Goal: Task Accomplishment & Management: Manage account settings

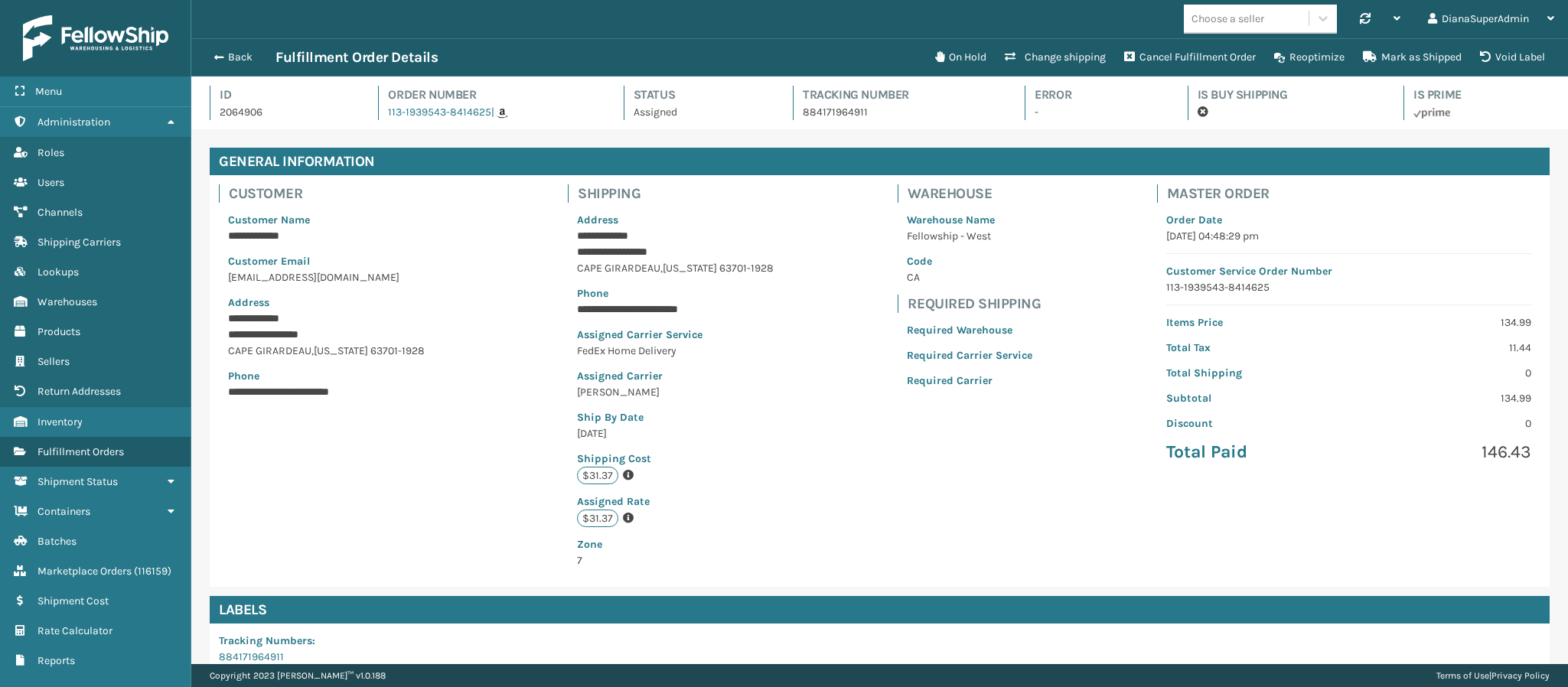
scroll to position [37, 1377]
drag, startPoint x: 220, startPoint y: 65, endPoint x: 220, endPoint y: 54, distance: 11.0
click at [220, 54] on div "Back Fulfillment Order Details" at bounding box center [566, 57] width 721 height 19
click at [220, 54] on span "button" at bounding box center [216, 57] width 9 height 11
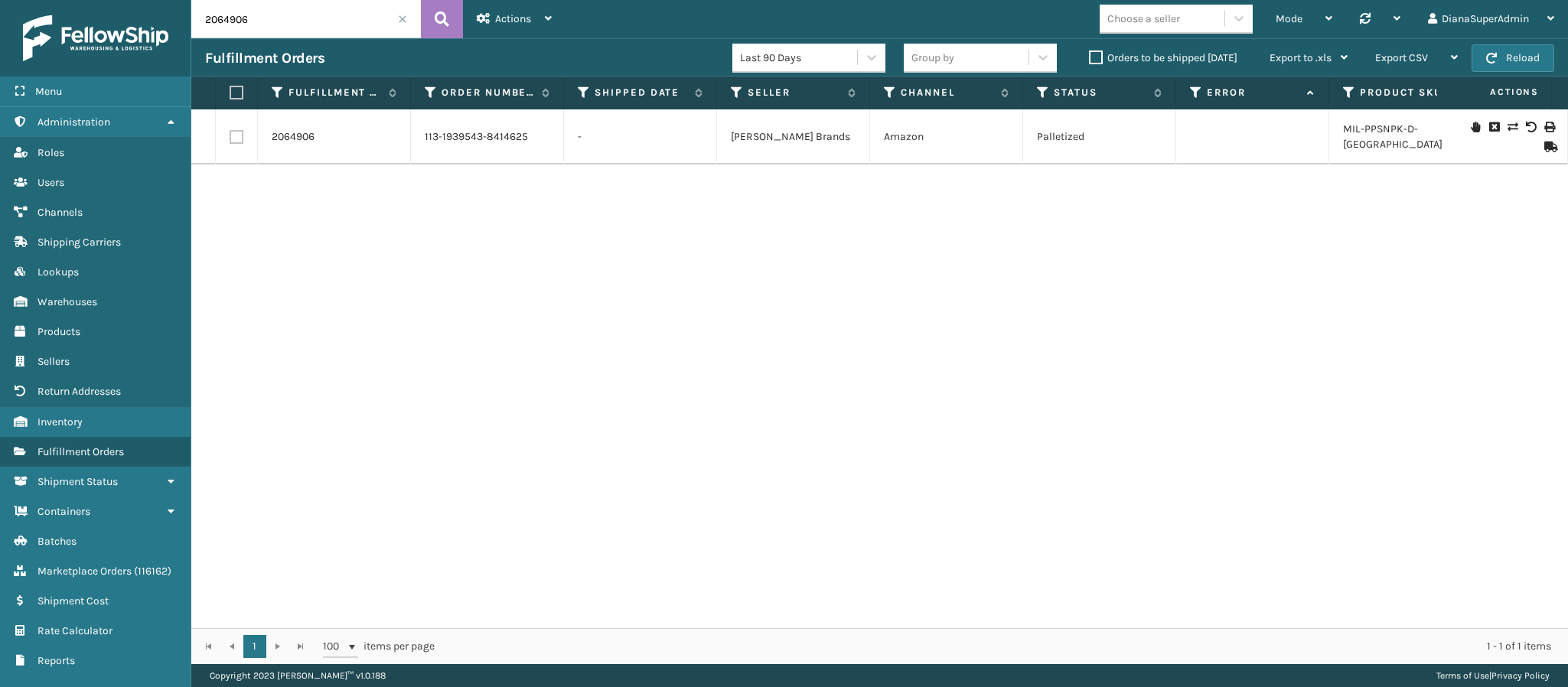
click at [403, 19] on span at bounding box center [402, 19] width 9 height 9
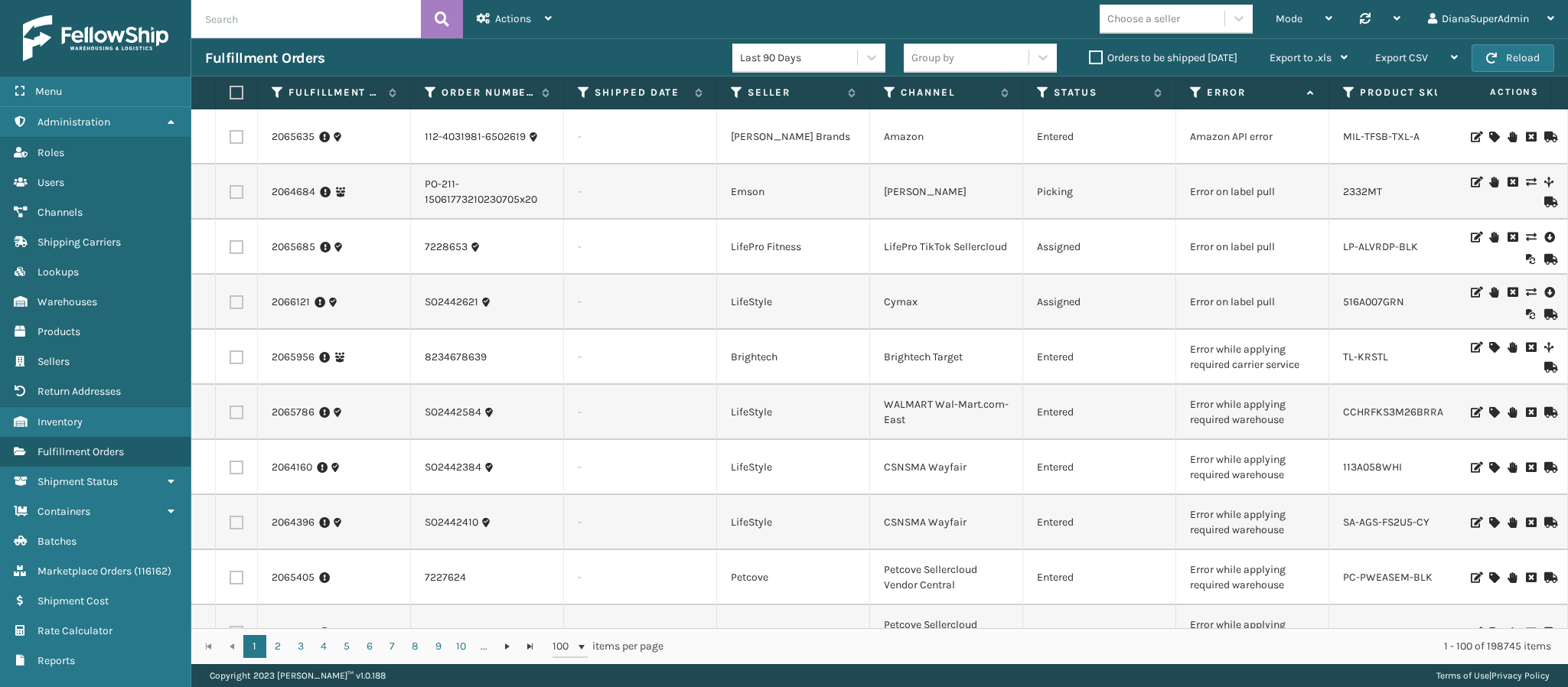
click at [363, 27] on input "text" at bounding box center [306, 19] width 230 height 38
paste input "2064035"
type input "2064035"
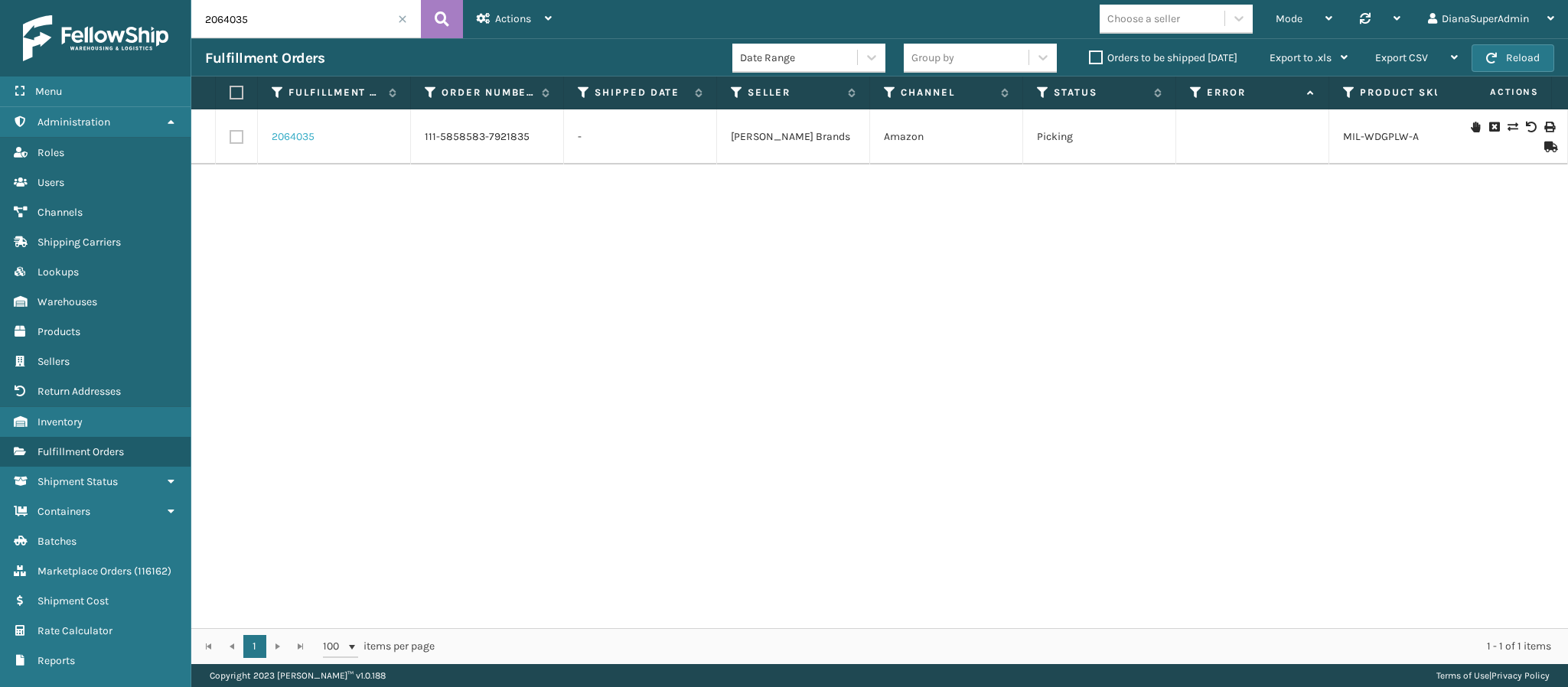
click at [283, 132] on link "2064035" at bounding box center [293, 137] width 43 height 16
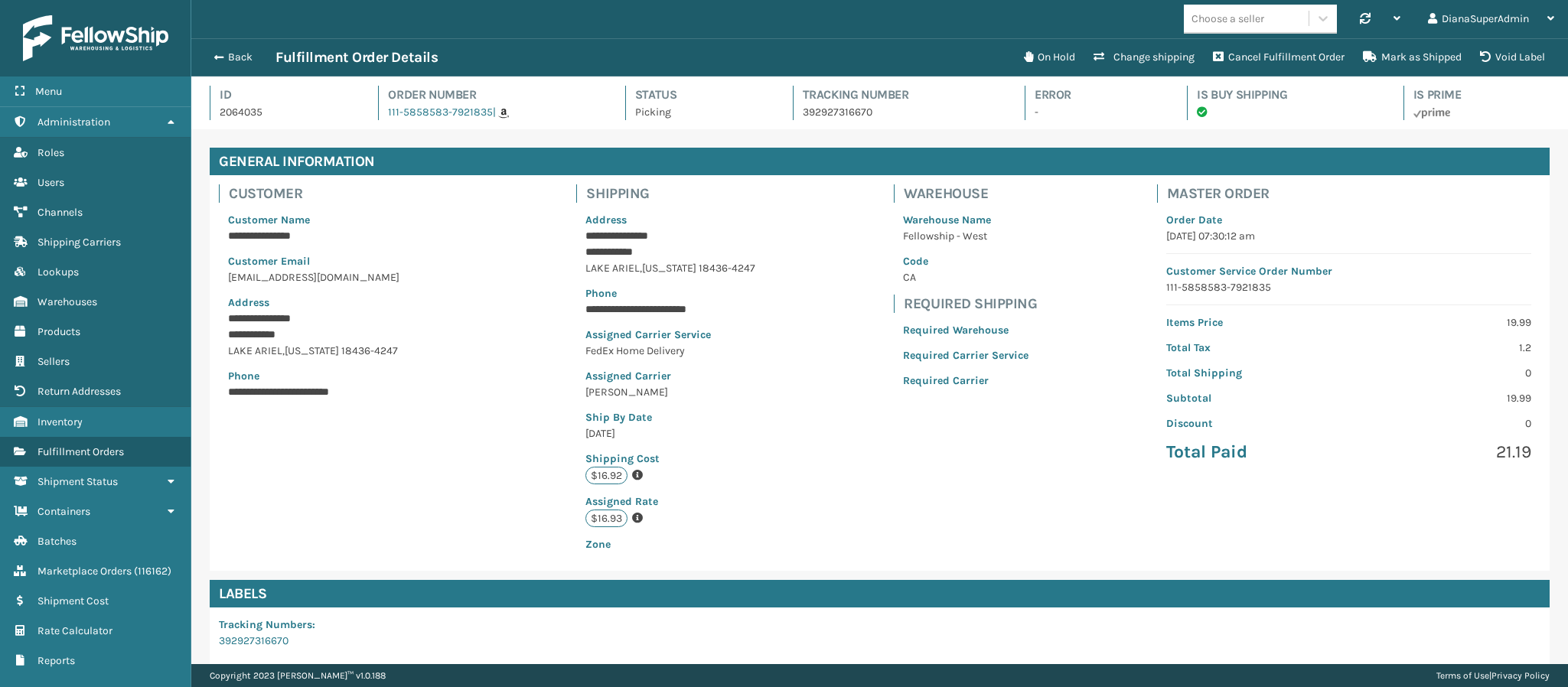
scroll to position [218, 0]
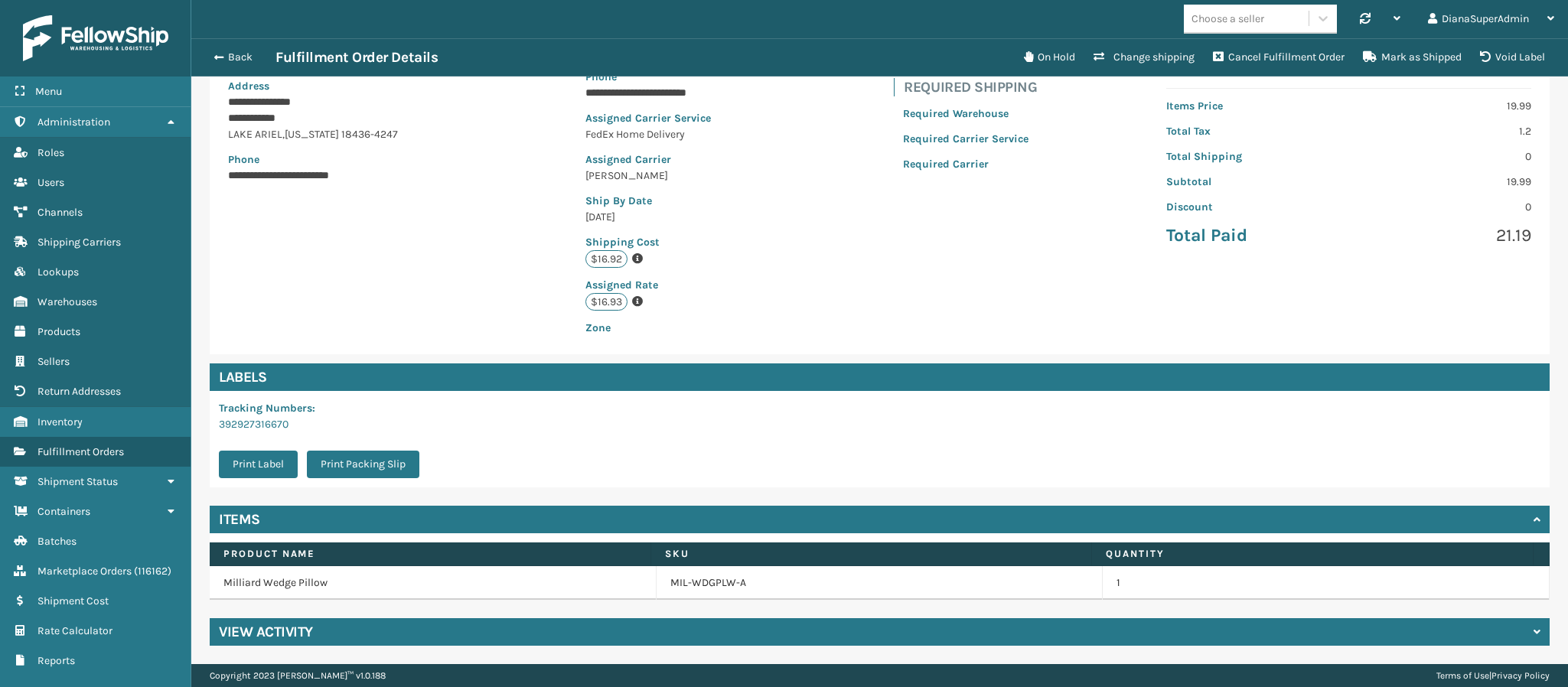
click at [279, 632] on h4 "View Activity" at bounding box center [266, 631] width 94 height 19
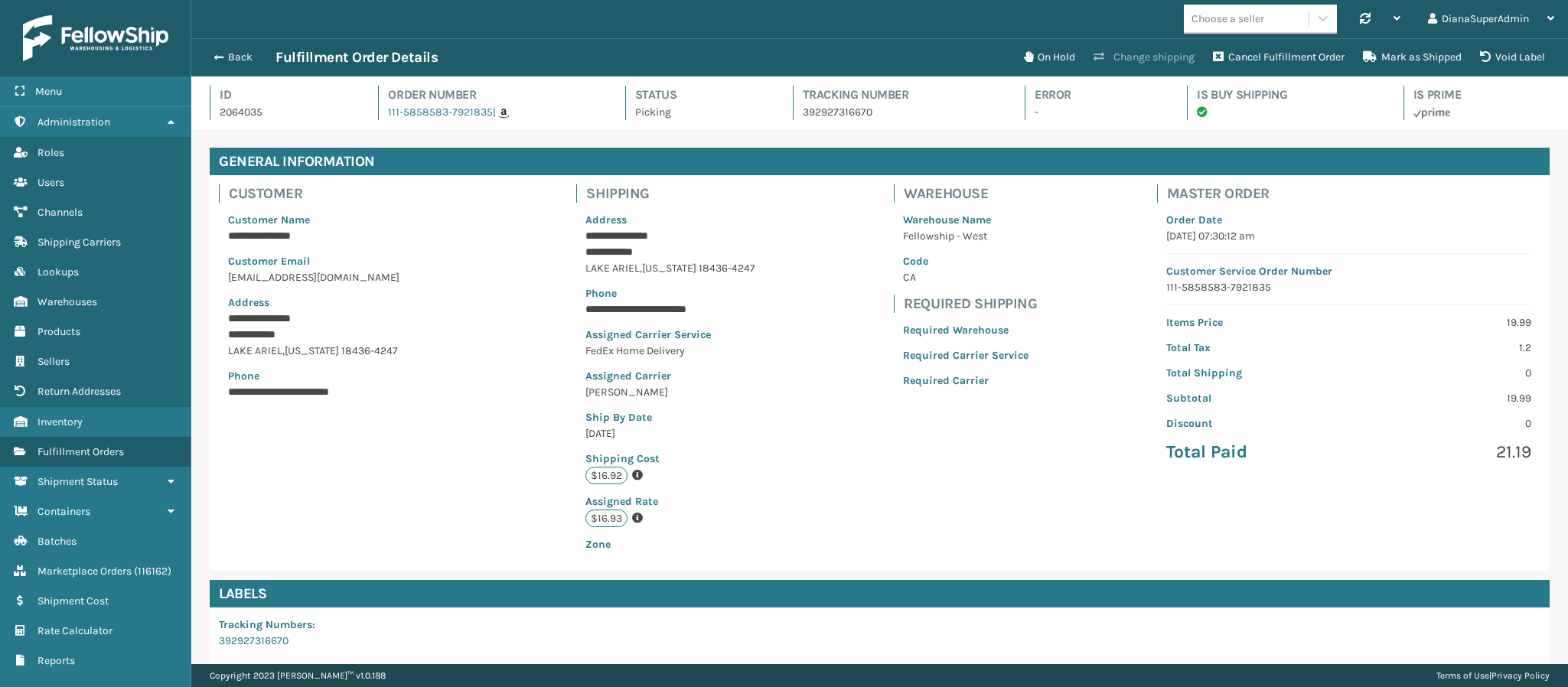
click at [1126, 59] on button "Change shipping" at bounding box center [1144, 57] width 119 height 30
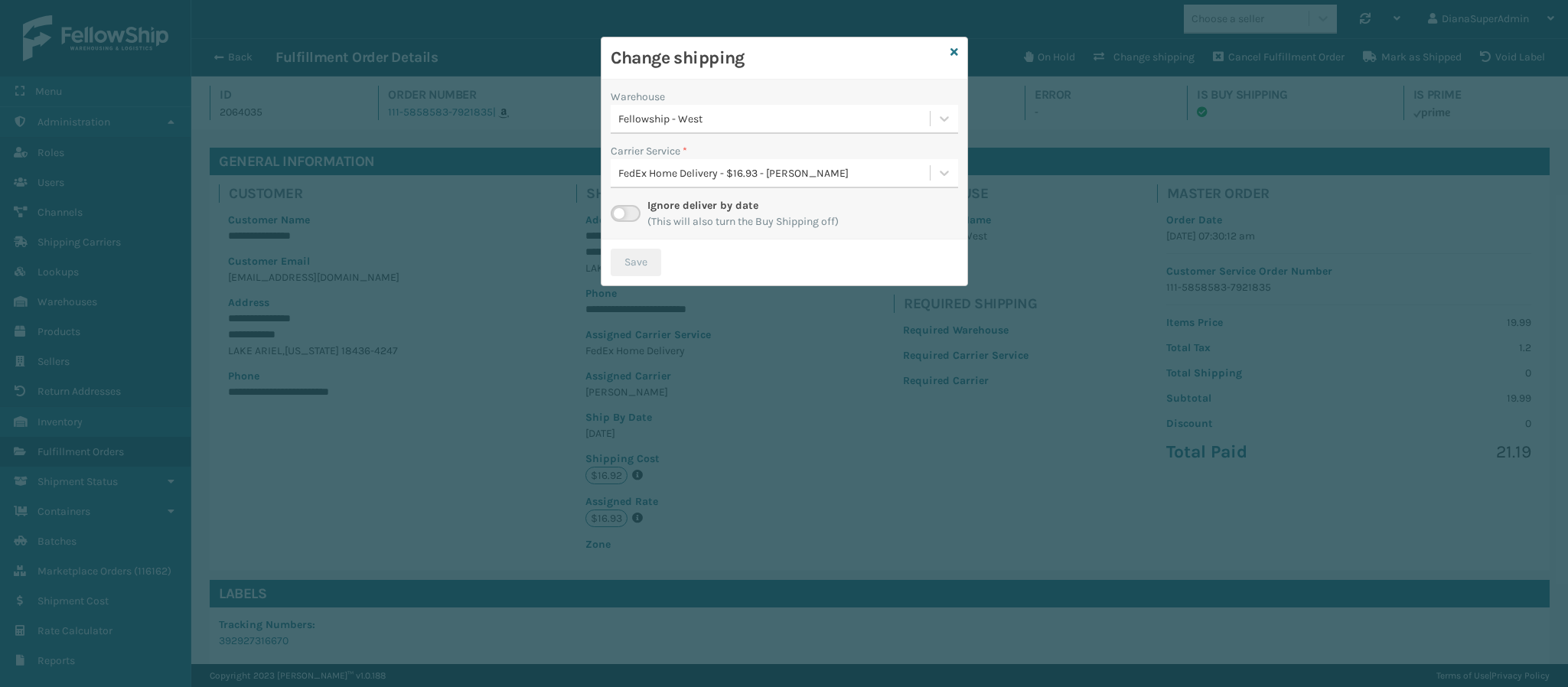
click at [634, 209] on label at bounding box center [626, 213] width 30 height 17
click at [621, 209] on input "checkbox" at bounding box center [616, 210] width 10 height 10
click at [907, 114] on div "Fellowship - West" at bounding box center [775, 119] width 313 height 16
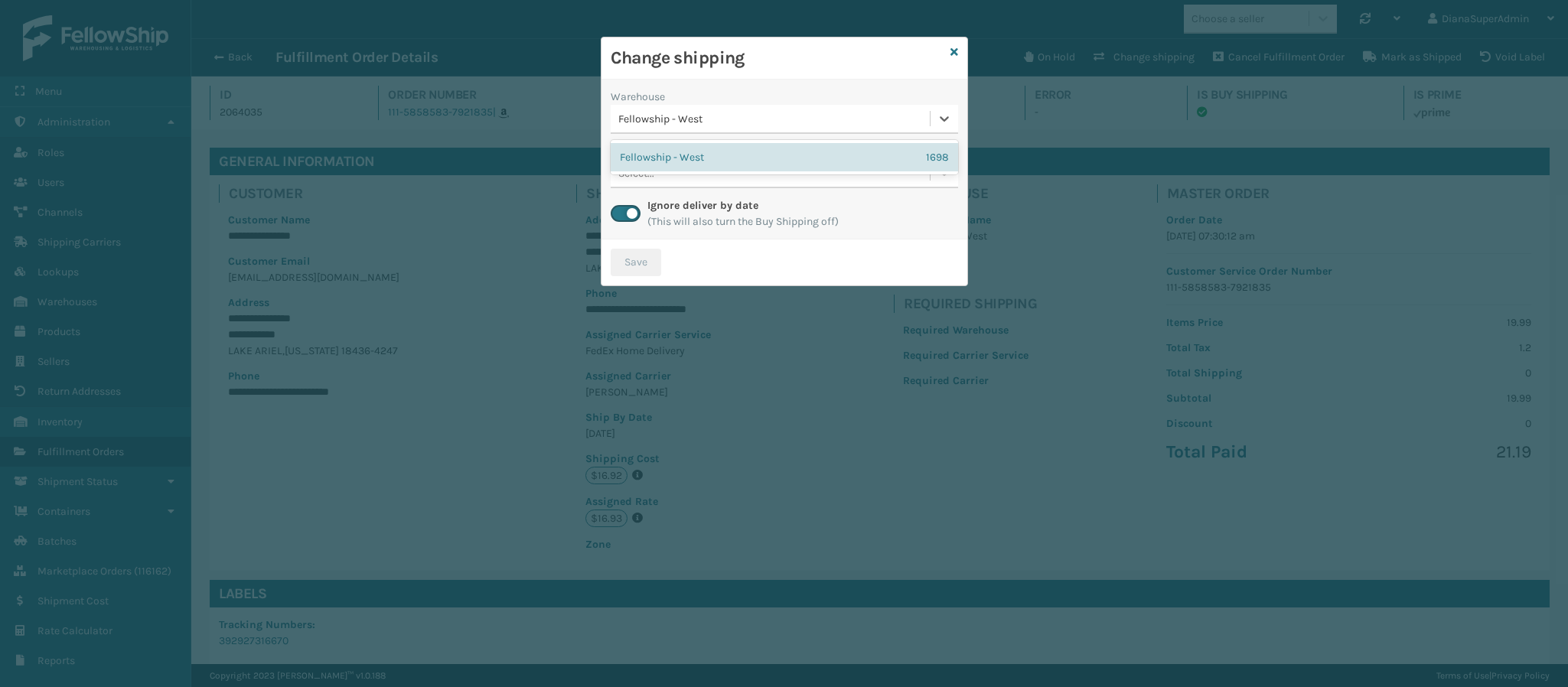
click at [907, 114] on div "Fellowship - West" at bounding box center [775, 119] width 313 height 16
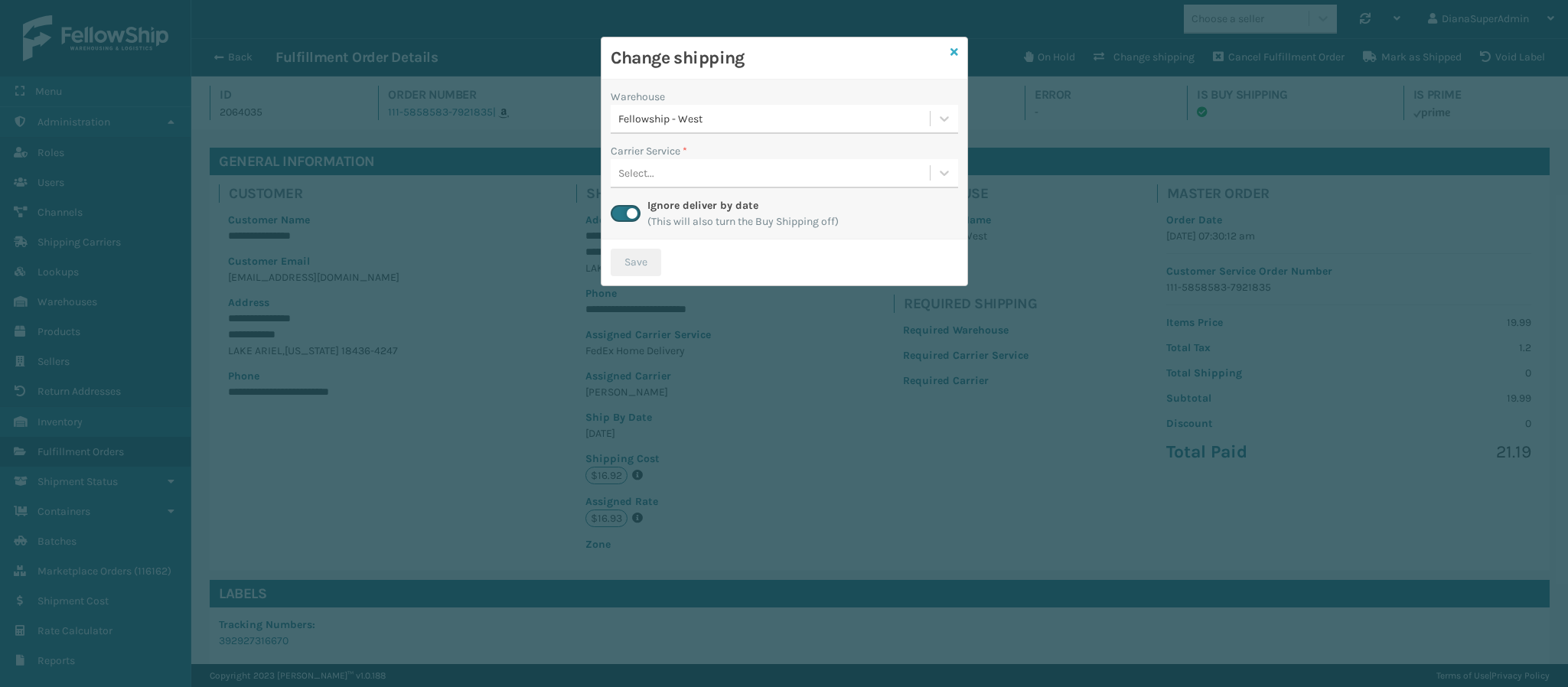
click at [954, 56] on icon at bounding box center [954, 52] width 8 height 11
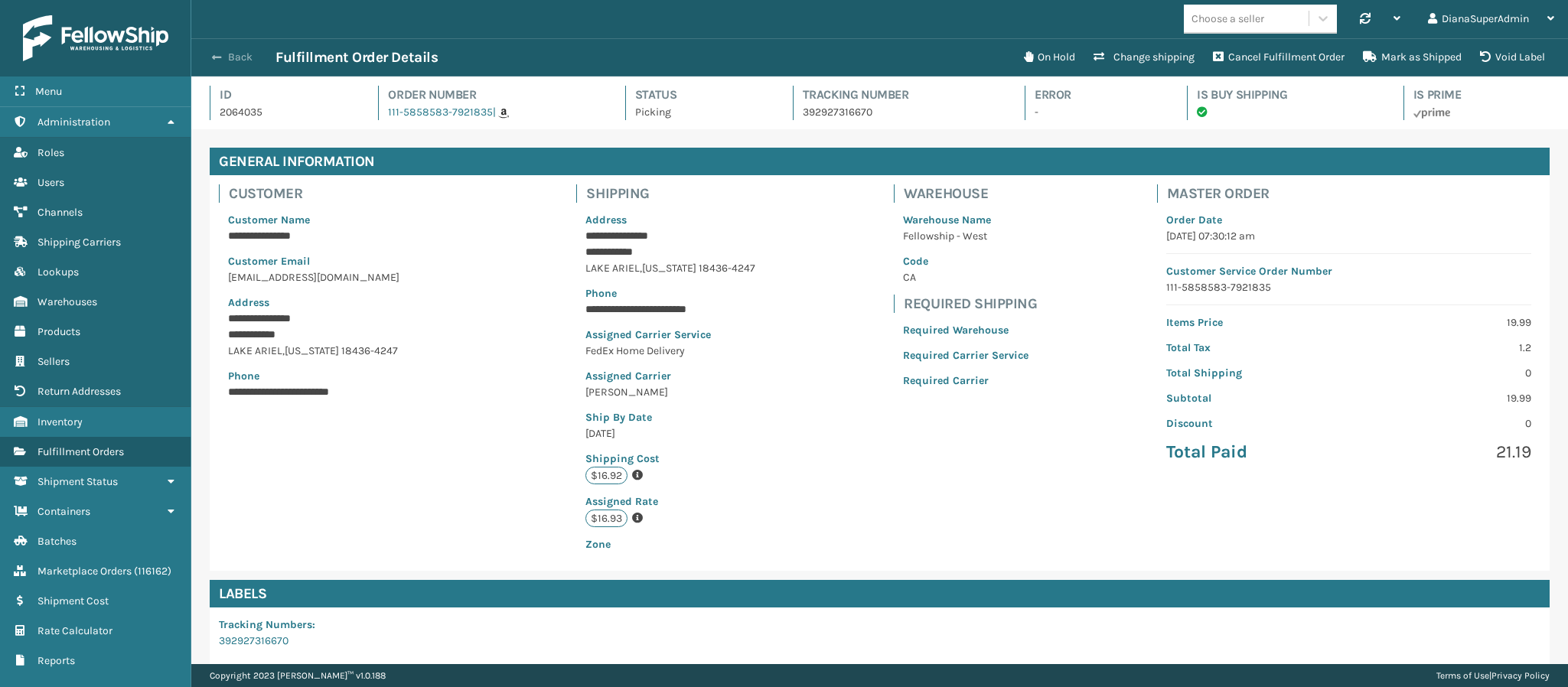
click at [216, 63] on button "Back" at bounding box center [240, 58] width 70 height 14
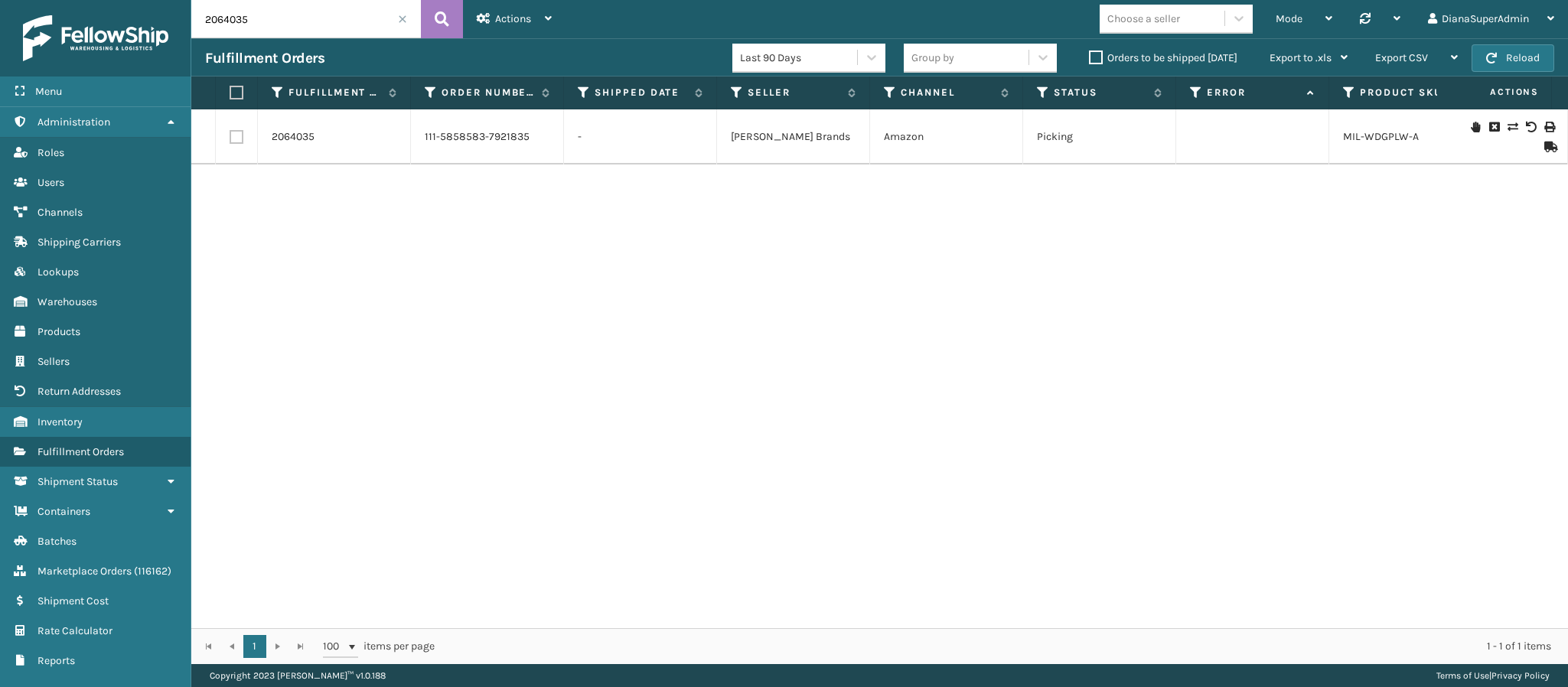
click at [269, 21] on input "2064035" at bounding box center [306, 19] width 230 height 38
paste input "58"
type input "2064058"
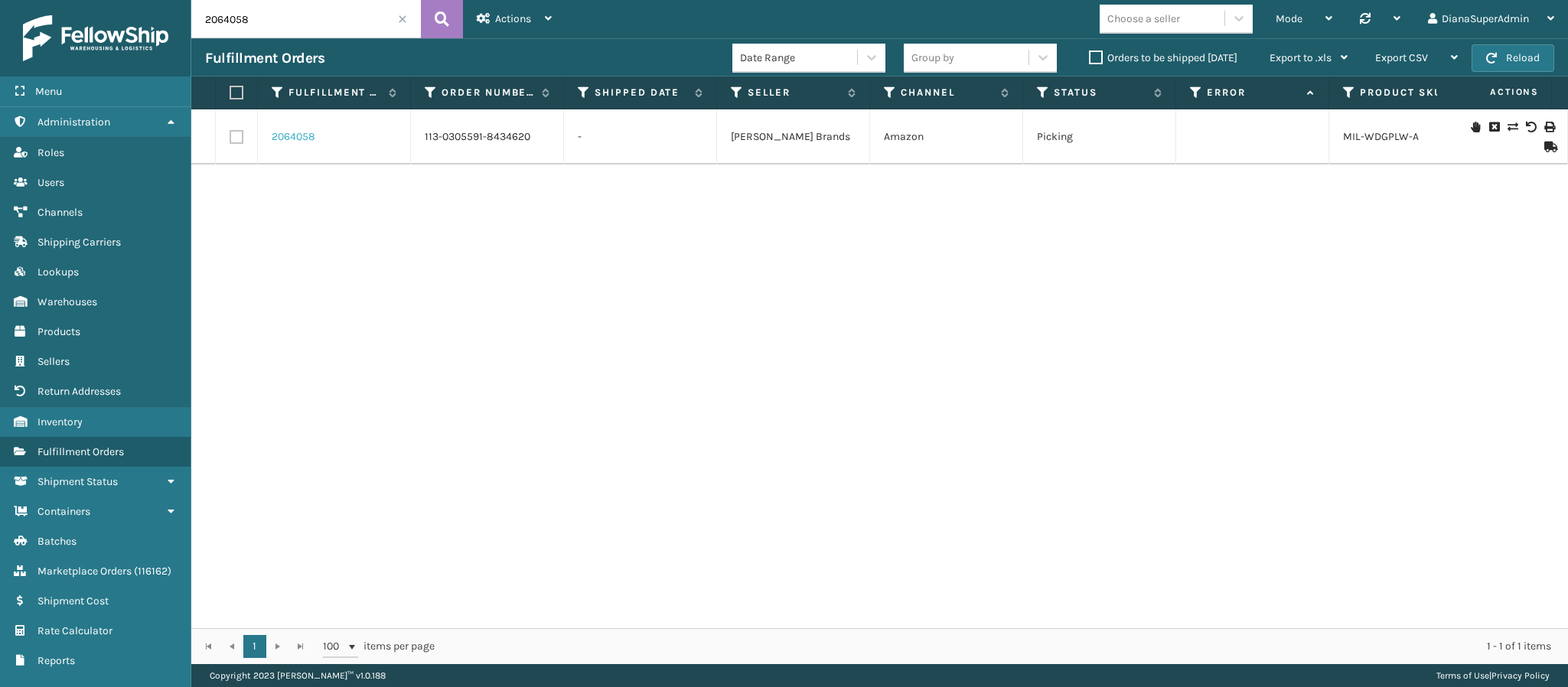
click at [294, 139] on link "2064058" at bounding box center [293, 137] width 44 height 16
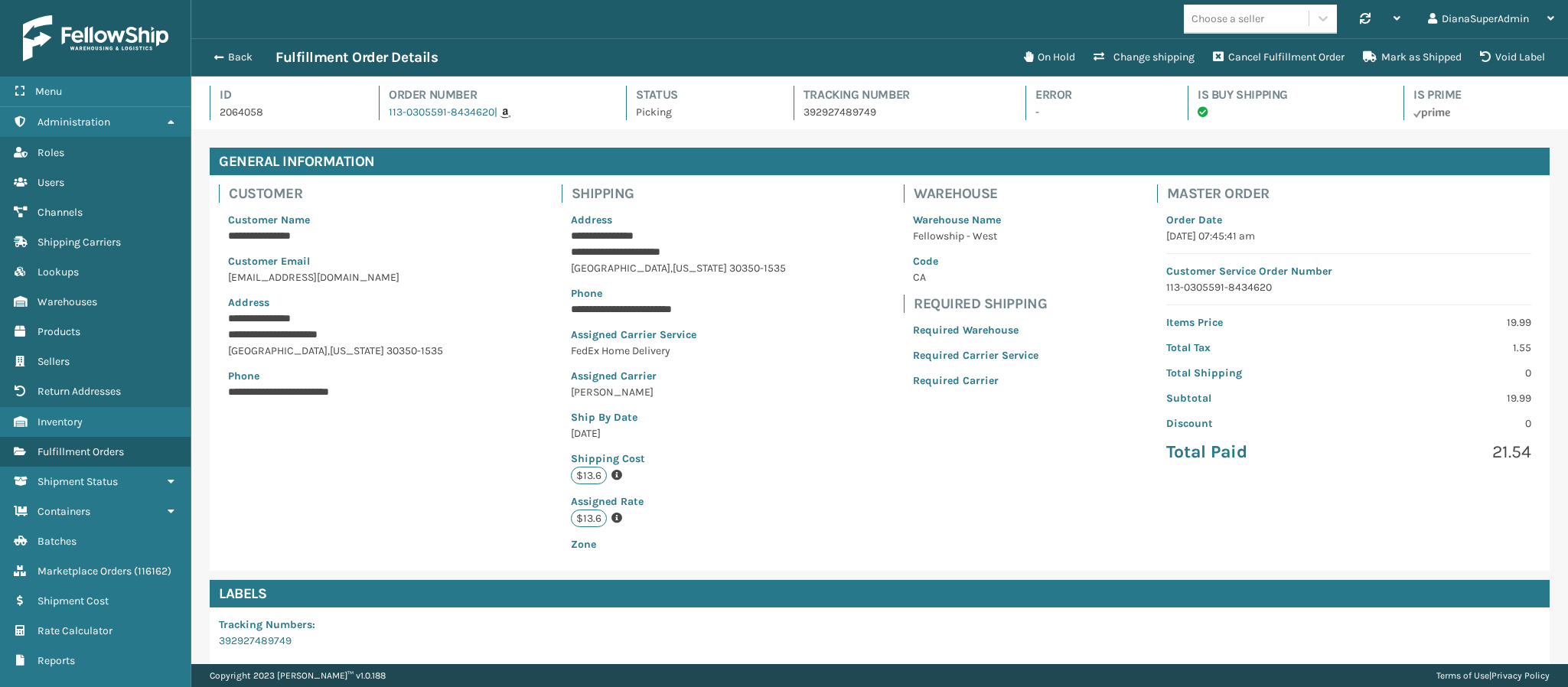
scroll to position [218, 0]
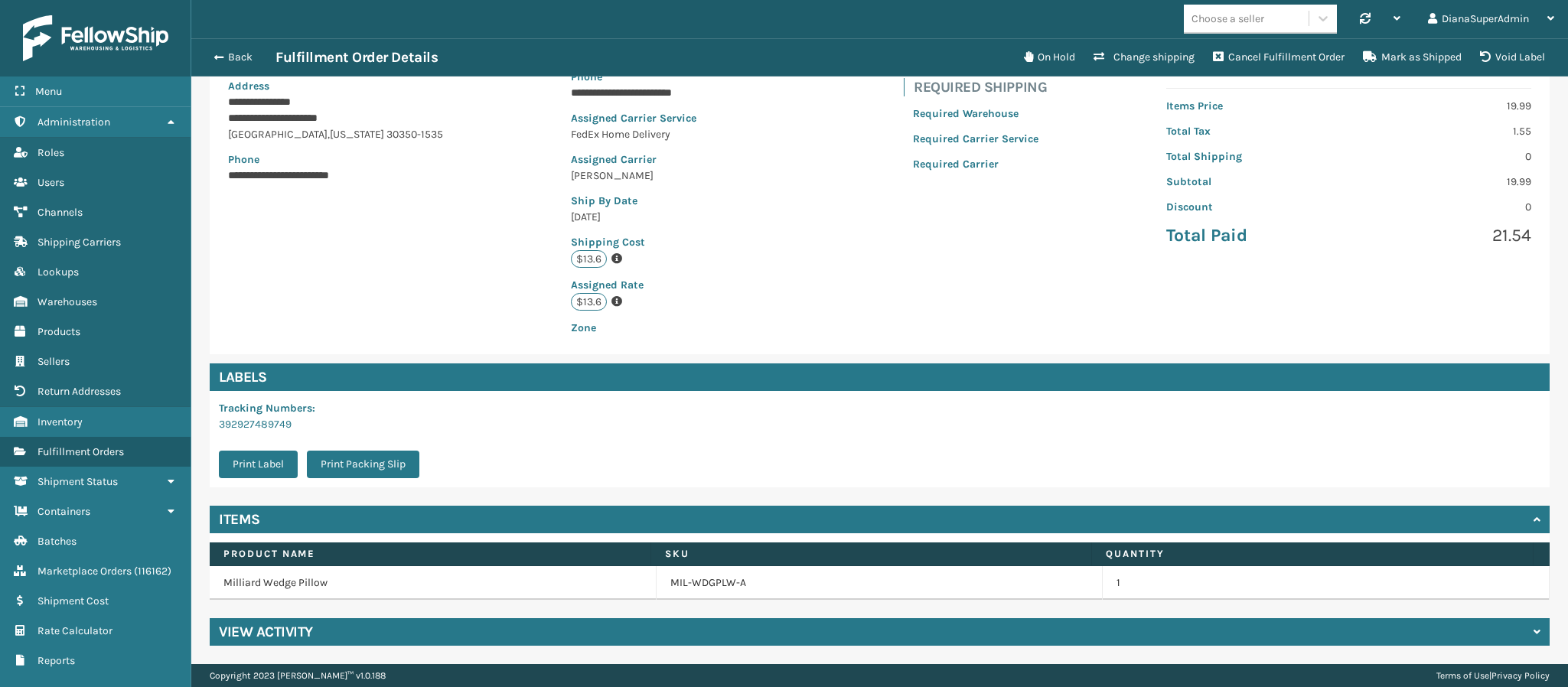
click at [540, 626] on div "View Activity" at bounding box center [880, 632] width 1340 height 27
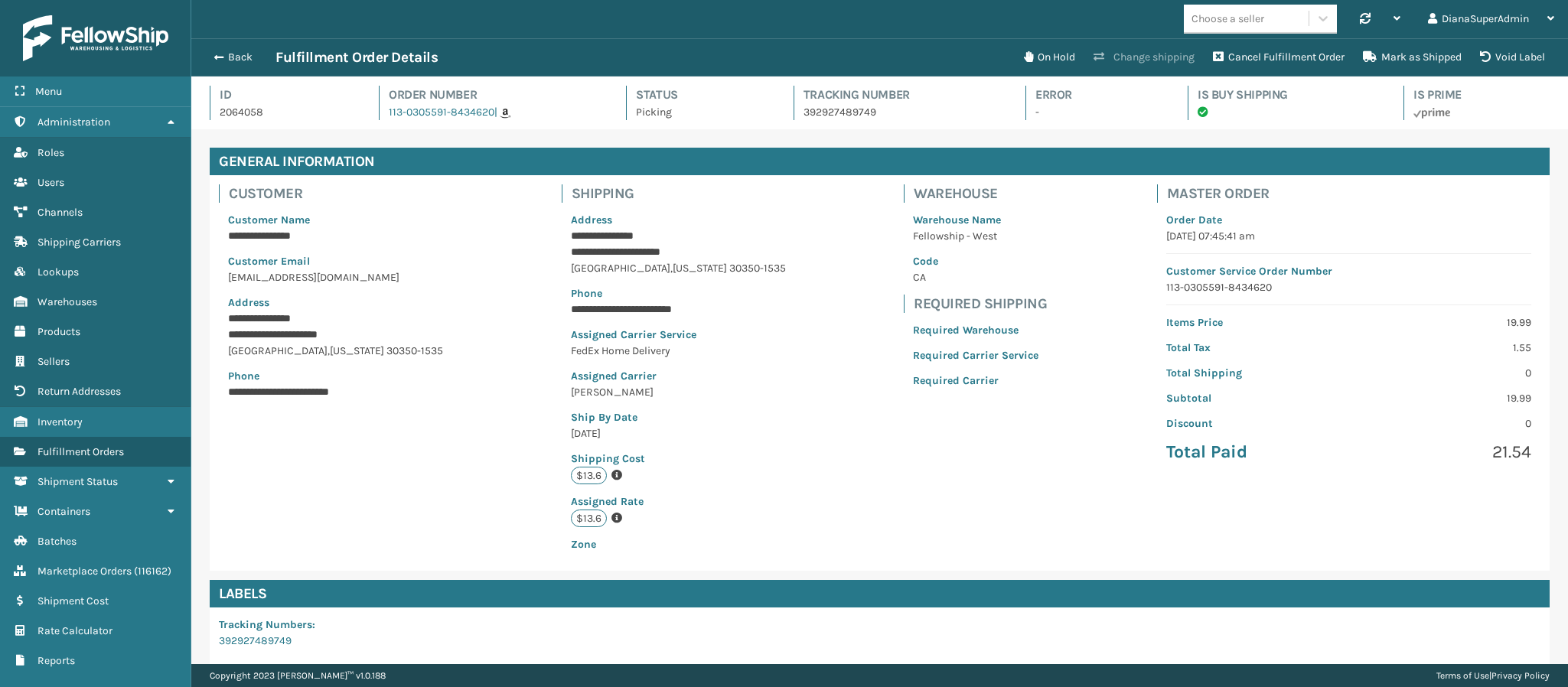
click at [1135, 55] on button "Change shipping" at bounding box center [1144, 57] width 119 height 30
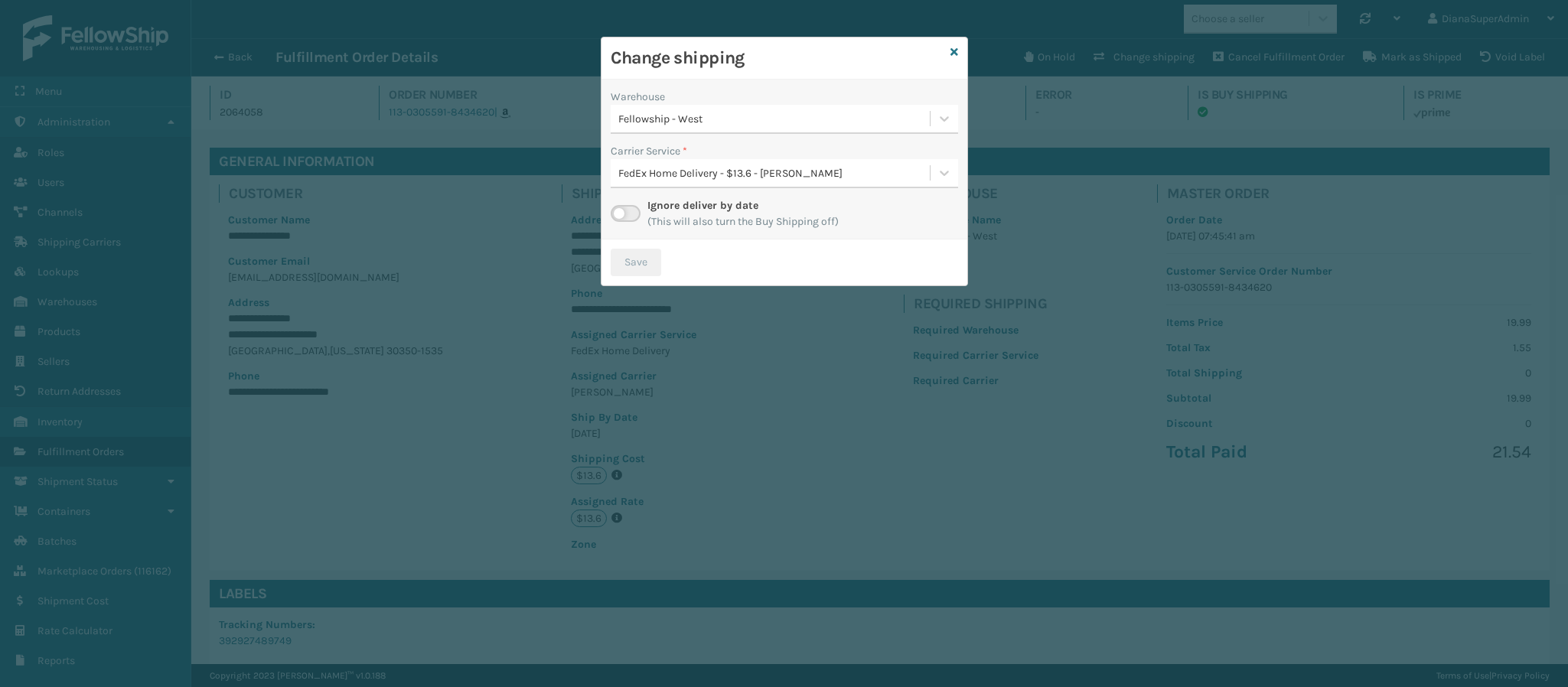
click at [639, 211] on label at bounding box center [626, 213] width 30 height 17
click at [621, 211] on input "checkbox" at bounding box center [616, 210] width 10 height 10
click at [850, 112] on div "Fellowship - West" at bounding box center [775, 119] width 313 height 16
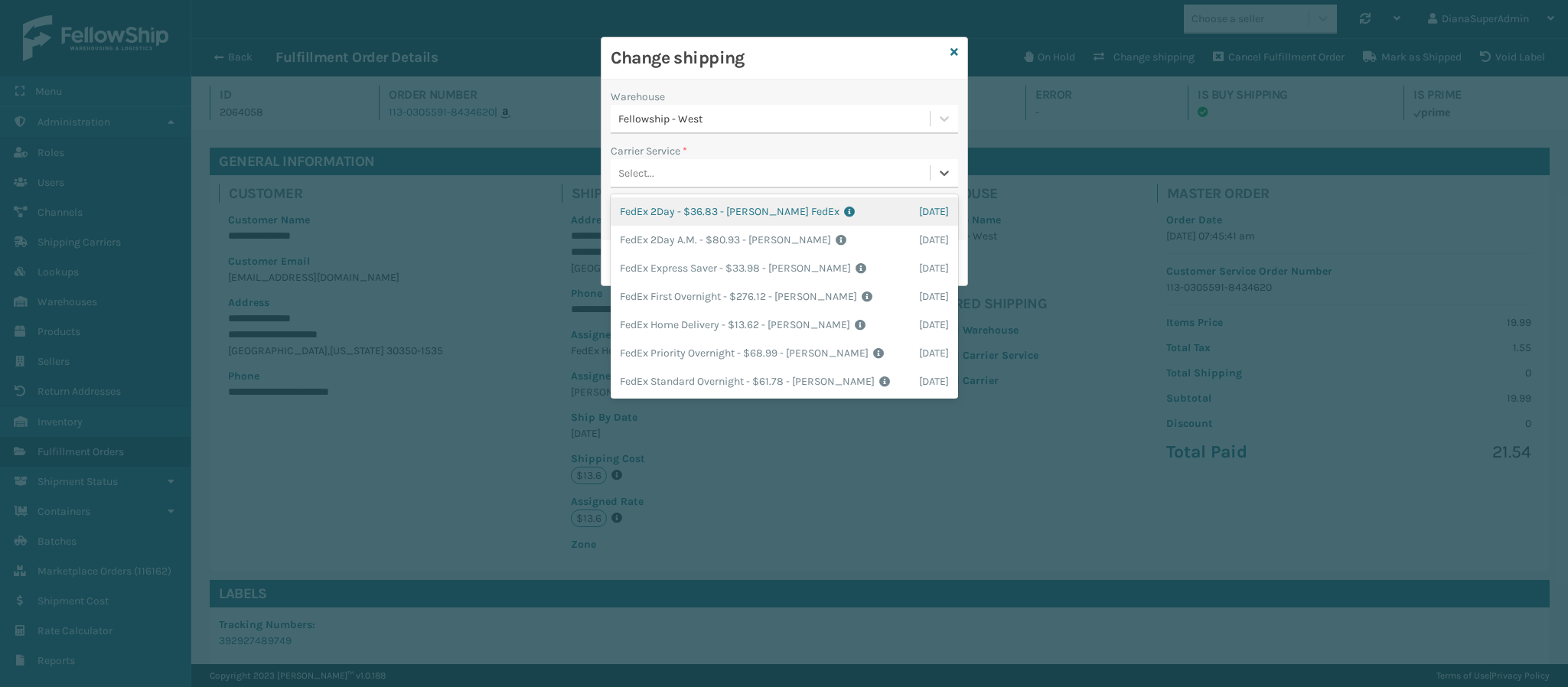
click at [873, 163] on div "Select..." at bounding box center [770, 173] width 319 height 25
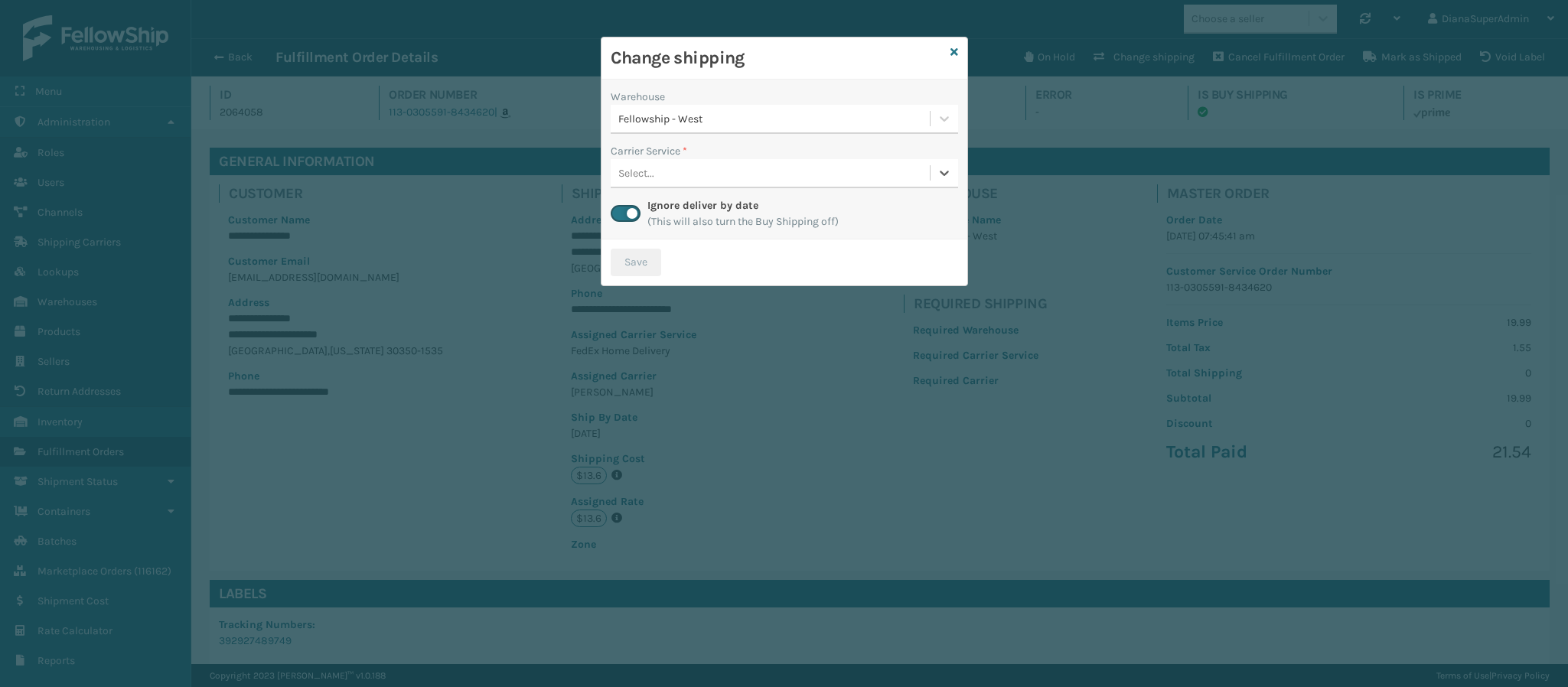
click at [873, 163] on div "Select..." at bounding box center [770, 173] width 319 height 25
click at [954, 44] on link at bounding box center [954, 52] width 8 height 16
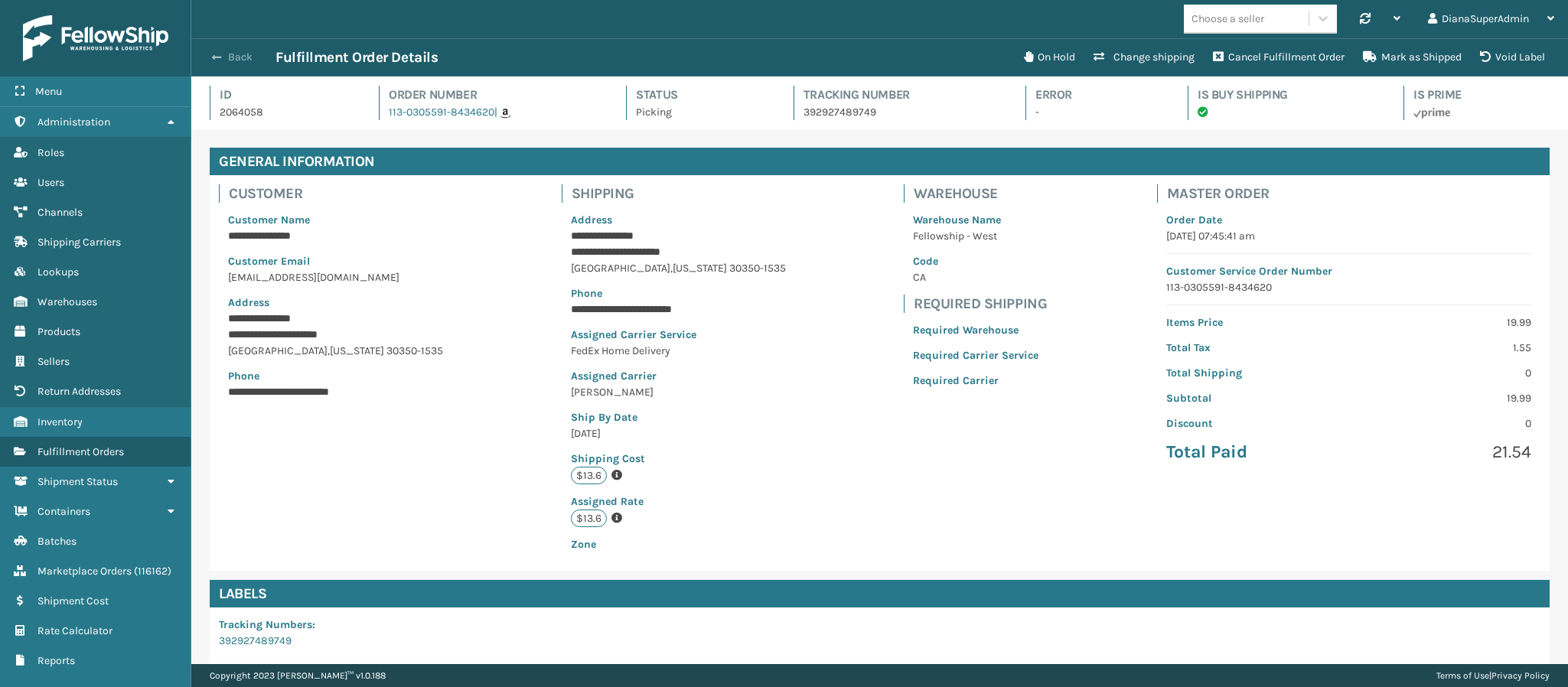
click at [232, 59] on button "Back" at bounding box center [240, 58] width 70 height 14
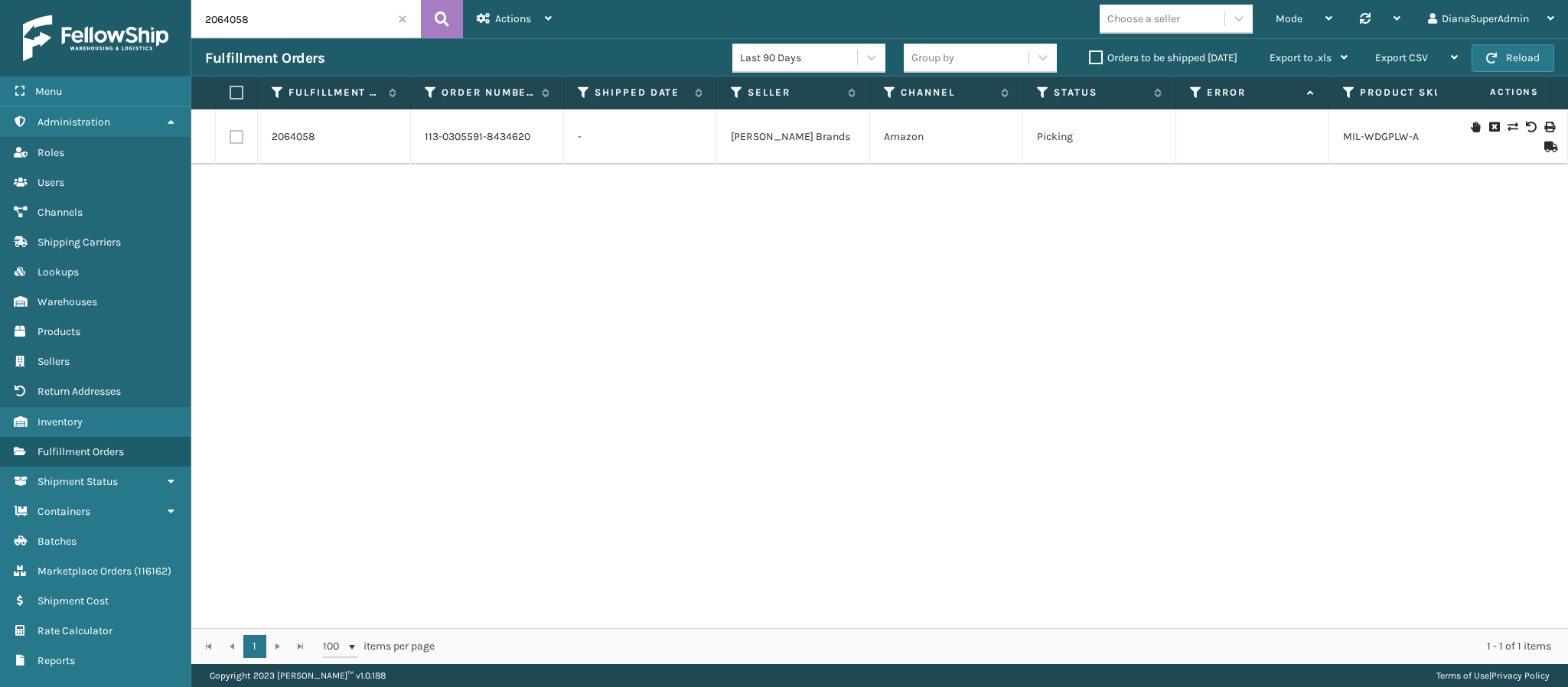
click at [313, 23] on input "2064058" at bounding box center [306, 19] width 230 height 38
paste input "3985"
type input "2063985"
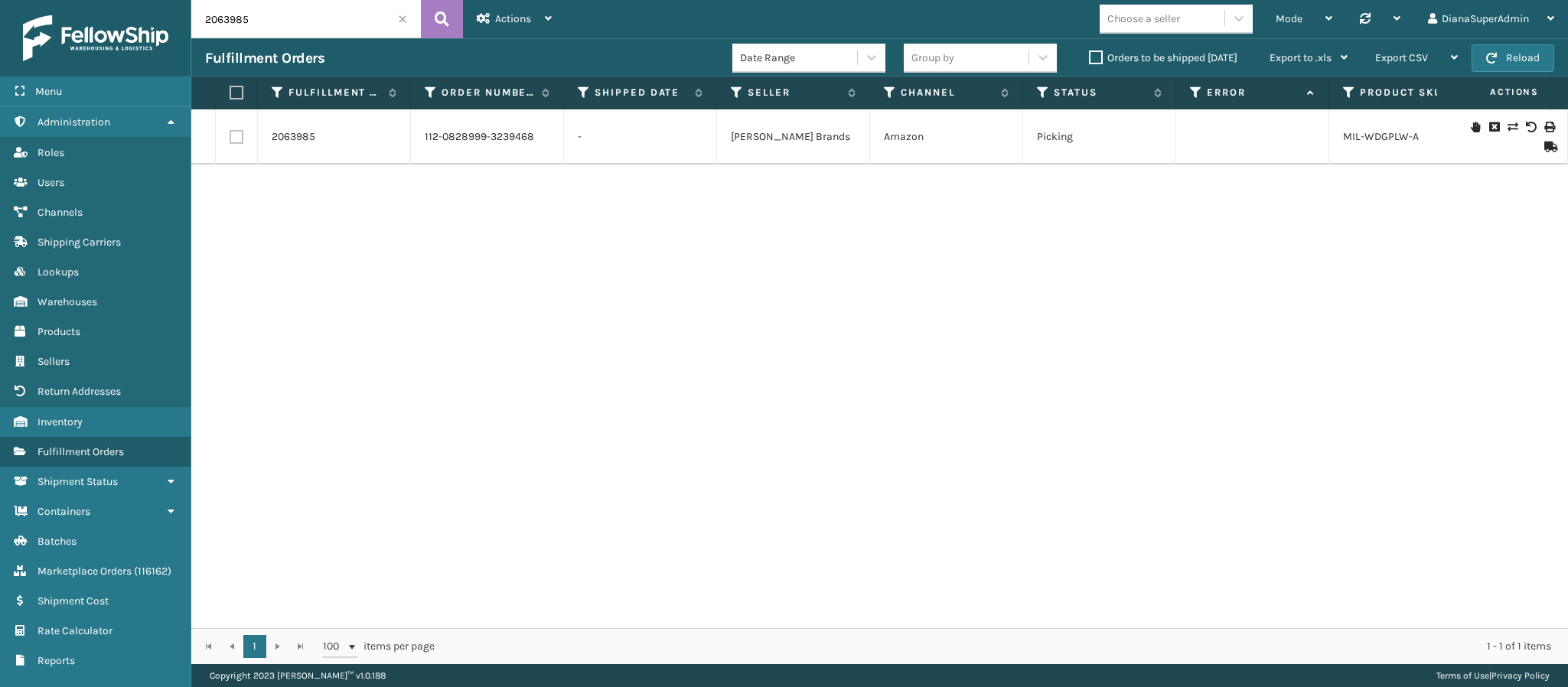
click at [294, 129] on td "2063985" at bounding box center [334, 137] width 153 height 55
click at [292, 143] on link "2063985" at bounding box center [293, 137] width 44 height 16
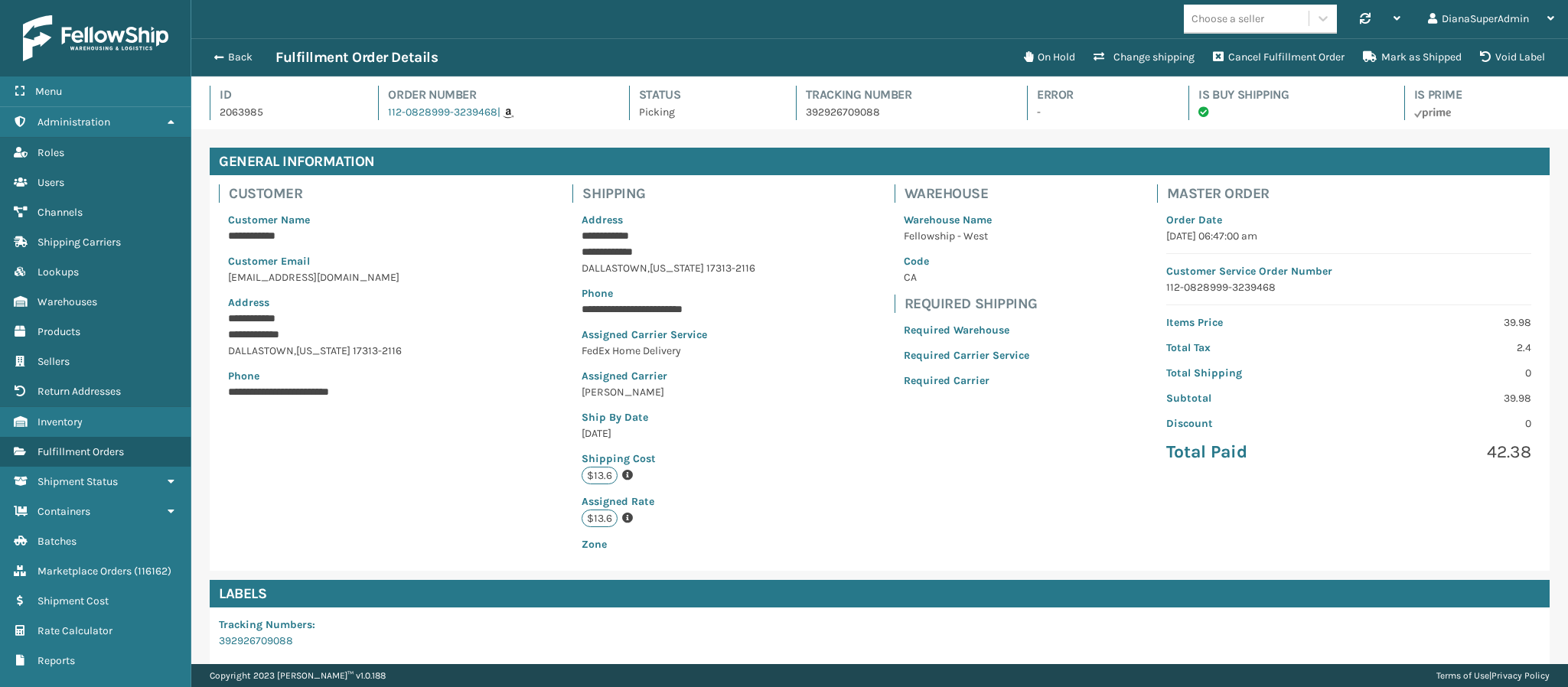
scroll to position [218, 0]
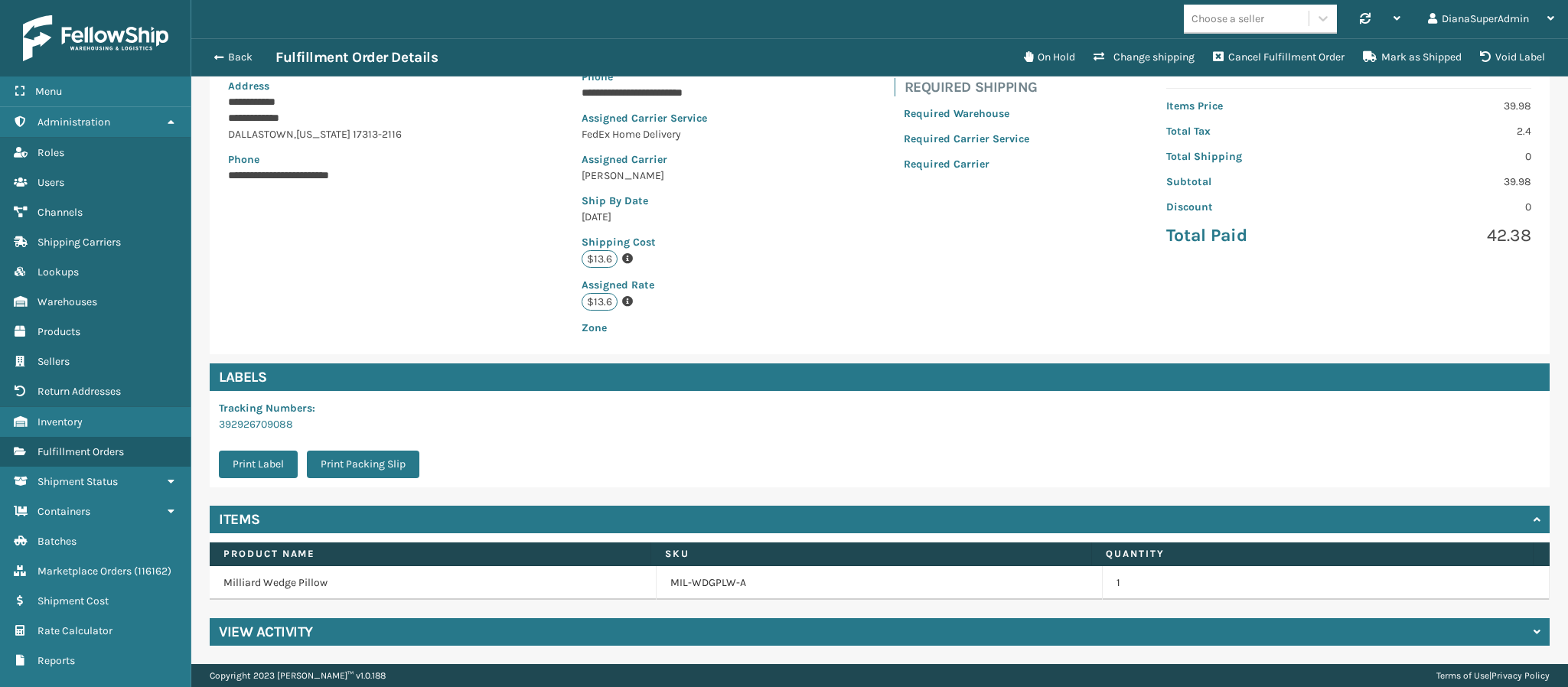
click at [792, 645] on div "View Activity" at bounding box center [880, 632] width 1340 height 27
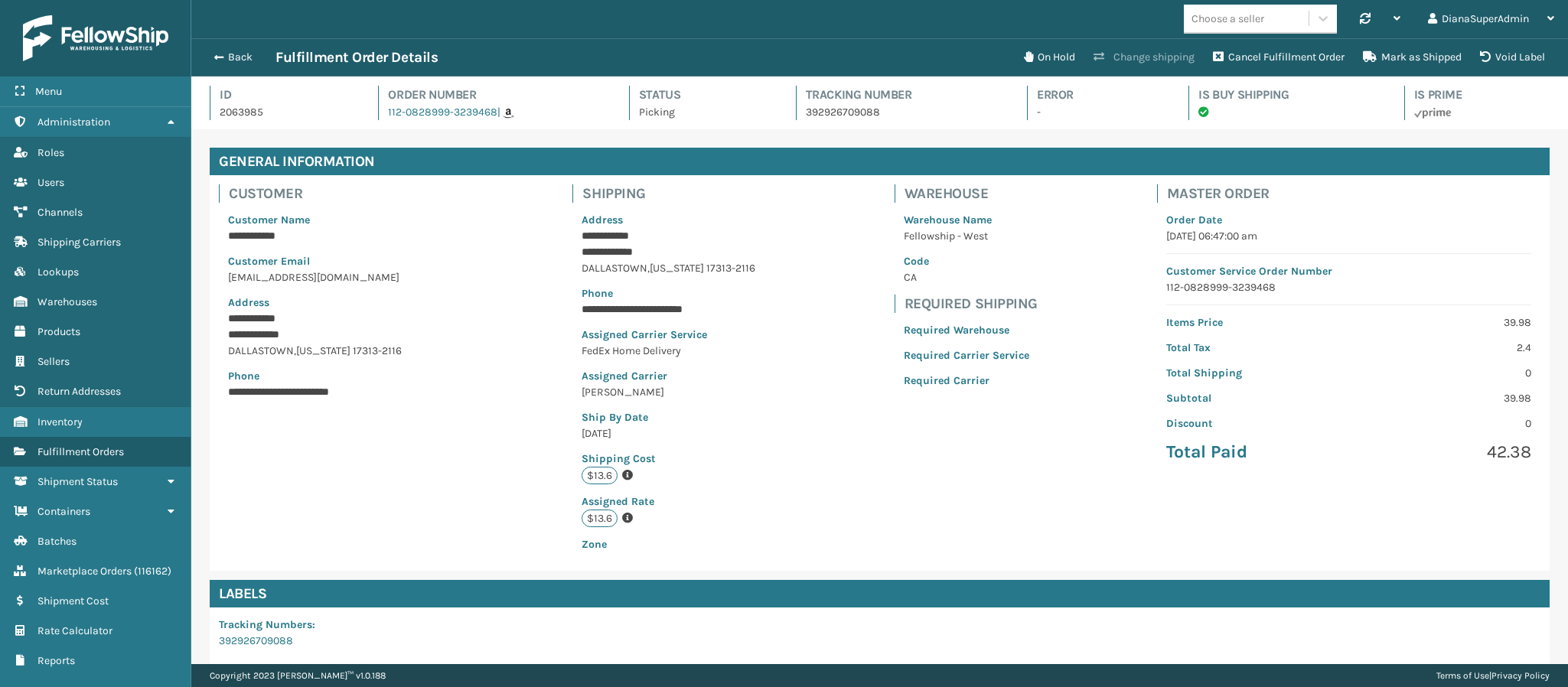
click at [1155, 55] on button "Change shipping" at bounding box center [1144, 57] width 119 height 30
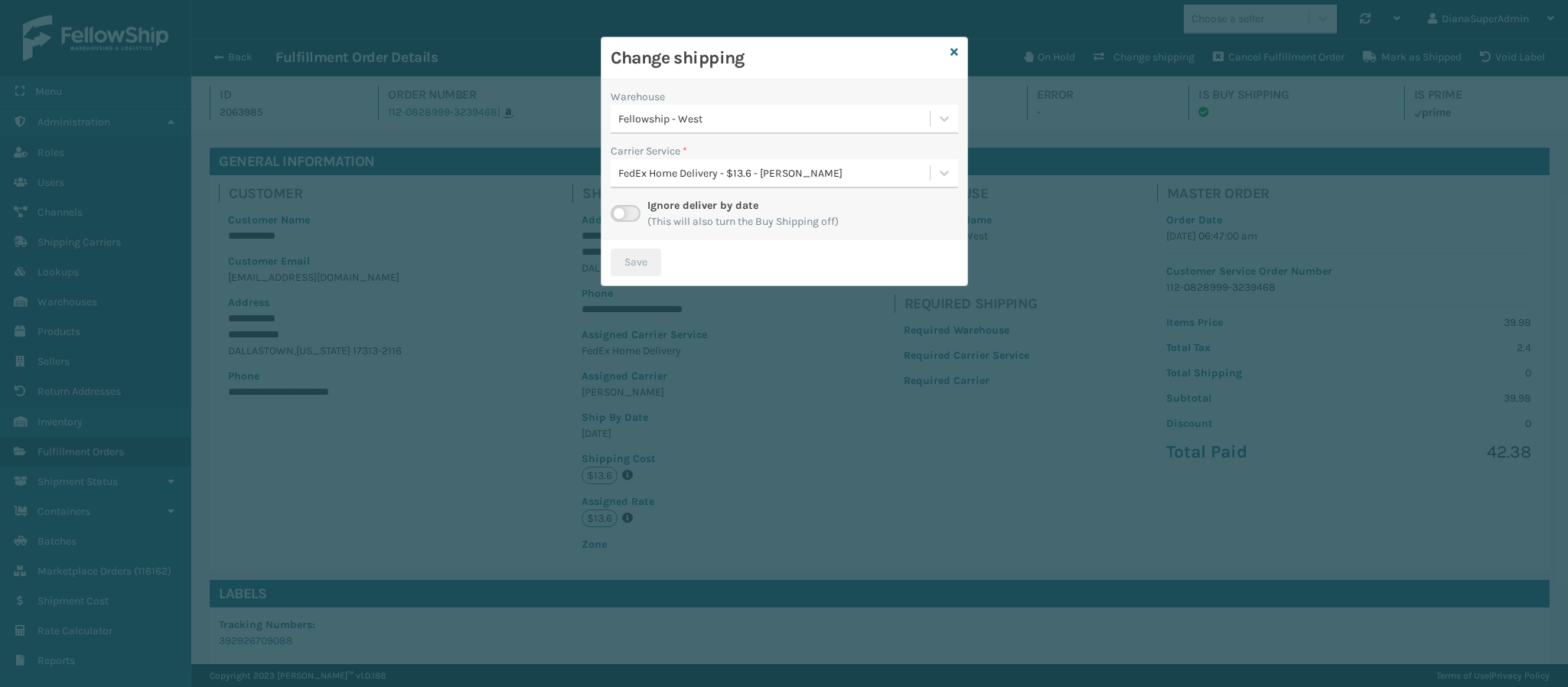
click at [615, 216] on label at bounding box center [626, 213] width 30 height 17
click at [615, 215] on input "checkbox" at bounding box center [616, 210] width 10 height 10
click at [848, 125] on div "Fellowship - West" at bounding box center [775, 119] width 313 height 16
click at [960, 54] on div "Change shipping" at bounding box center [784, 58] width 366 height 42
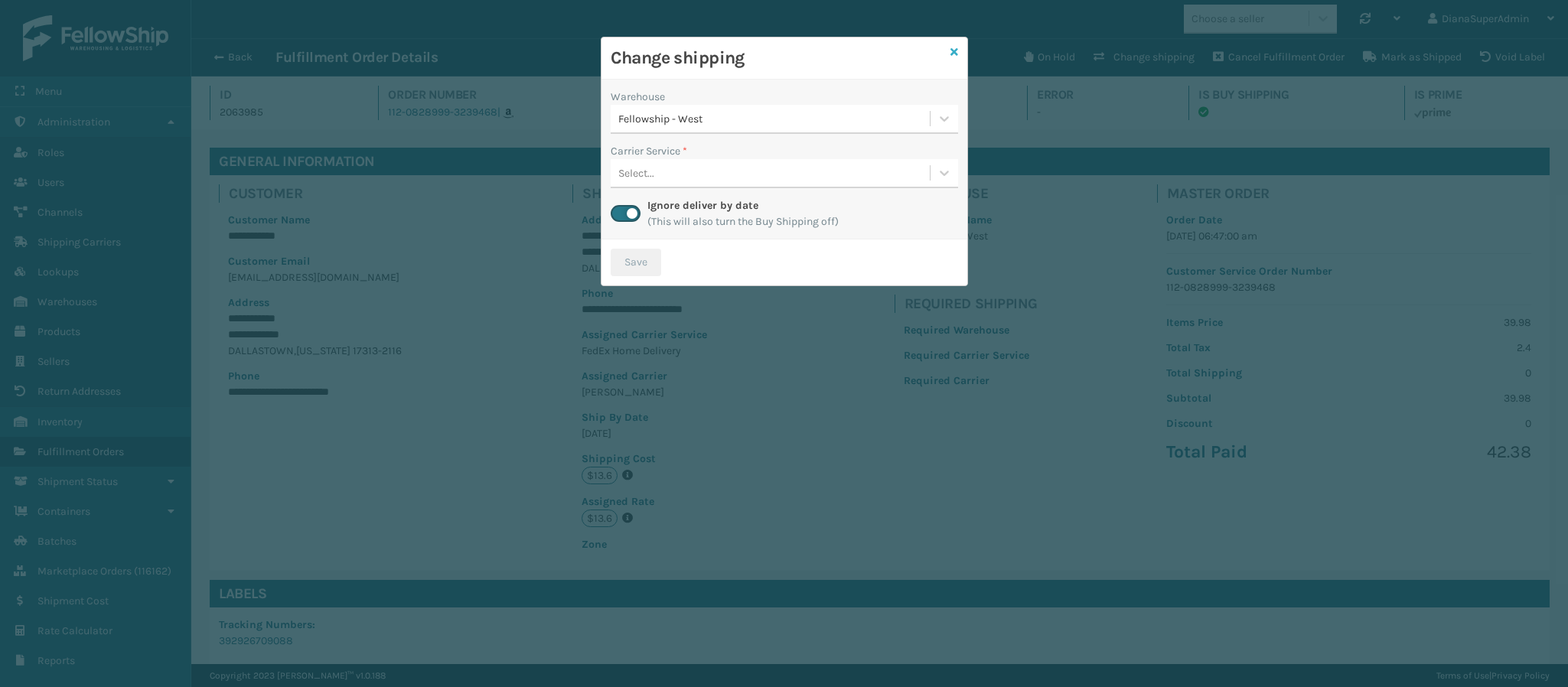
click at [954, 46] on link at bounding box center [954, 52] width 8 height 16
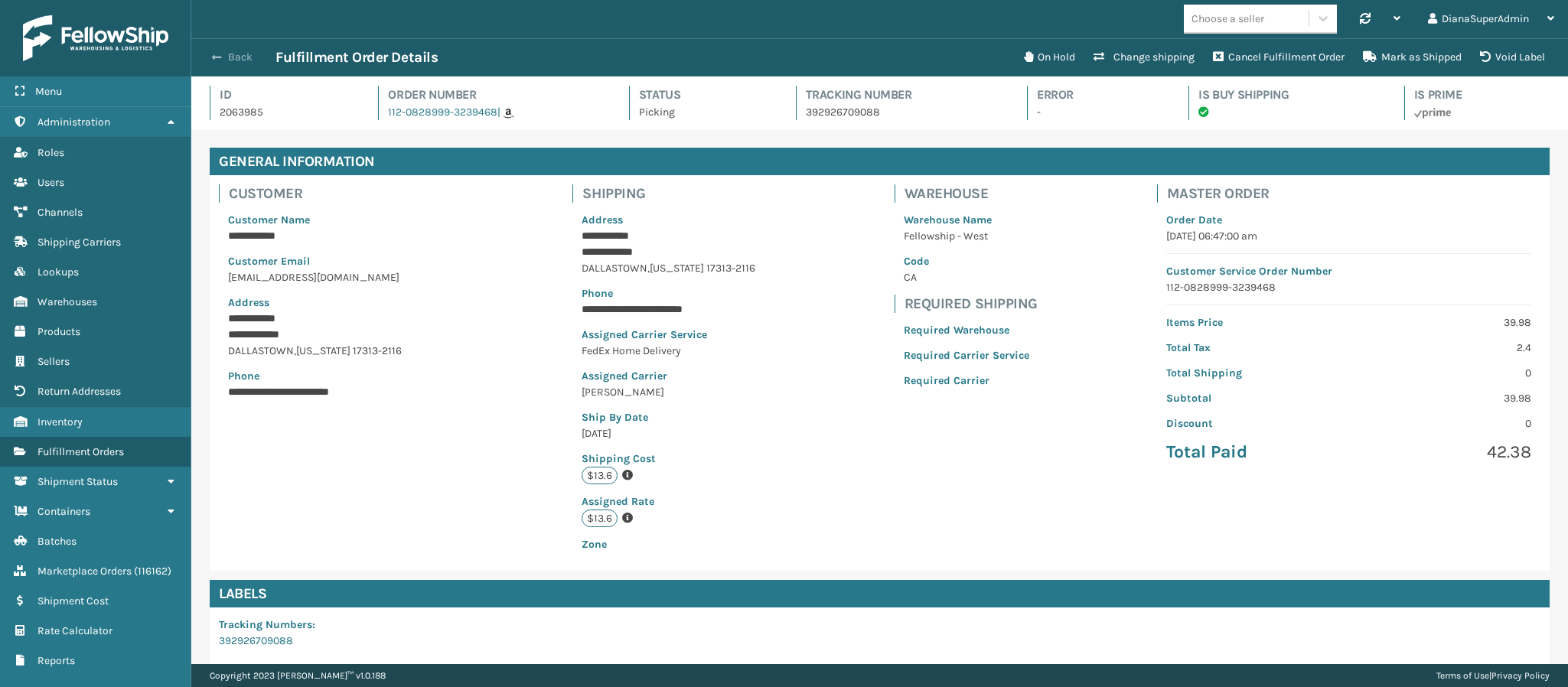
click at [220, 63] on button "Back" at bounding box center [240, 58] width 70 height 14
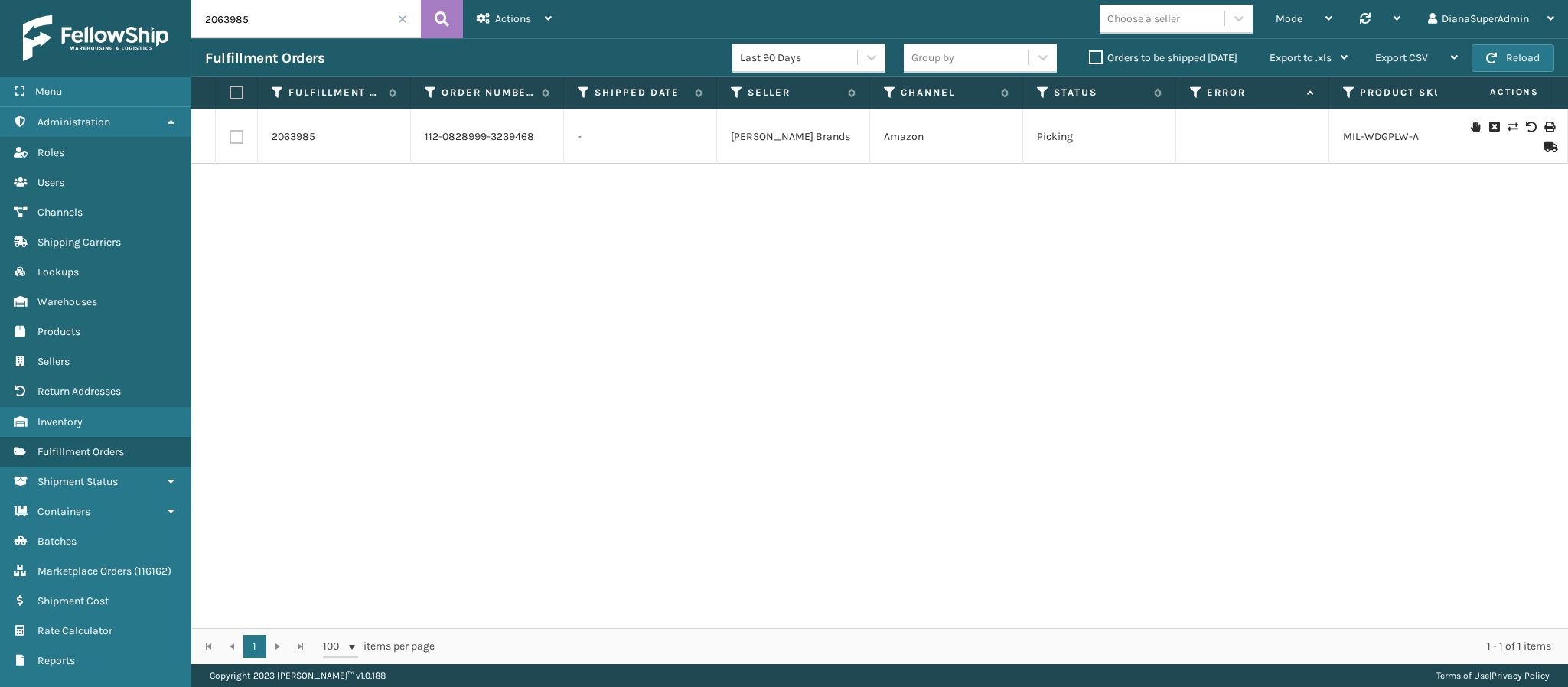
click at [324, 20] on input "2063985" at bounding box center [306, 19] width 230 height 38
paste input "803"
type input "2063803"
click at [304, 129] on link "2063803" at bounding box center [293, 137] width 44 height 16
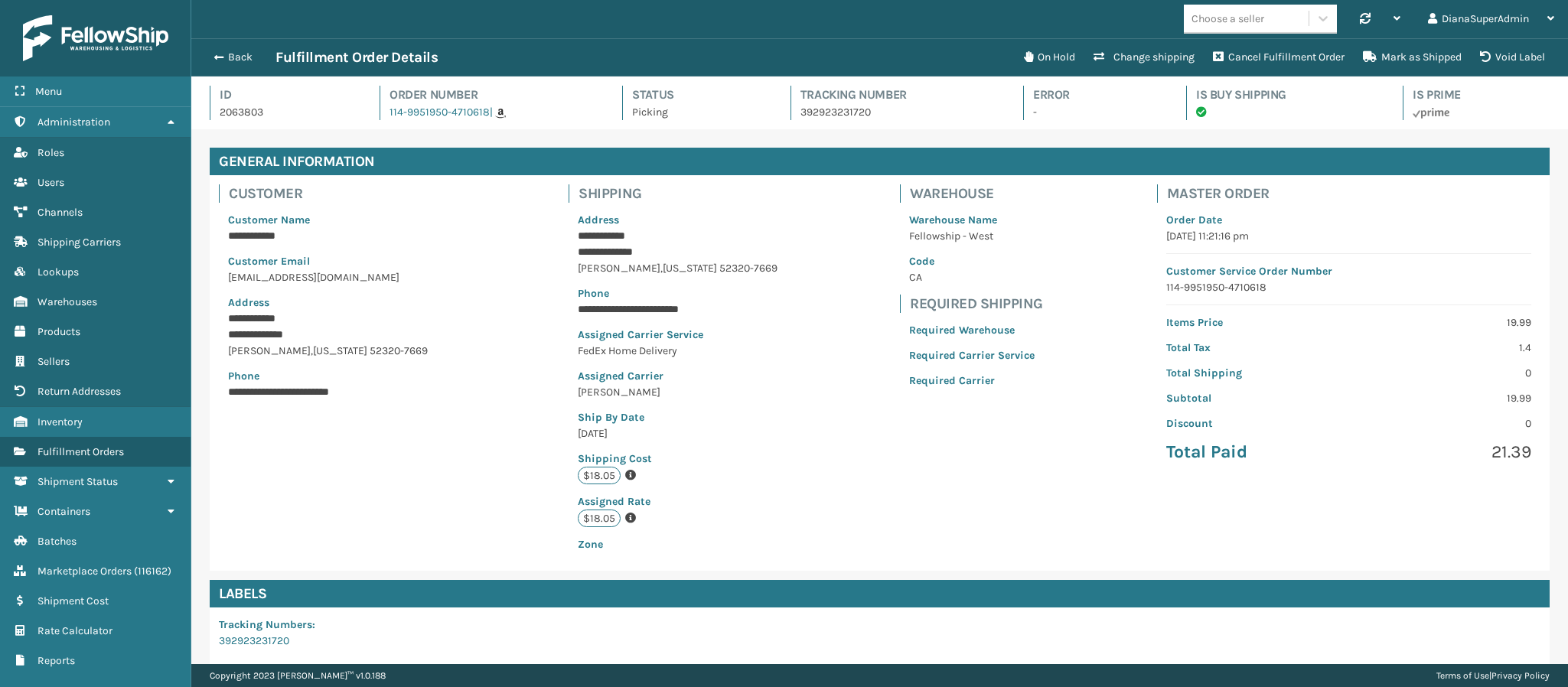
scroll to position [37, 1377]
click at [1126, 54] on button "Change shipping" at bounding box center [1144, 57] width 119 height 30
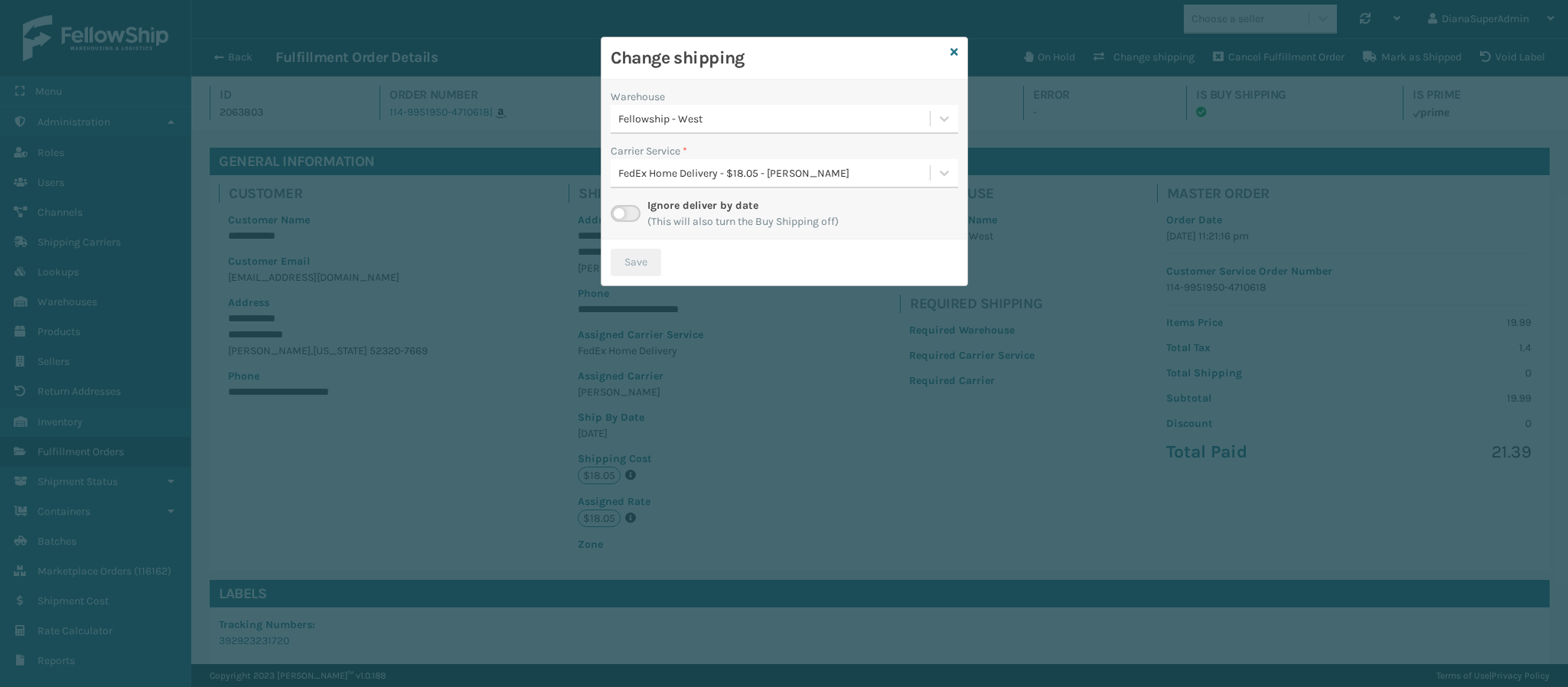
click at [623, 209] on label at bounding box center [626, 213] width 30 height 17
click at [621, 209] on input "checkbox" at bounding box center [616, 210] width 10 height 10
click at [786, 114] on div "Fellowship - West" at bounding box center [775, 119] width 313 height 16
click at [955, 53] on icon at bounding box center [954, 52] width 8 height 11
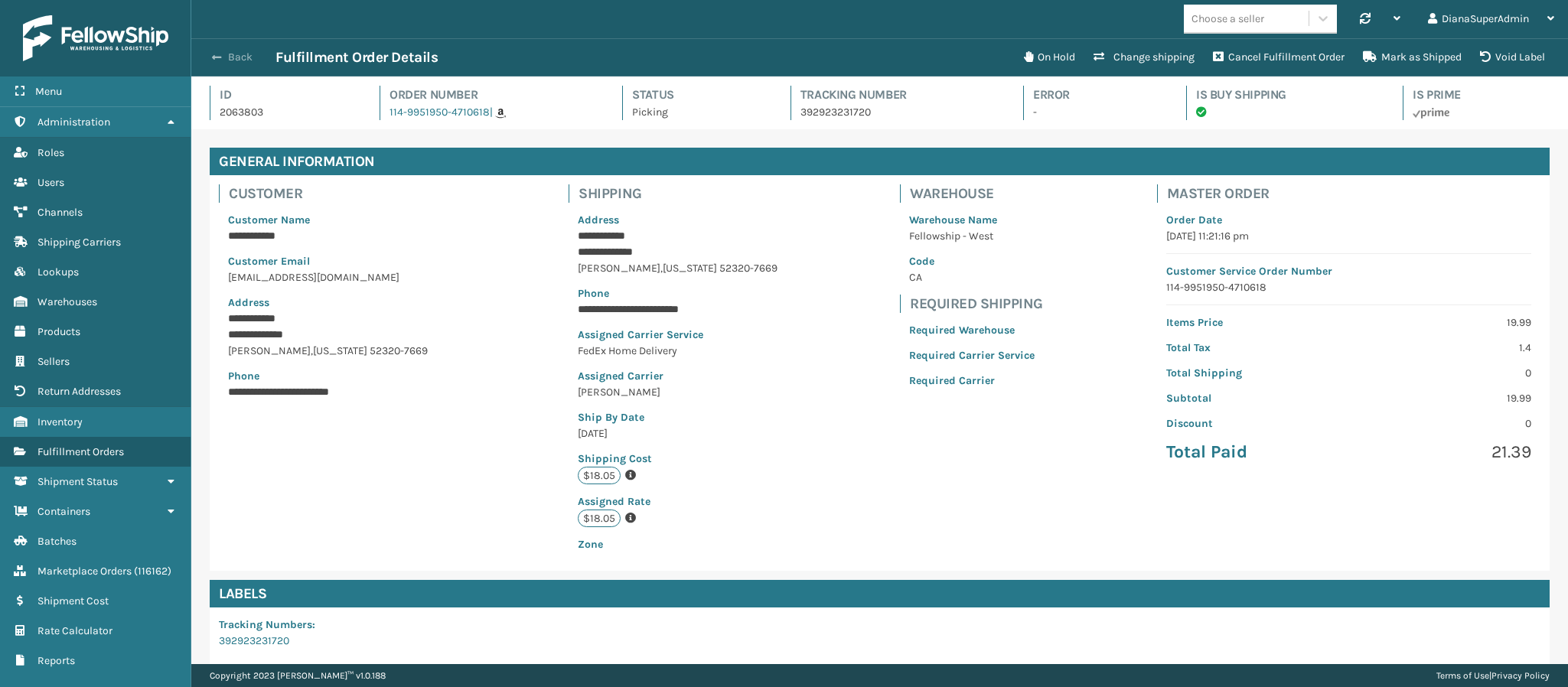
click at [235, 56] on button "Back" at bounding box center [240, 58] width 70 height 14
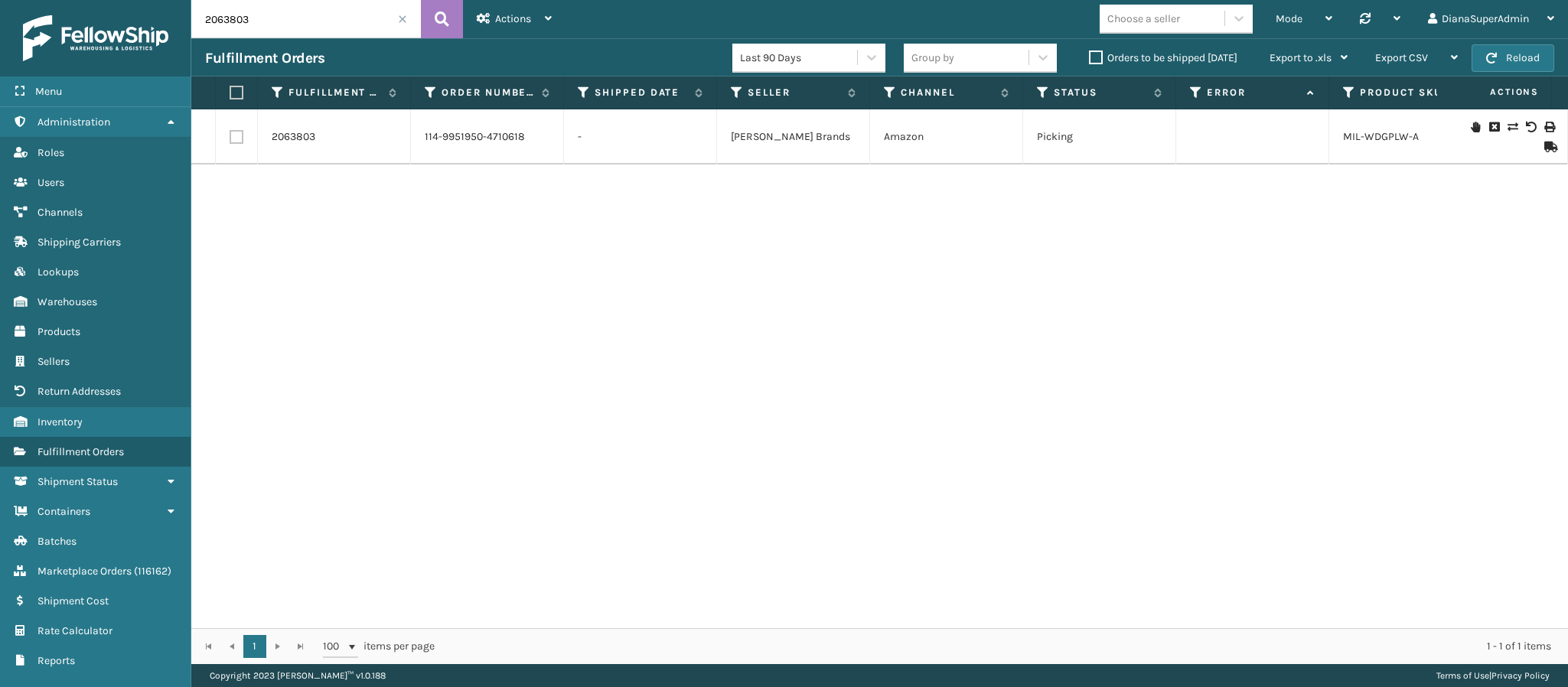
click at [1328, 330] on div "2063803 114-9951950-4710618 - [PERSON_NAME] Brands Amazon Picking MIL-WDGPLW-A …" at bounding box center [880, 368] width 1376 height 519
click at [287, 22] on input "2063803" at bounding box center [306, 19] width 230 height 38
paste input "4894"
type input "2064894"
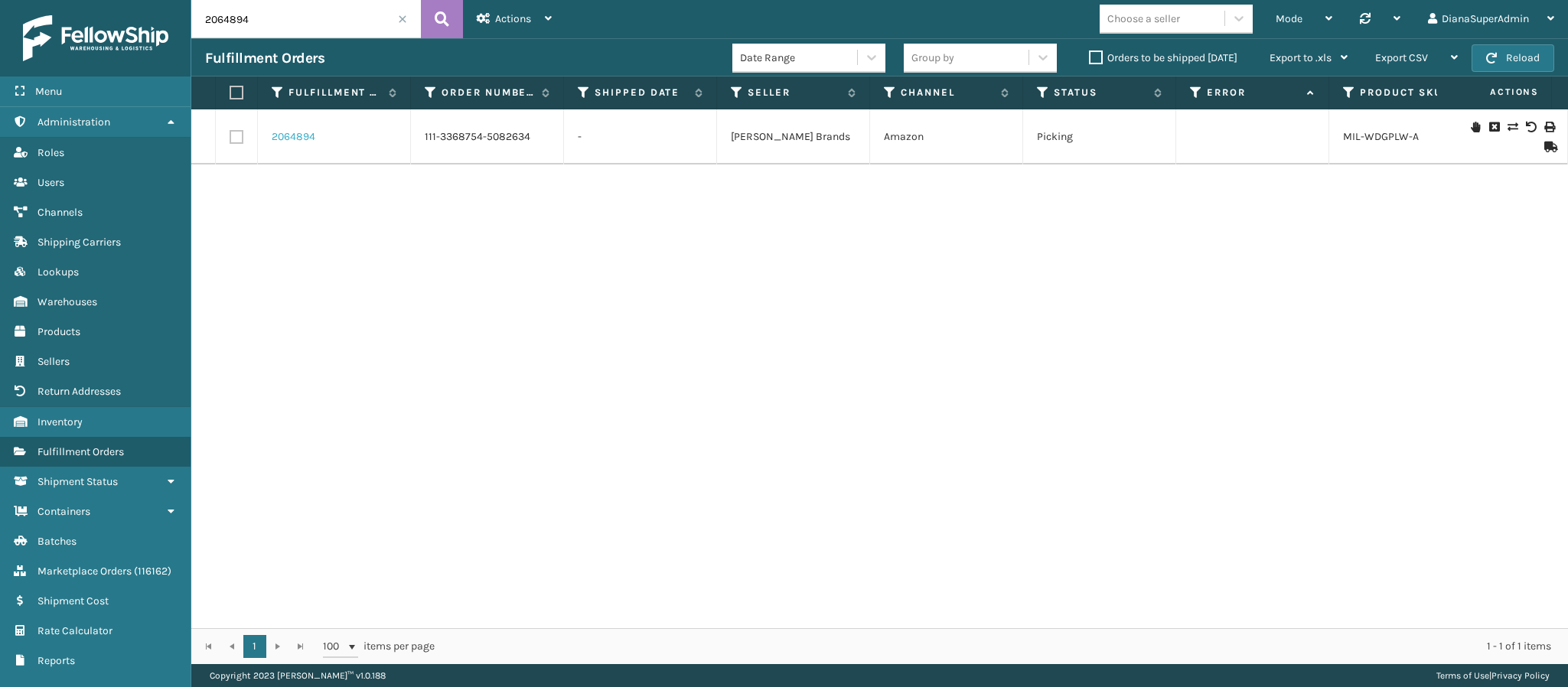
click at [281, 139] on link "2064894" at bounding box center [293, 137] width 44 height 16
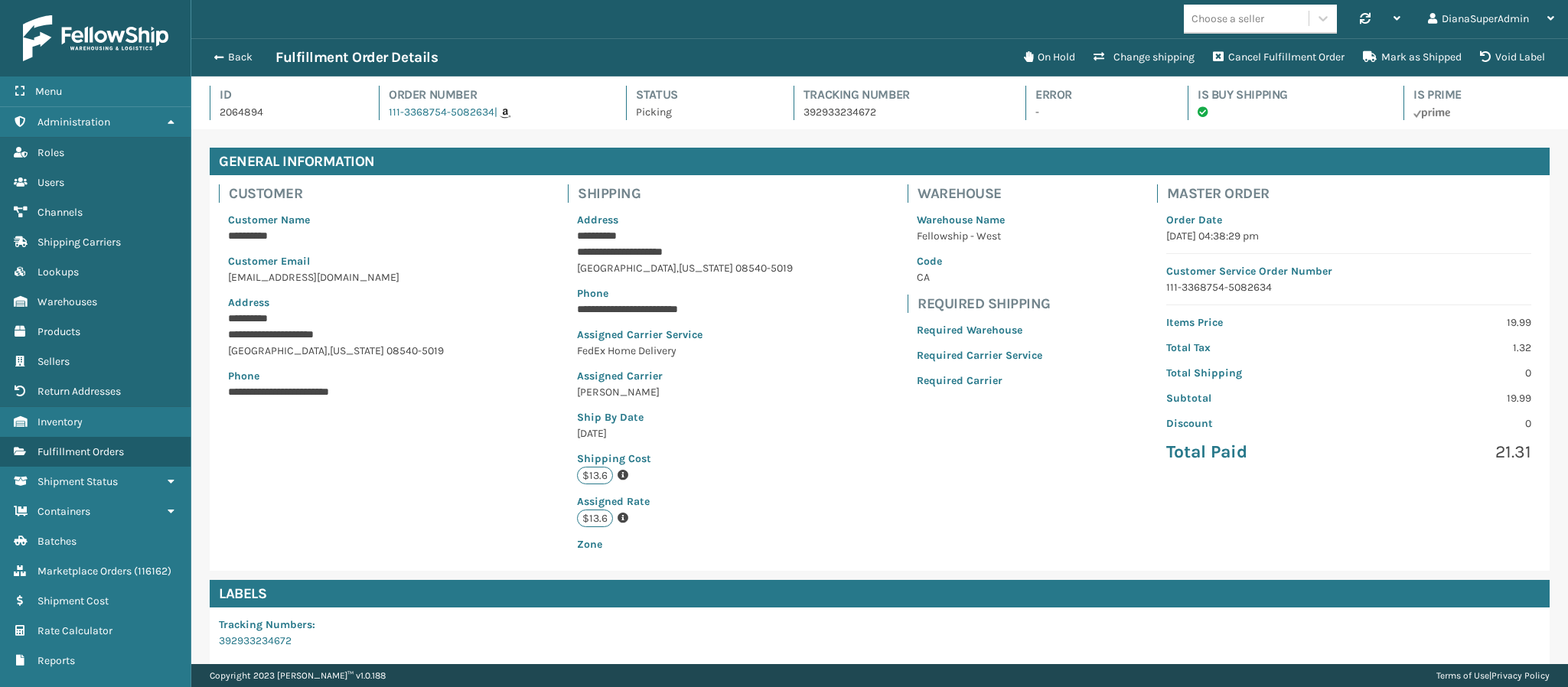
scroll to position [218, 0]
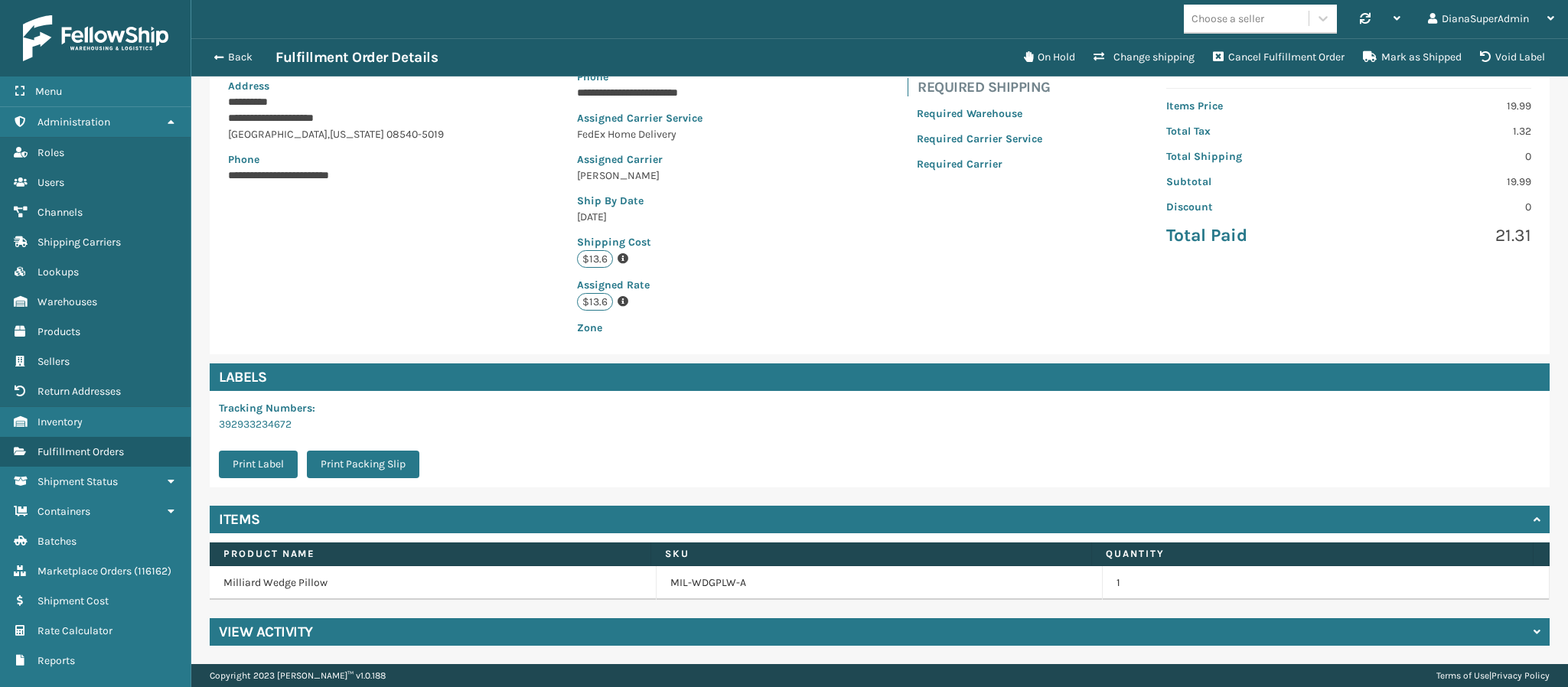
click at [621, 646] on div "**********" at bounding box center [880, 288] width 1376 height 751
click at [626, 641] on div "View Activity" at bounding box center [880, 632] width 1340 height 27
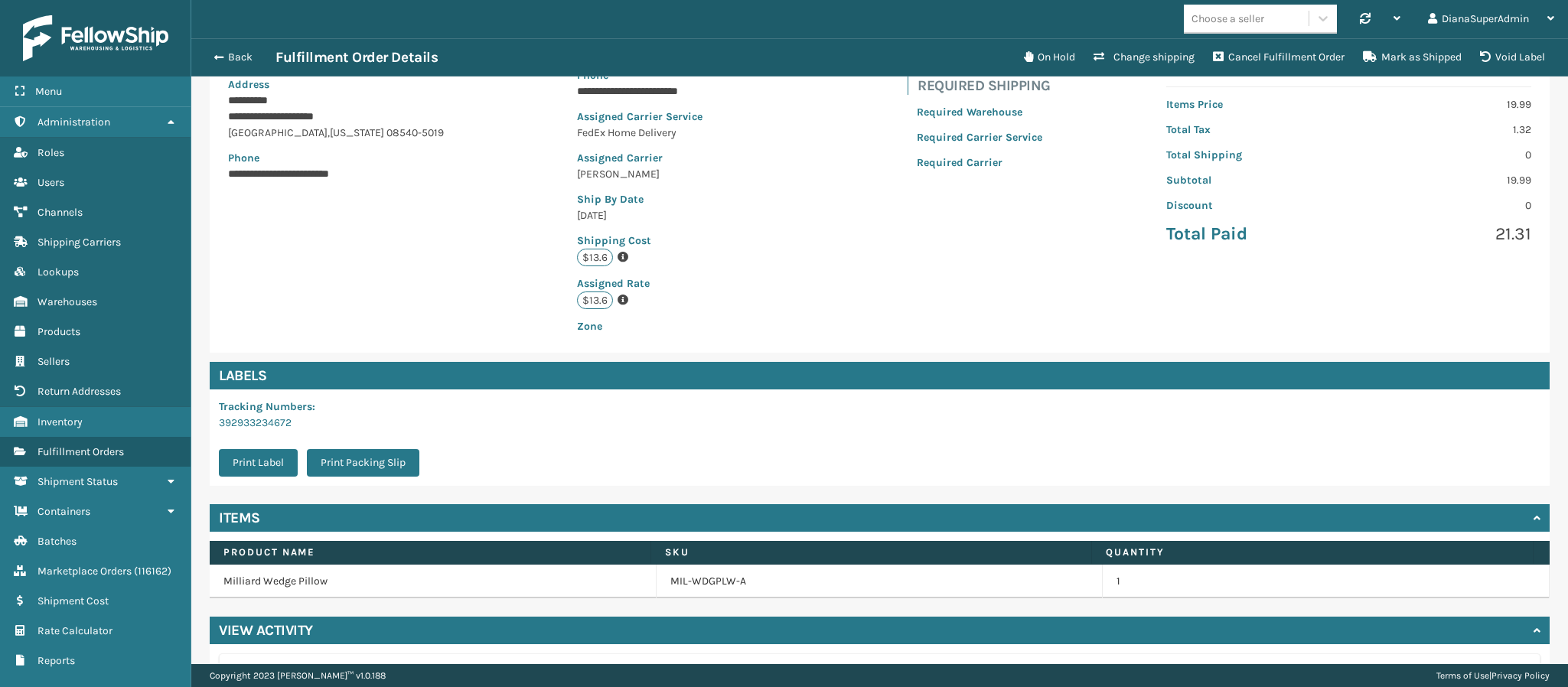
click at [492, 638] on div "View Activity" at bounding box center [880, 630] width 1340 height 27
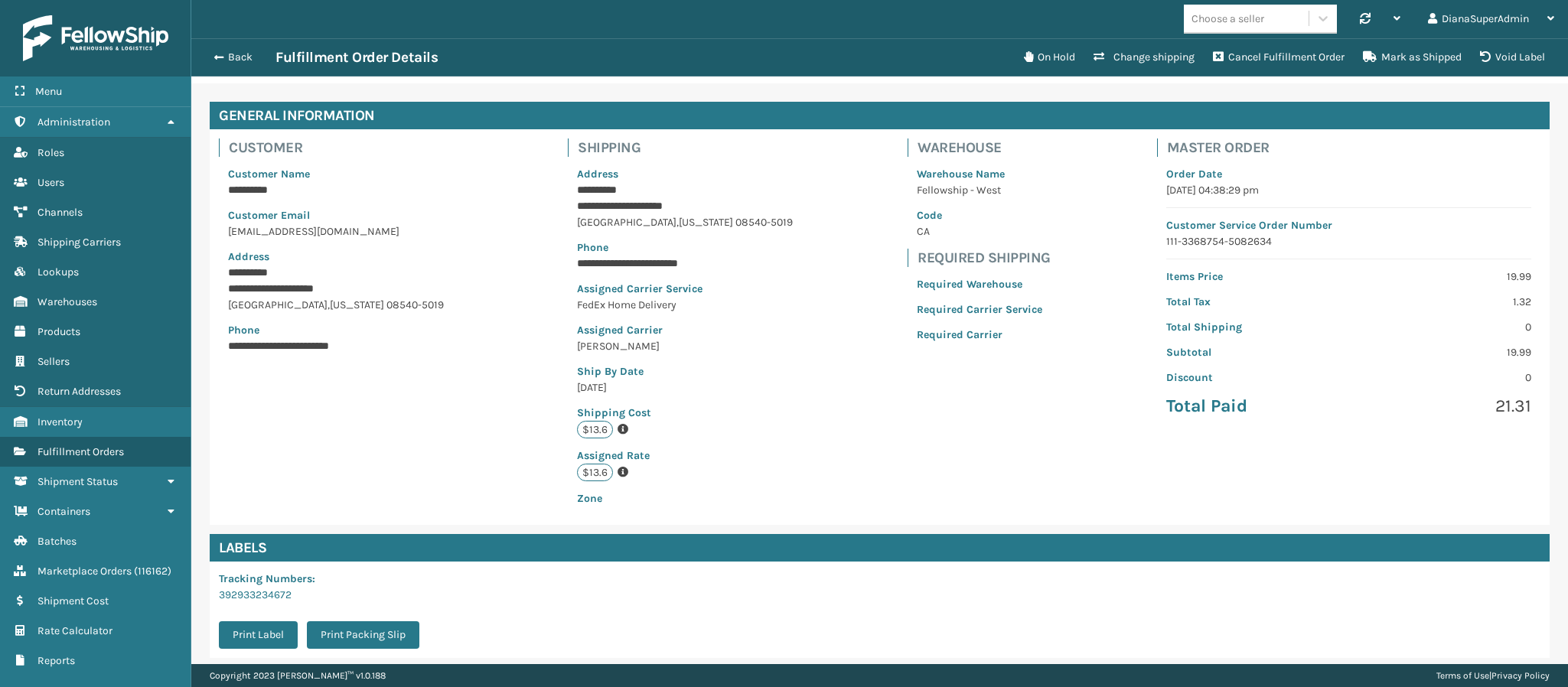
scroll to position [218, 0]
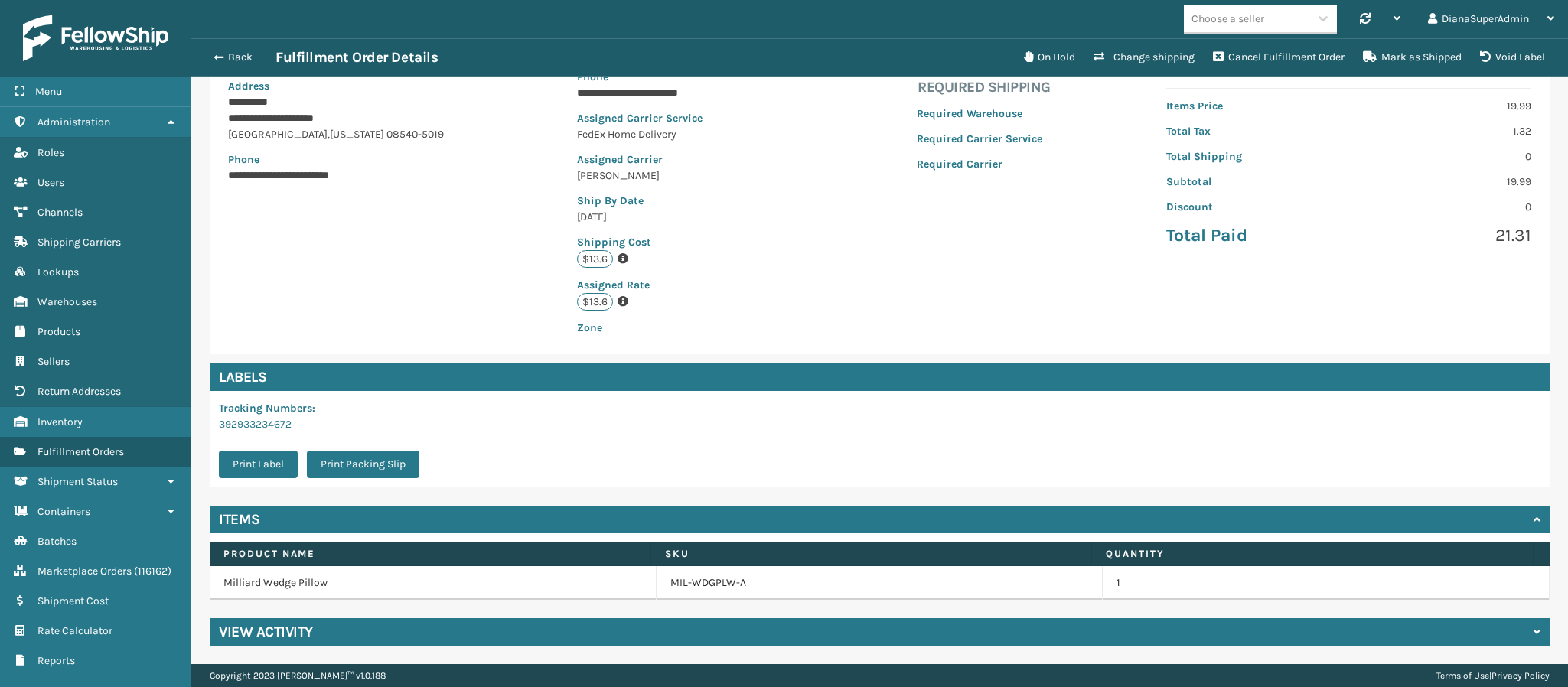
click at [475, 619] on div "View Activity" at bounding box center [880, 632] width 1340 height 27
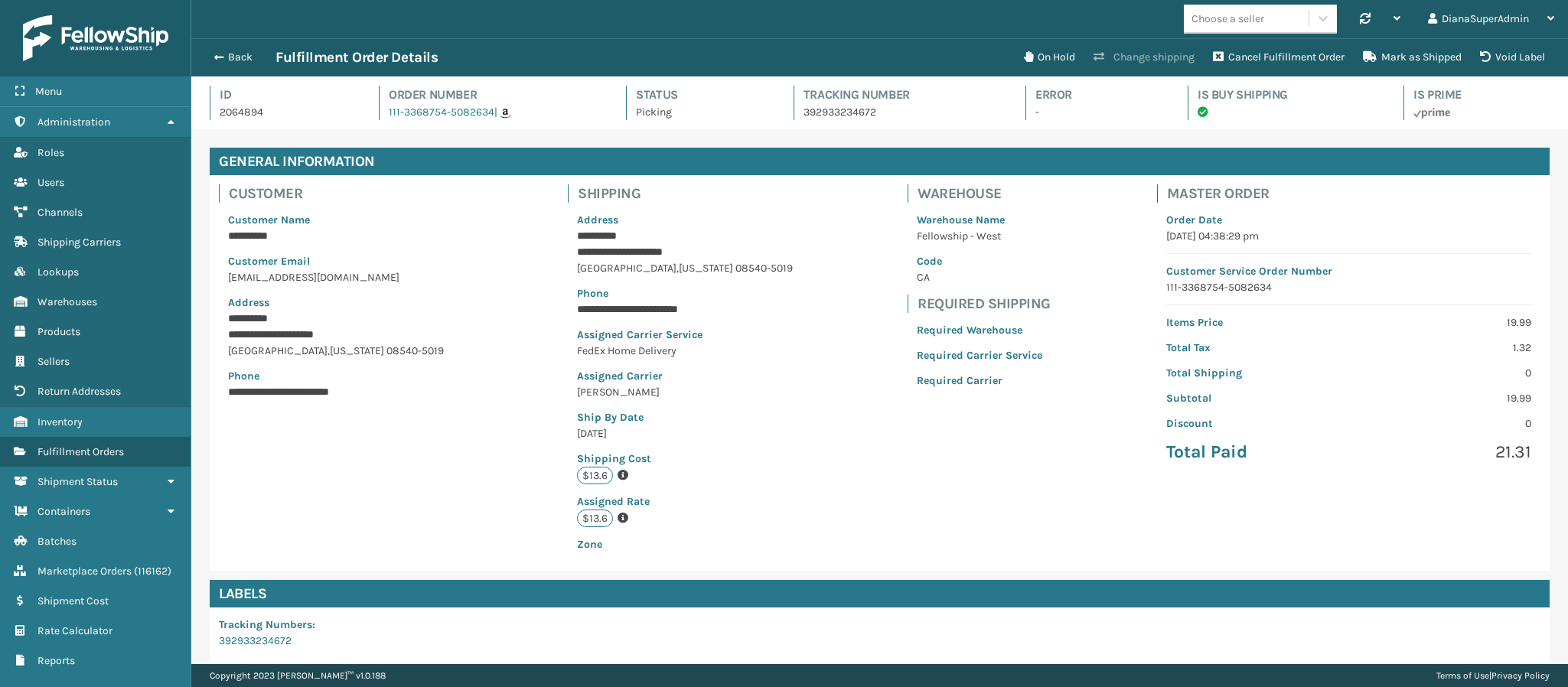
click at [1148, 63] on button "Change shipping" at bounding box center [1144, 57] width 119 height 30
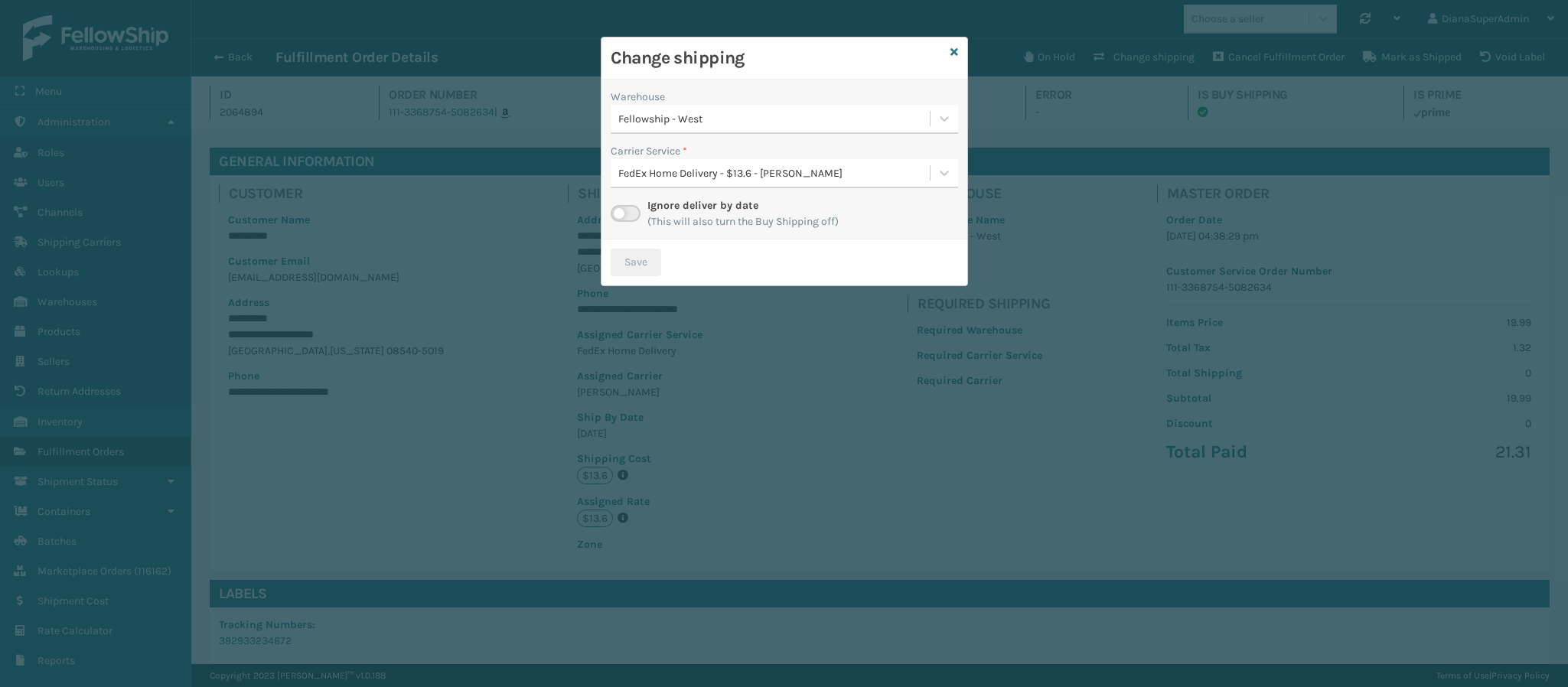
click at [632, 210] on label at bounding box center [626, 213] width 30 height 17
click at [621, 210] on input "checkbox" at bounding box center [616, 210] width 10 height 10
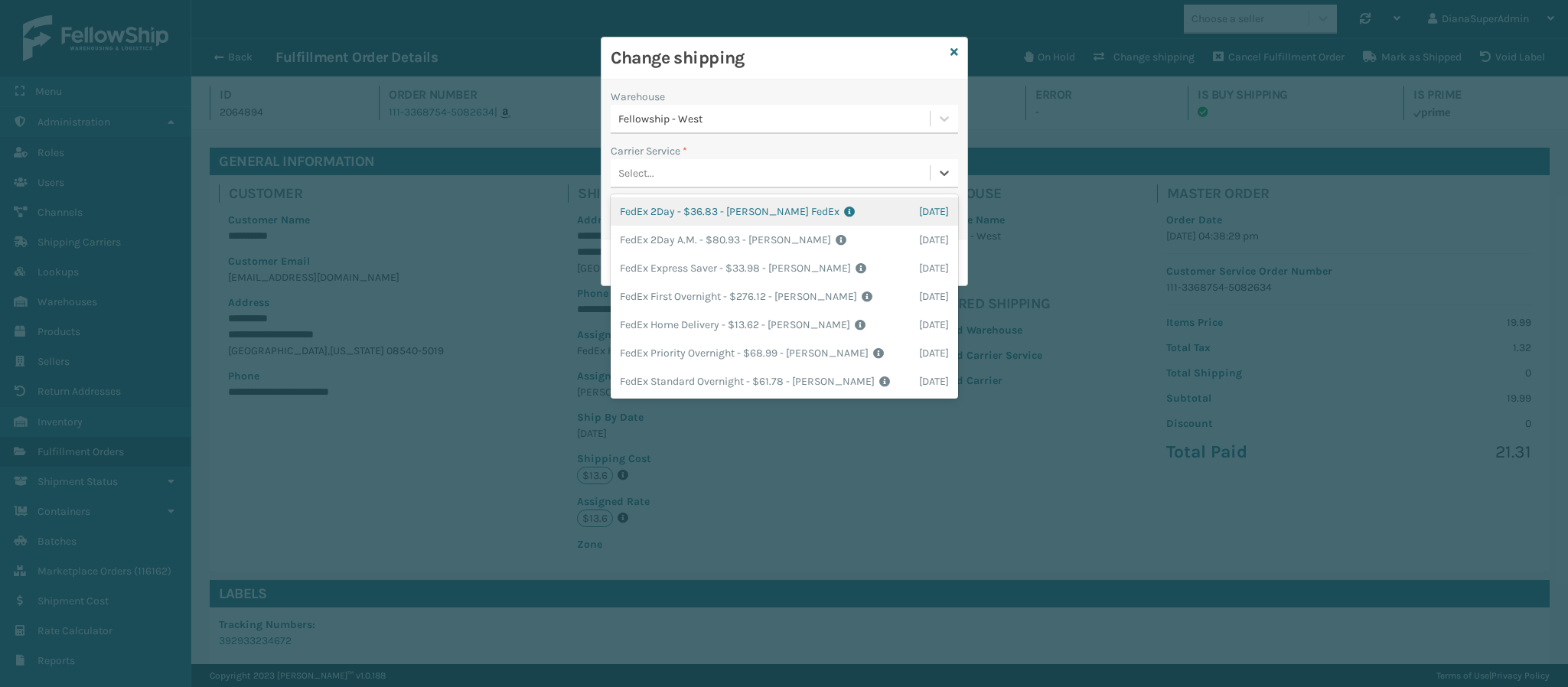
click at [766, 165] on div "Select..." at bounding box center [770, 173] width 319 height 25
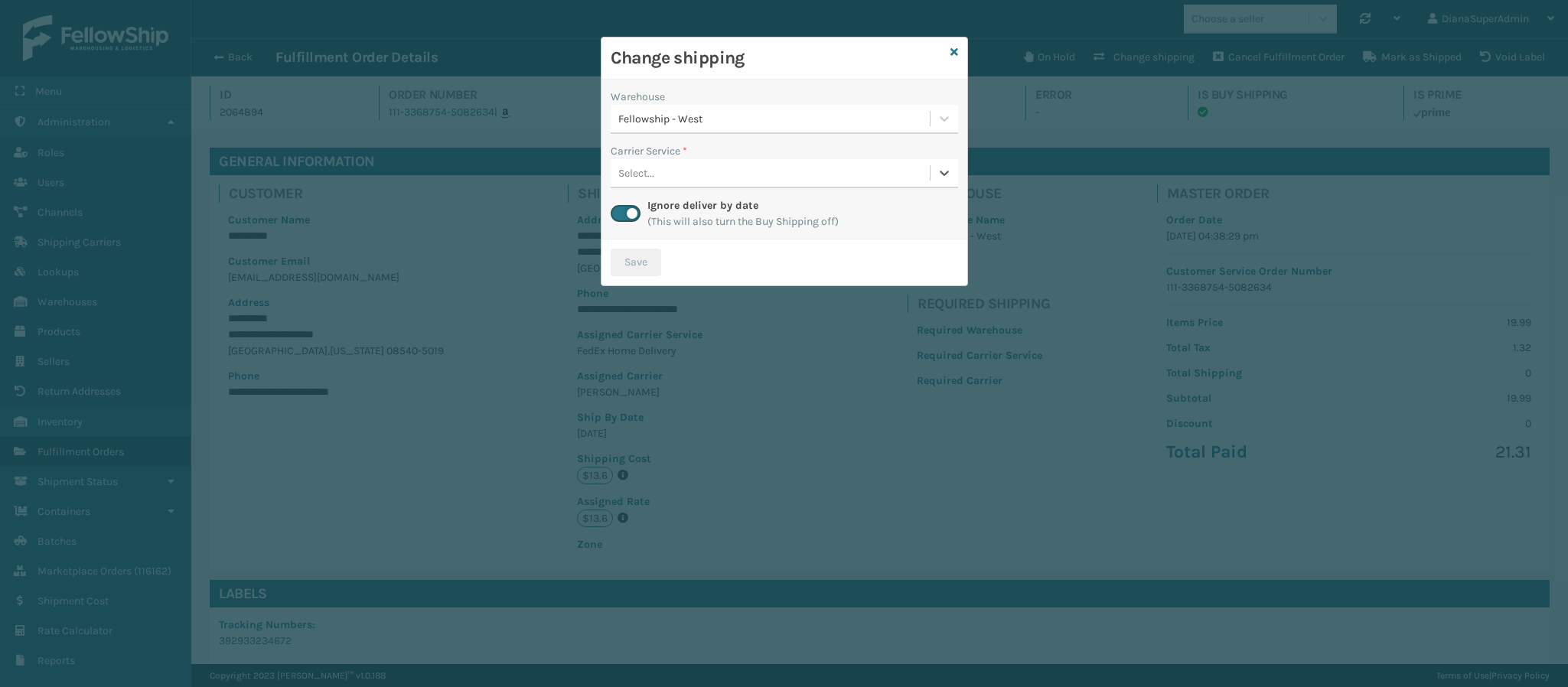
click at [766, 165] on div "Select..." at bounding box center [770, 173] width 319 height 25
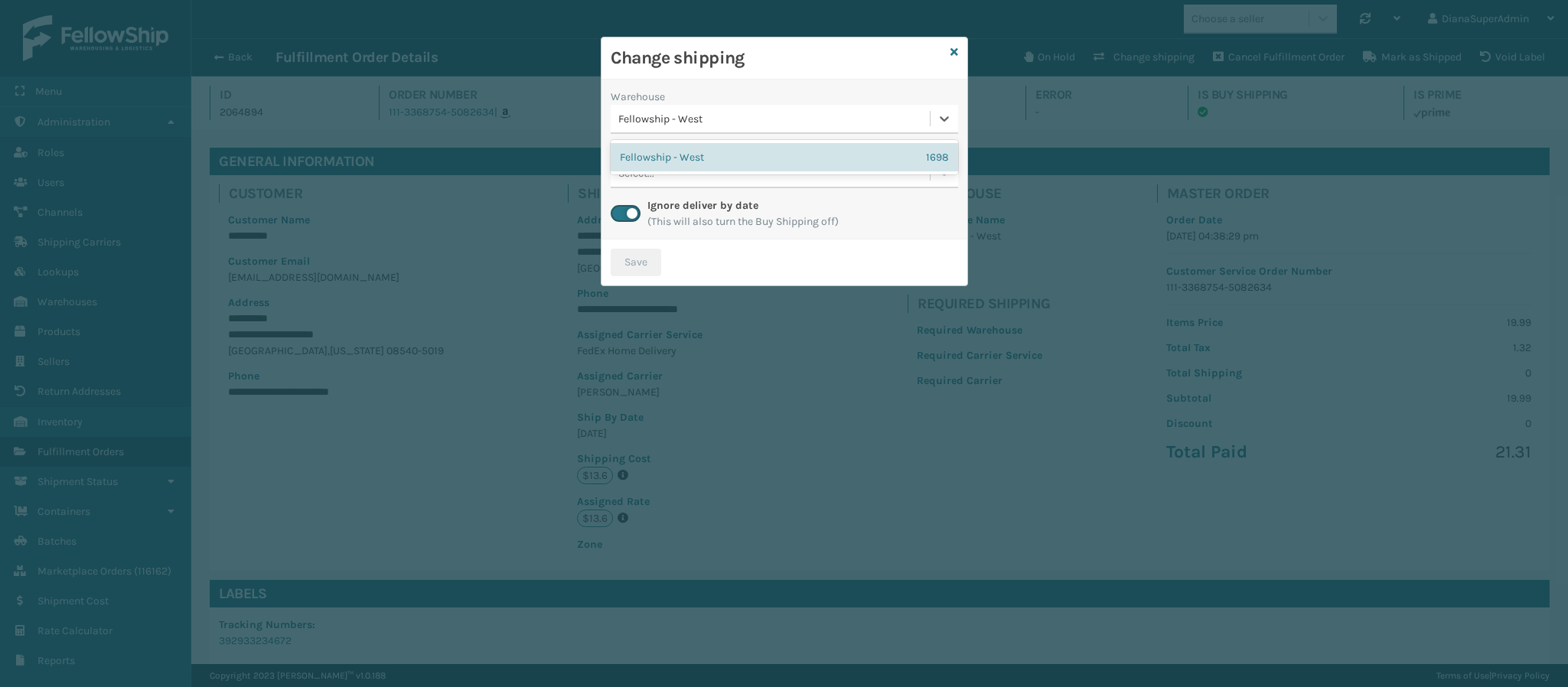
click at [791, 121] on div "Fellowship - West" at bounding box center [775, 119] width 313 height 16
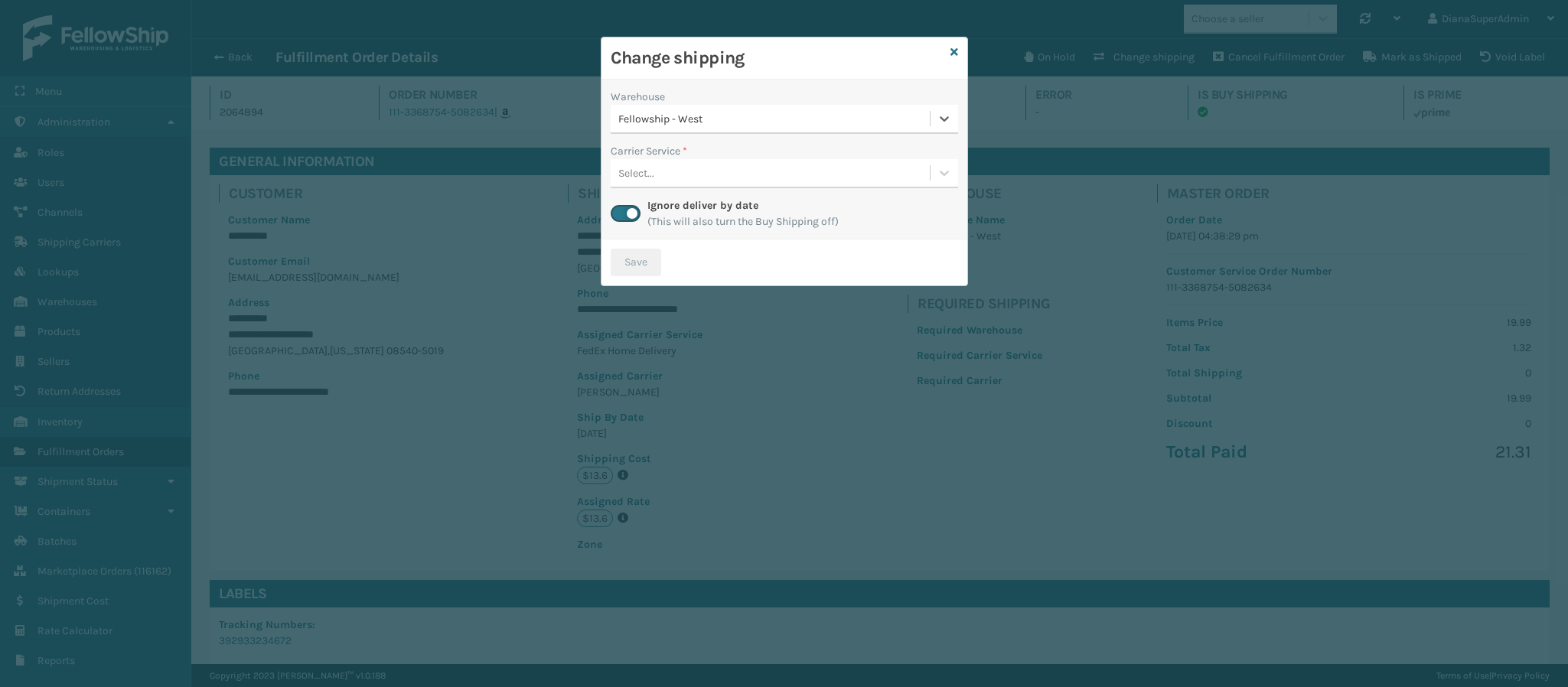
click at [791, 121] on div "Fellowship - West" at bounding box center [775, 119] width 313 height 16
click at [950, 55] on icon at bounding box center [954, 52] width 8 height 11
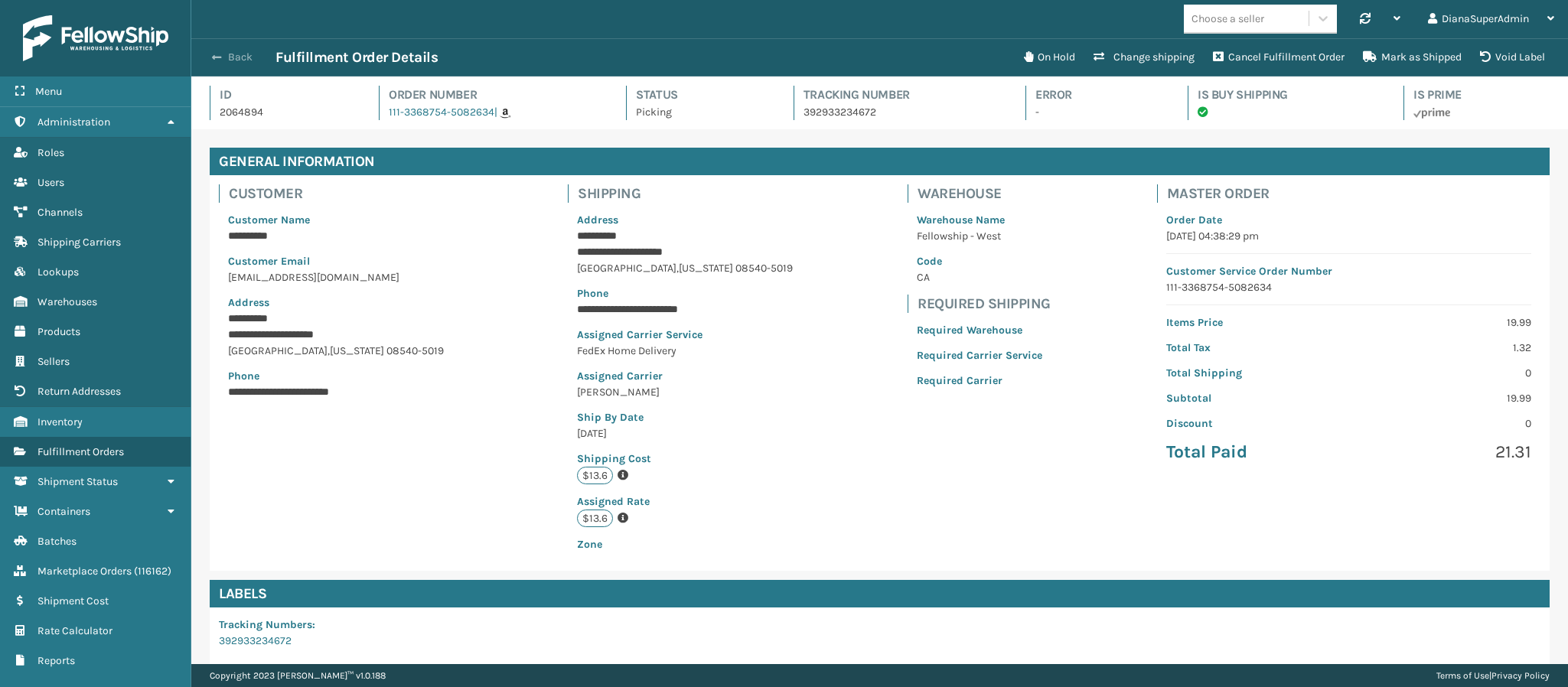
click at [216, 62] on span "button" at bounding box center [216, 57] width 9 height 11
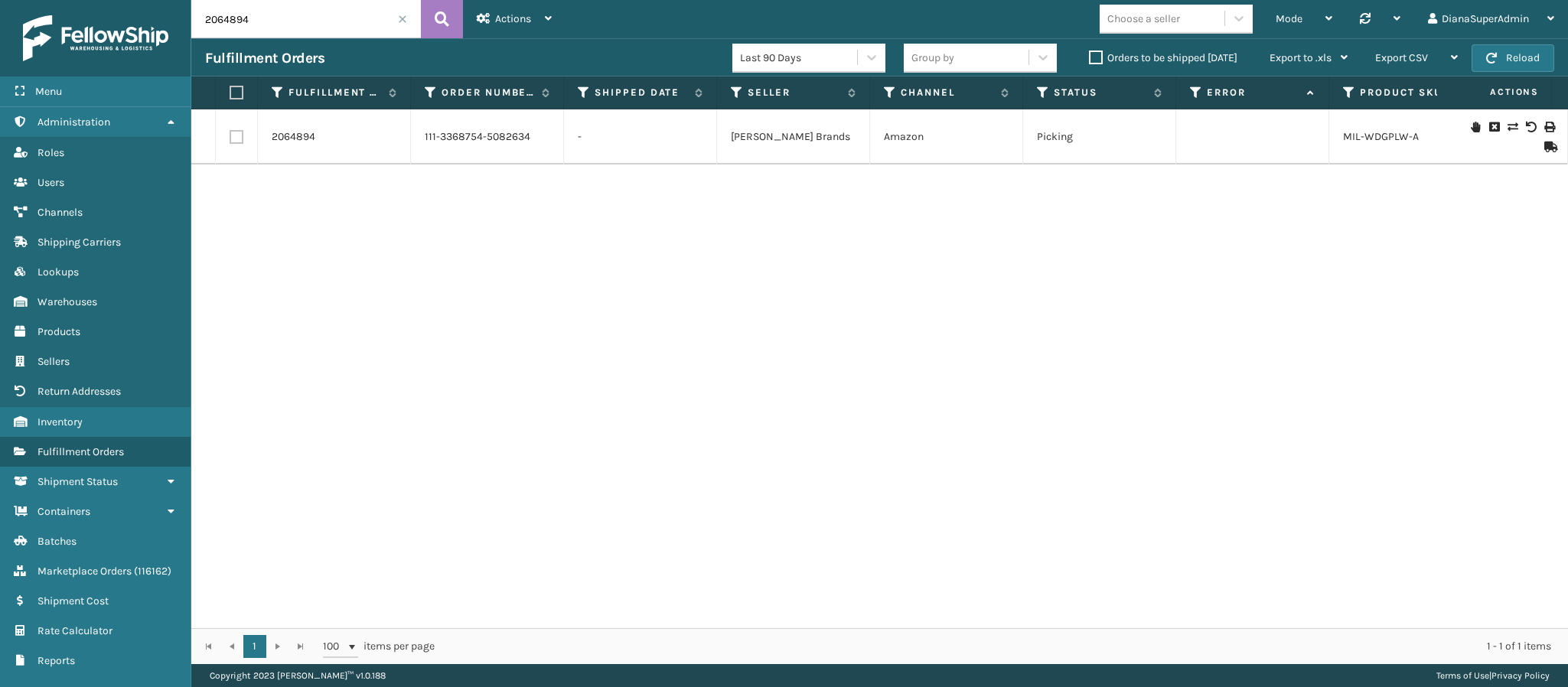
click at [304, 14] on input "2064894" at bounding box center [306, 19] width 230 height 38
paste input "973"
type input "2064973"
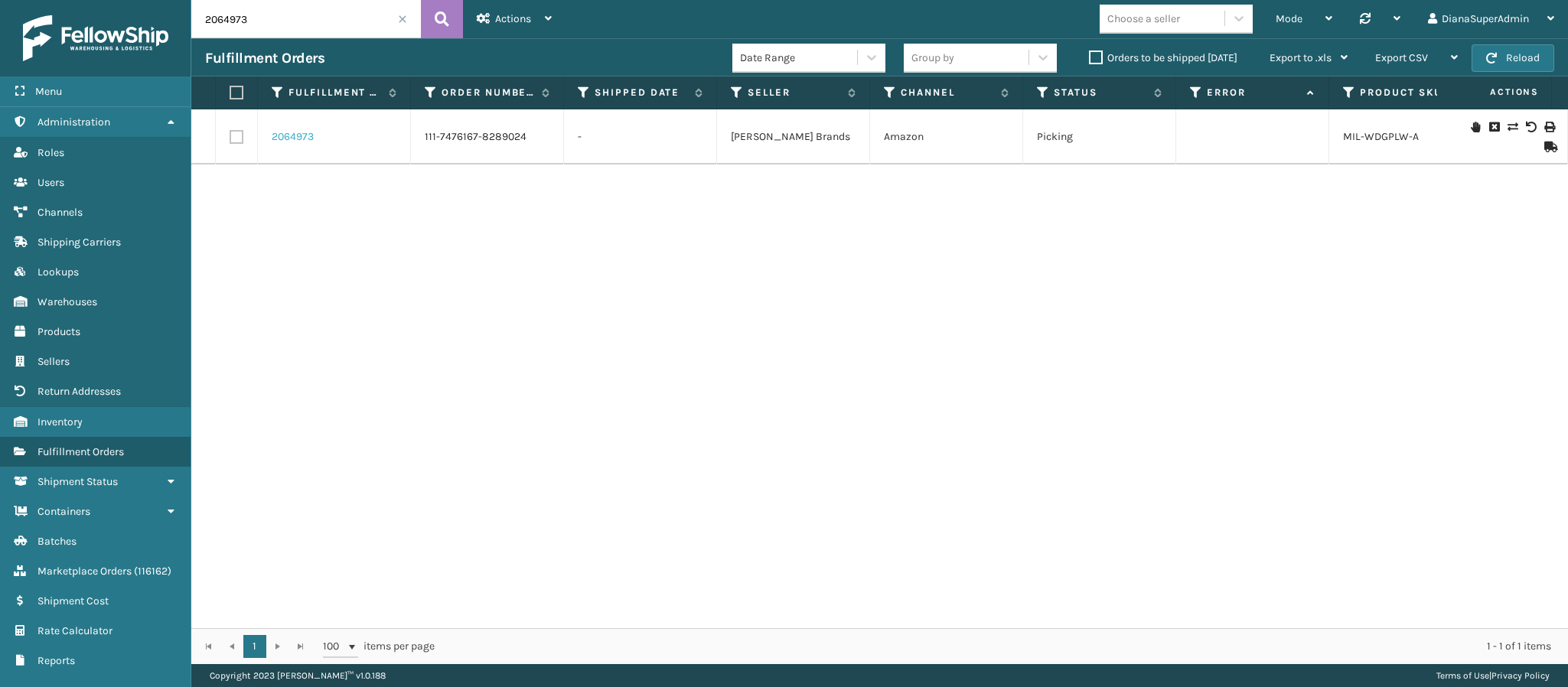
click at [299, 141] on link "2064973" at bounding box center [292, 137] width 42 height 16
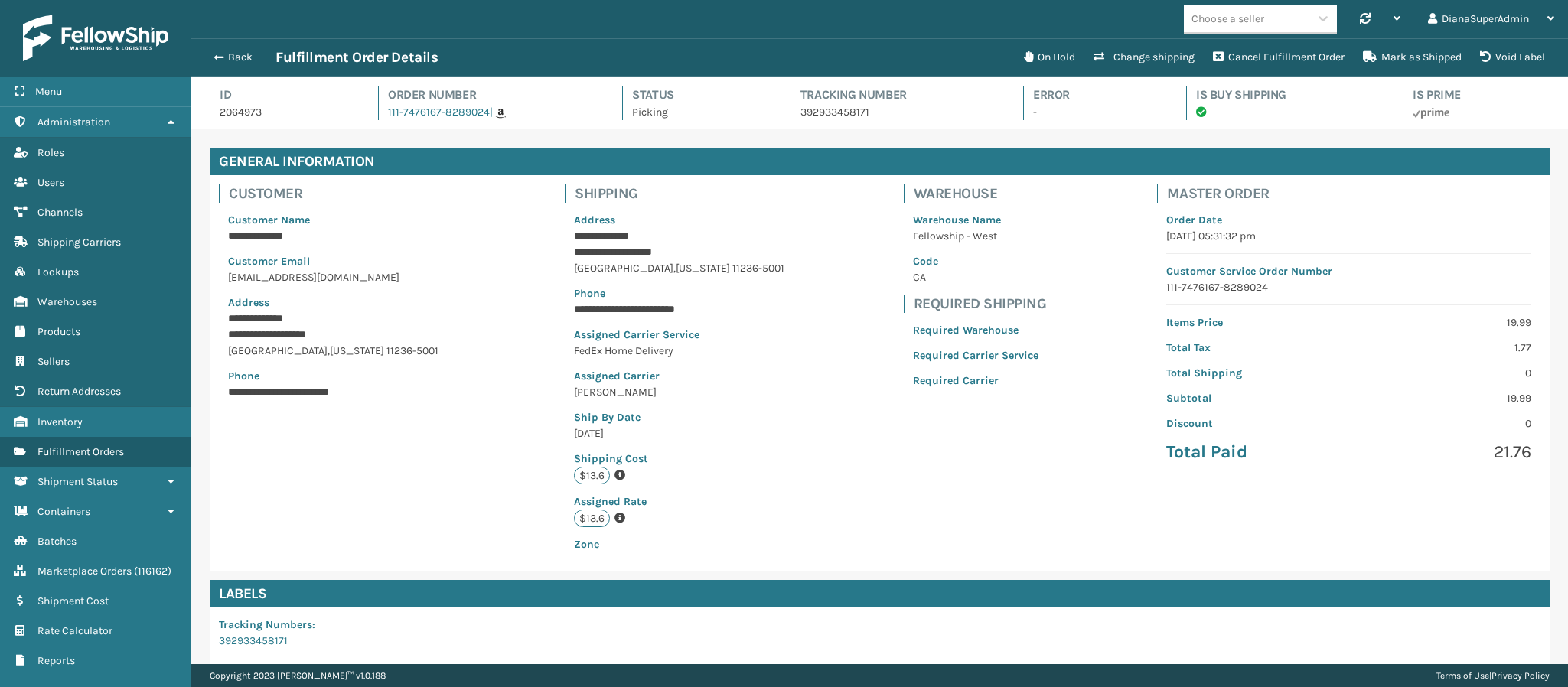
scroll to position [37, 1377]
click at [1157, 54] on button "Change shipping" at bounding box center [1144, 57] width 119 height 30
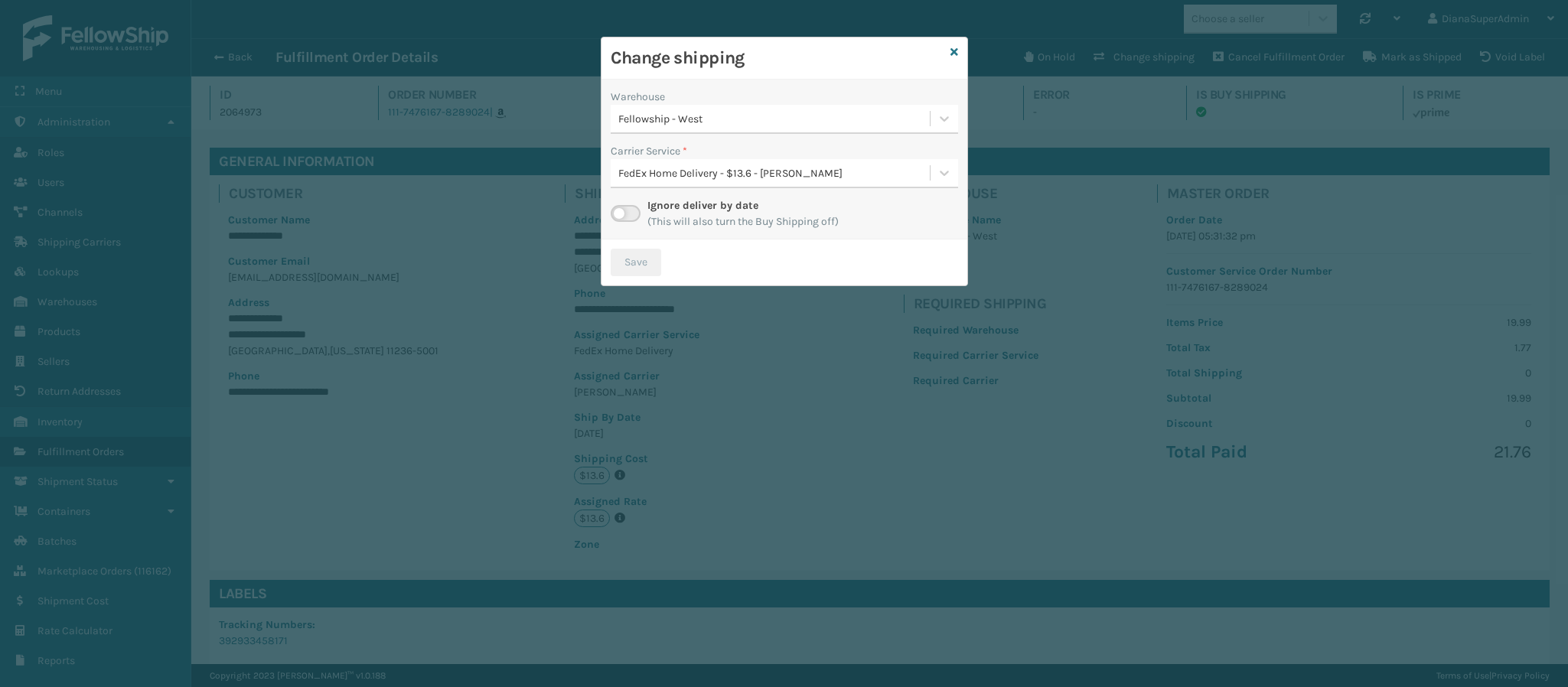
click at [632, 216] on label at bounding box center [626, 213] width 30 height 17
click at [621, 215] on input "checkbox" at bounding box center [616, 210] width 10 height 10
click at [763, 129] on div "Fellowship - West" at bounding box center [770, 119] width 319 height 25
click at [953, 58] on icon at bounding box center [954, 52] width 8 height 11
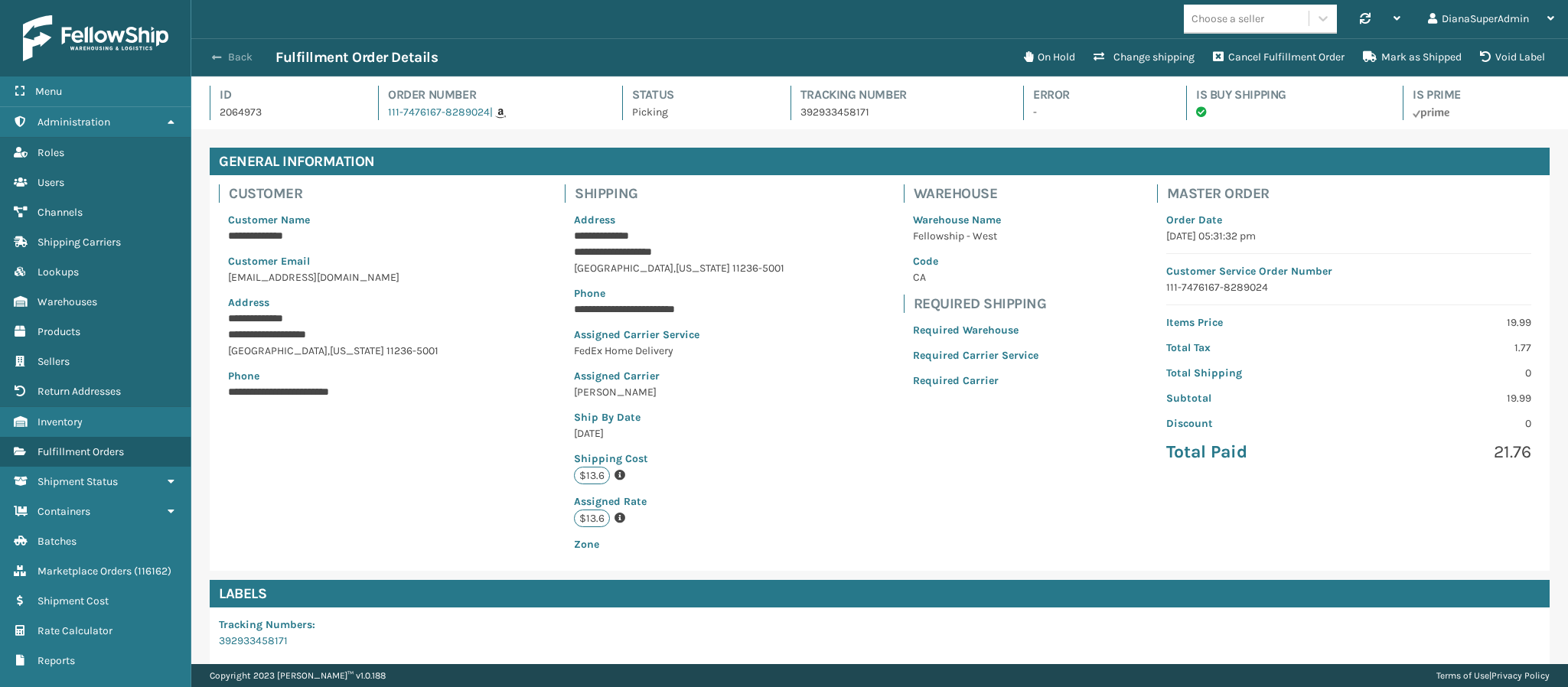
click at [213, 61] on span "button" at bounding box center [216, 57] width 9 height 11
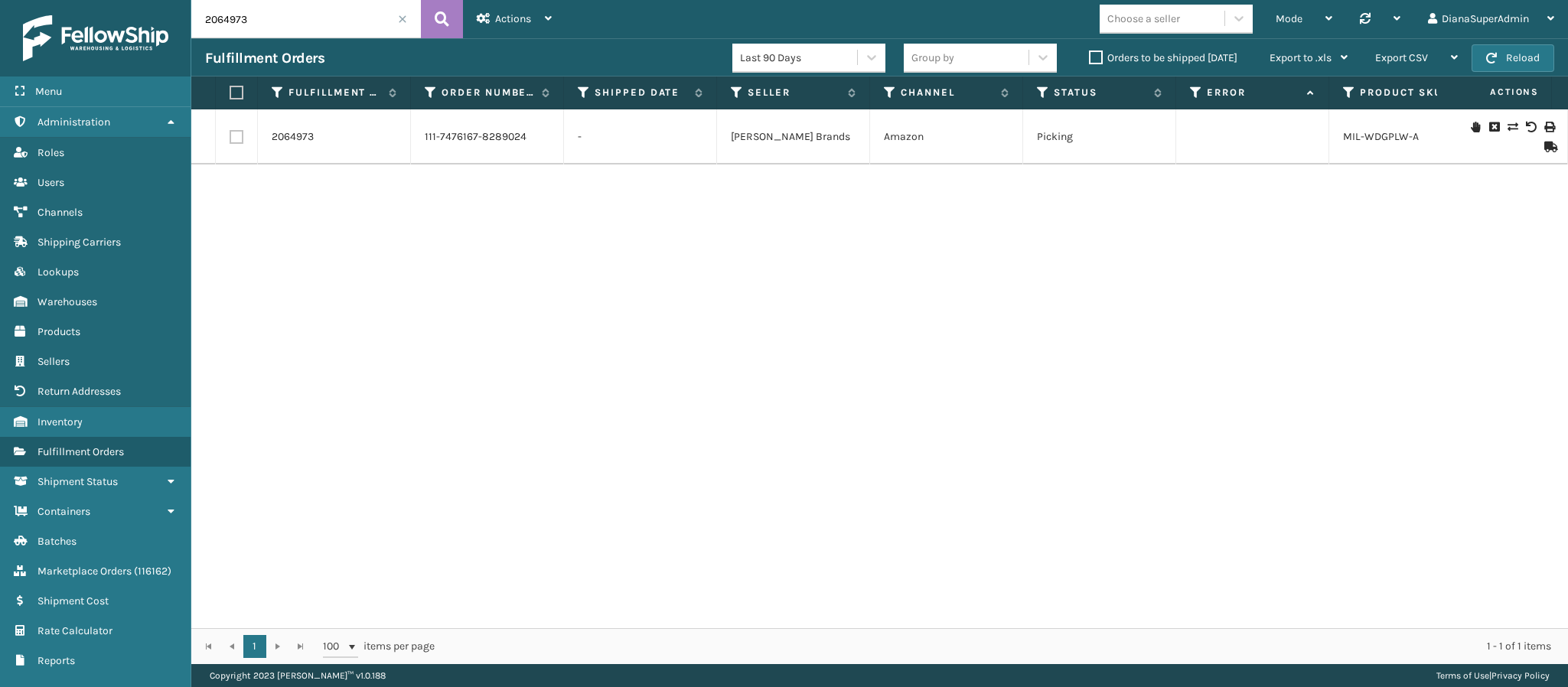
click at [311, 30] on input "2064973" at bounding box center [306, 19] width 230 height 38
paste input "5646"
type input "2065646"
click at [290, 134] on link "2065646" at bounding box center [293, 137] width 43 height 16
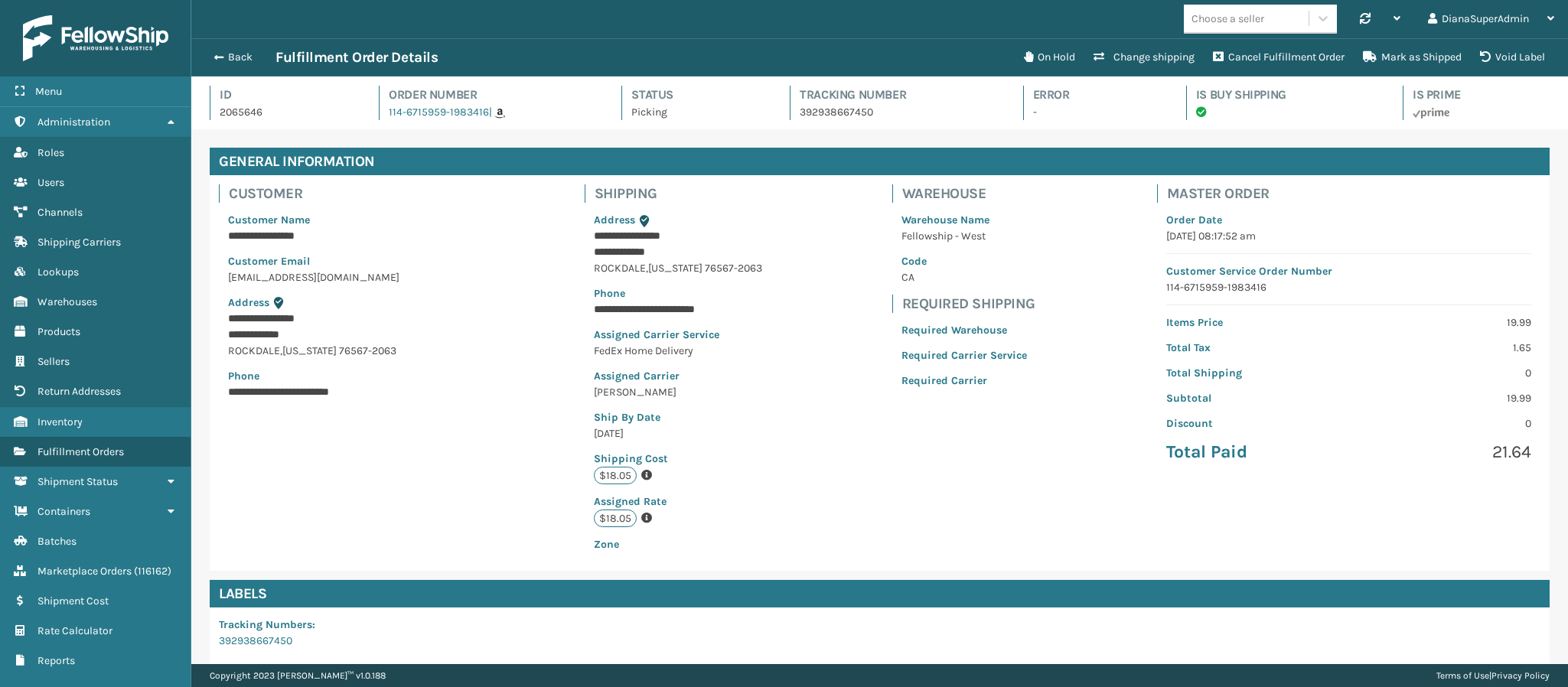
scroll to position [37, 1377]
click at [1147, 51] on button "Change shipping" at bounding box center [1144, 57] width 119 height 30
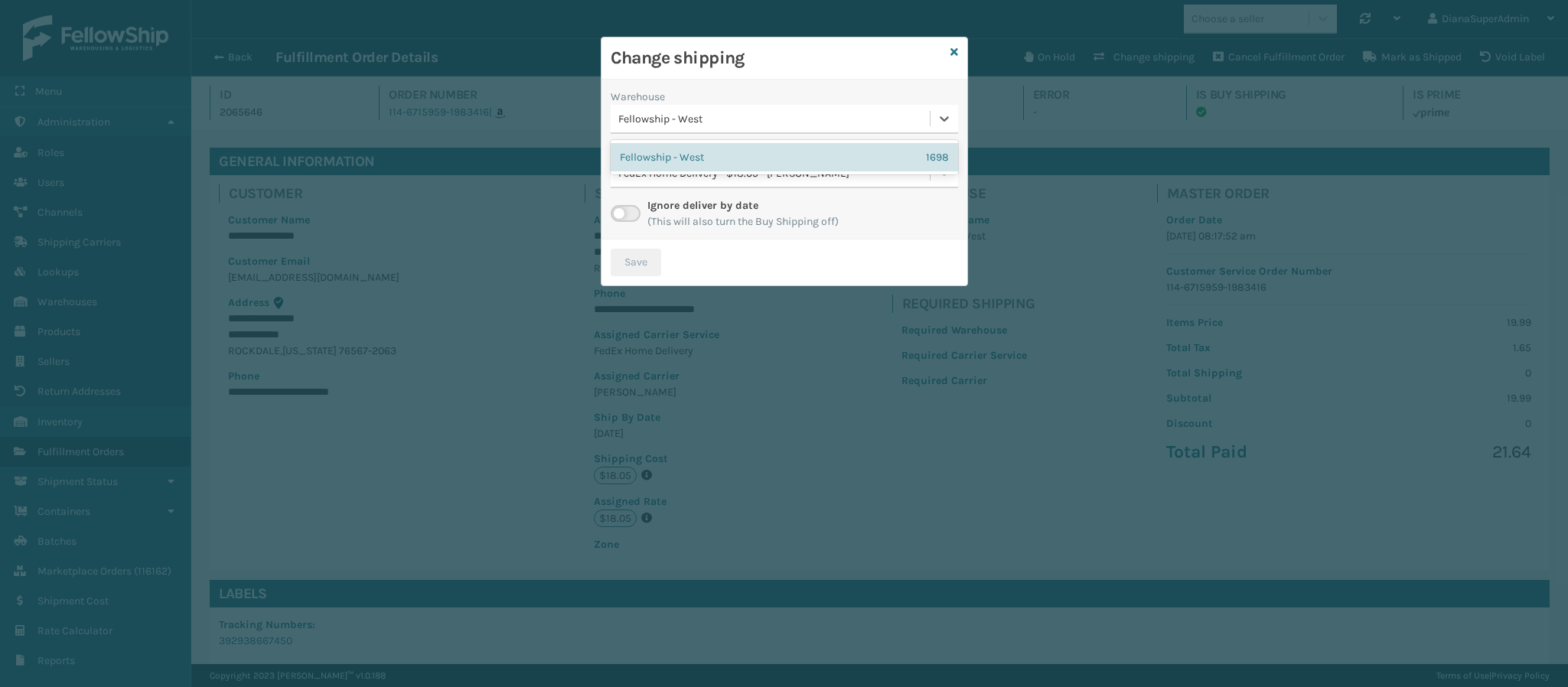
click at [711, 114] on div "Fellowship - West" at bounding box center [775, 119] width 313 height 16
click at [950, 51] on icon at bounding box center [954, 52] width 8 height 11
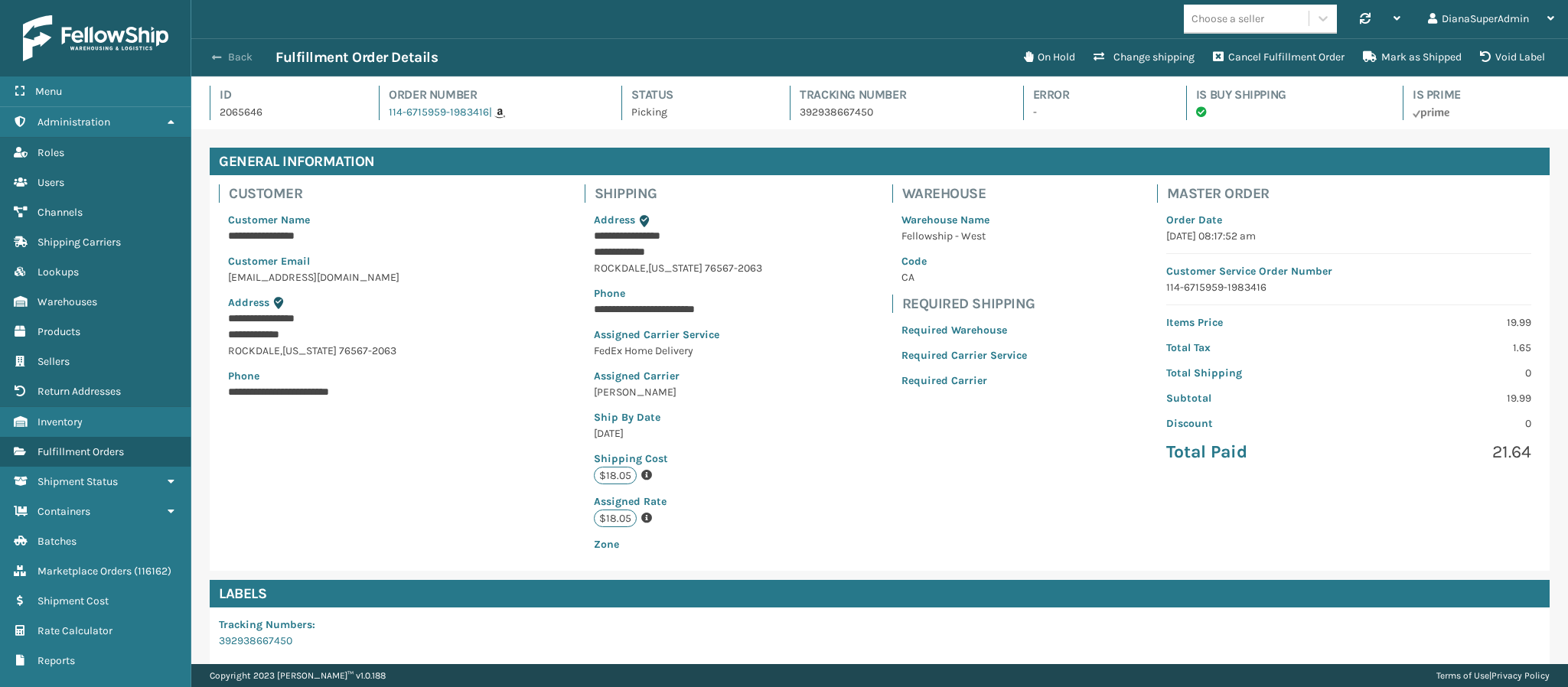
click at [228, 59] on button "Back" at bounding box center [240, 58] width 70 height 14
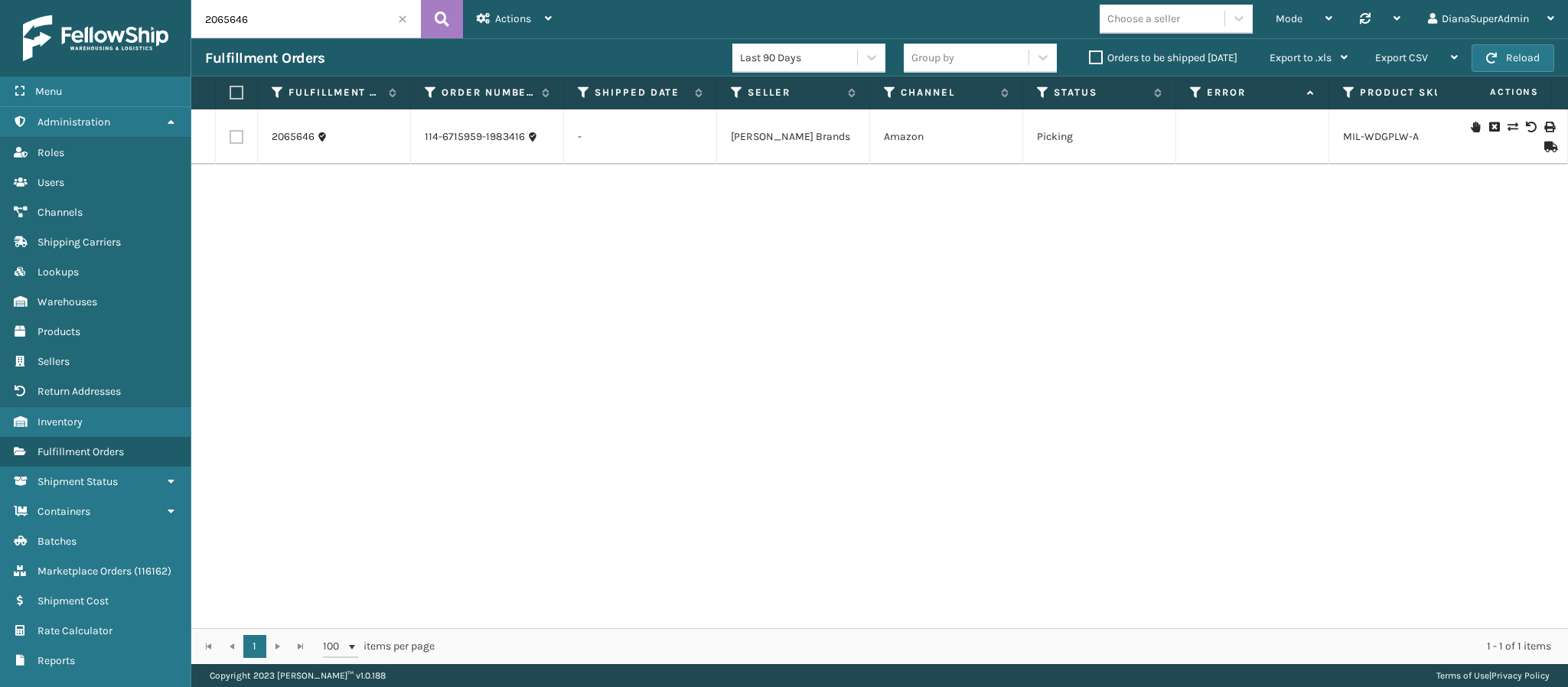
click at [344, 33] on input "2065646" at bounding box center [306, 19] width 230 height 38
paste input "554"
type input "2065554"
click at [289, 136] on link "2065554" at bounding box center [293, 137] width 43 height 16
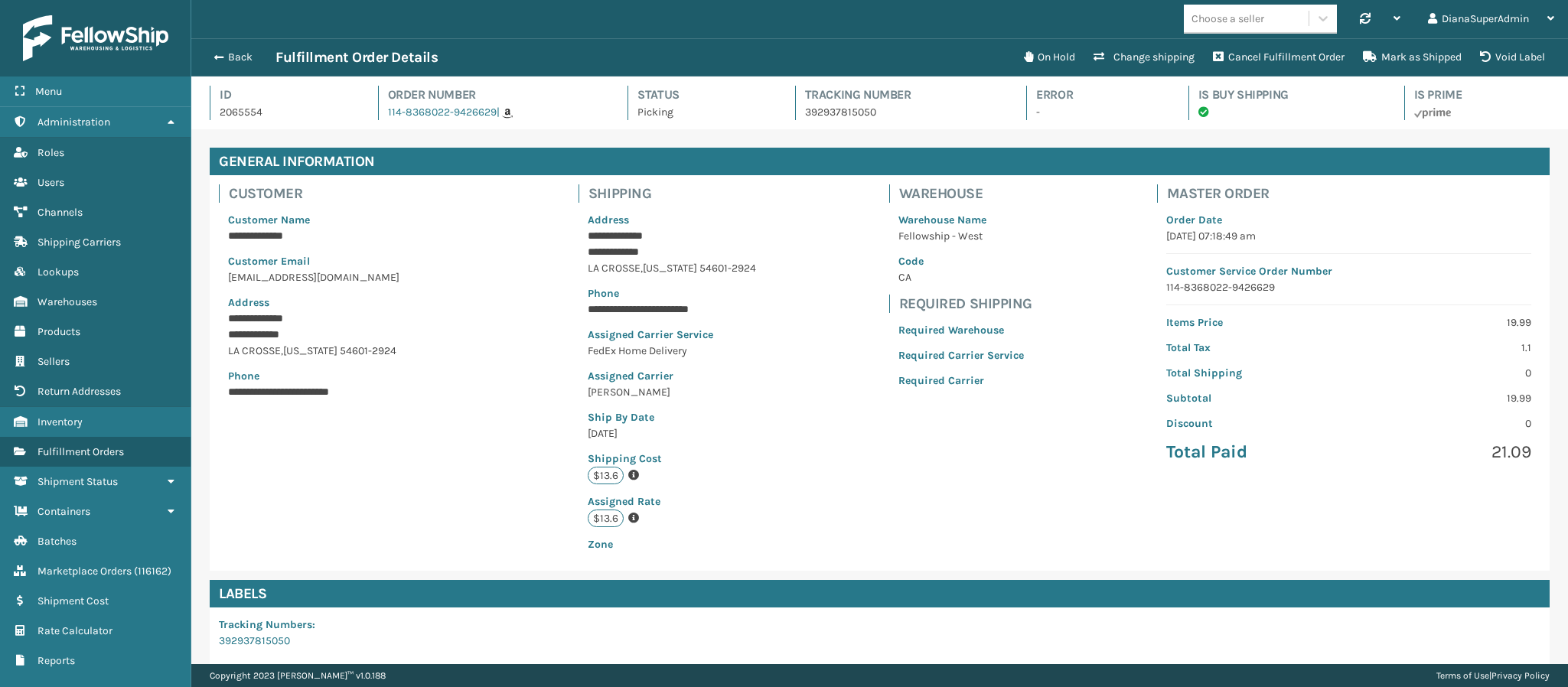
scroll to position [37, 1377]
click at [1165, 51] on button "Change shipping" at bounding box center [1144, 57] width 119 height 30
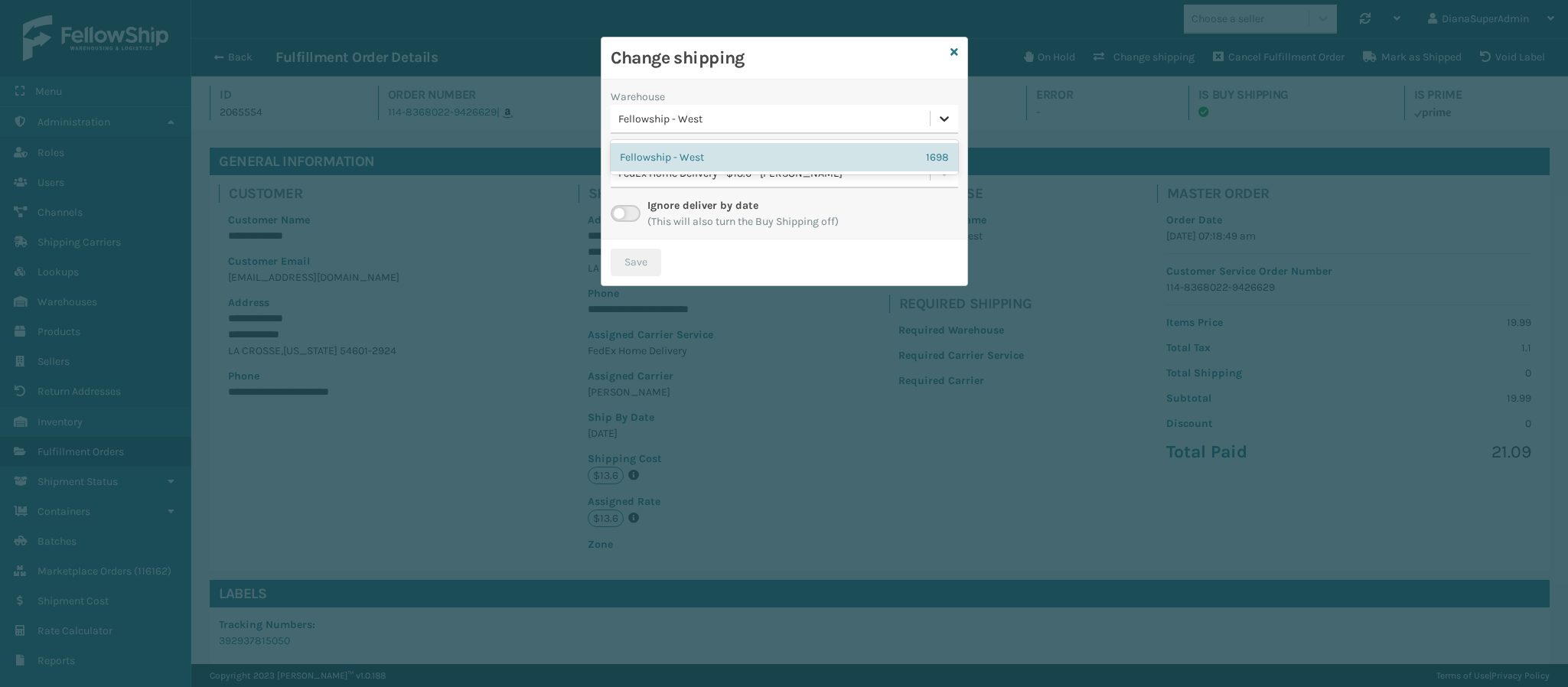
click at [941, 122] on icon at bounding box center [944, 119] width 16 height 16
click at [634, 219] on label at bounding box center [626, 213] width 30 height 17
click at [621, 215] on input "checkbox" at bounding box center [616, 210] width 10 height 10
click at [923, 107] on div "Fellowship - West" at bounding box center [770, 119] width 319 height 25
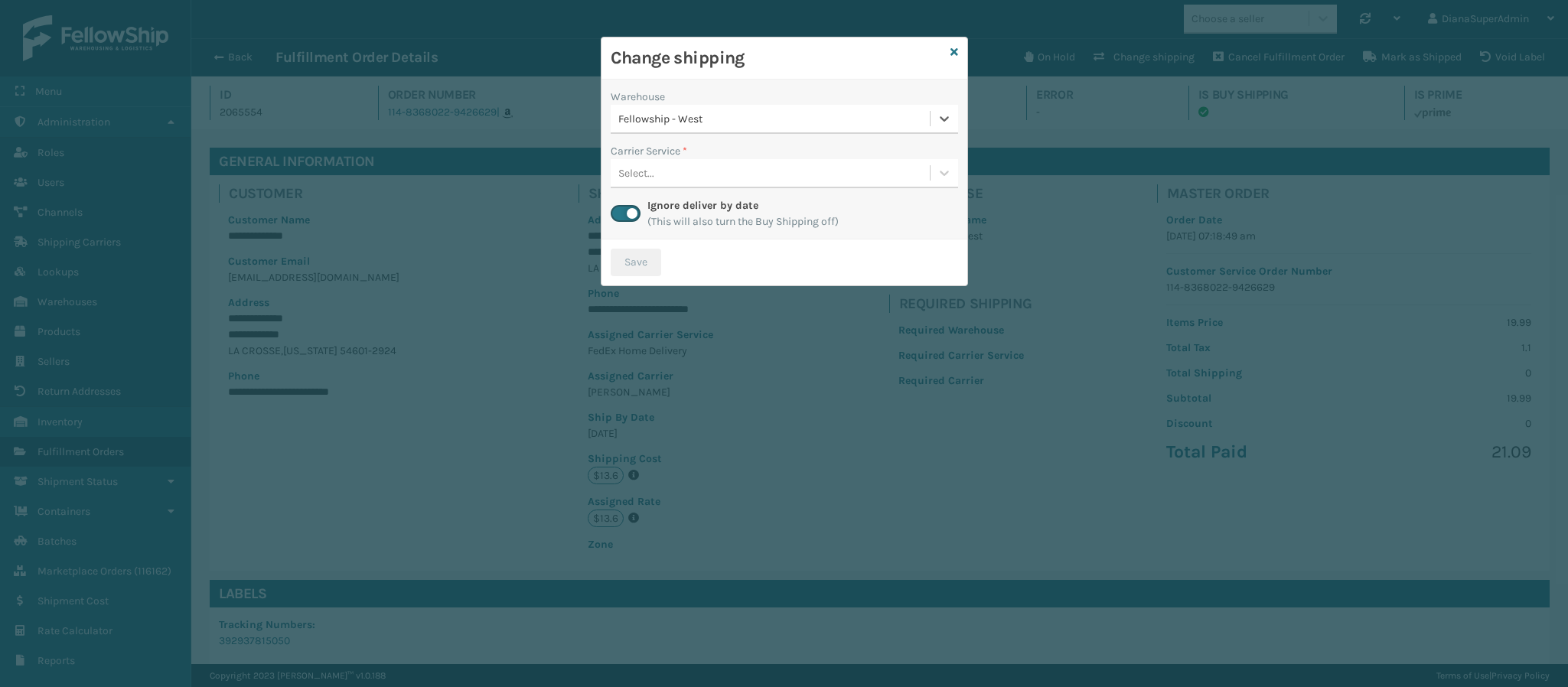
click at [923, 107] on div "Fellowship - West" at bounding box center [770, 119] width 319 height 25
click at [950, 48] on icon at bounding box center [954, 52] width 8 height 11
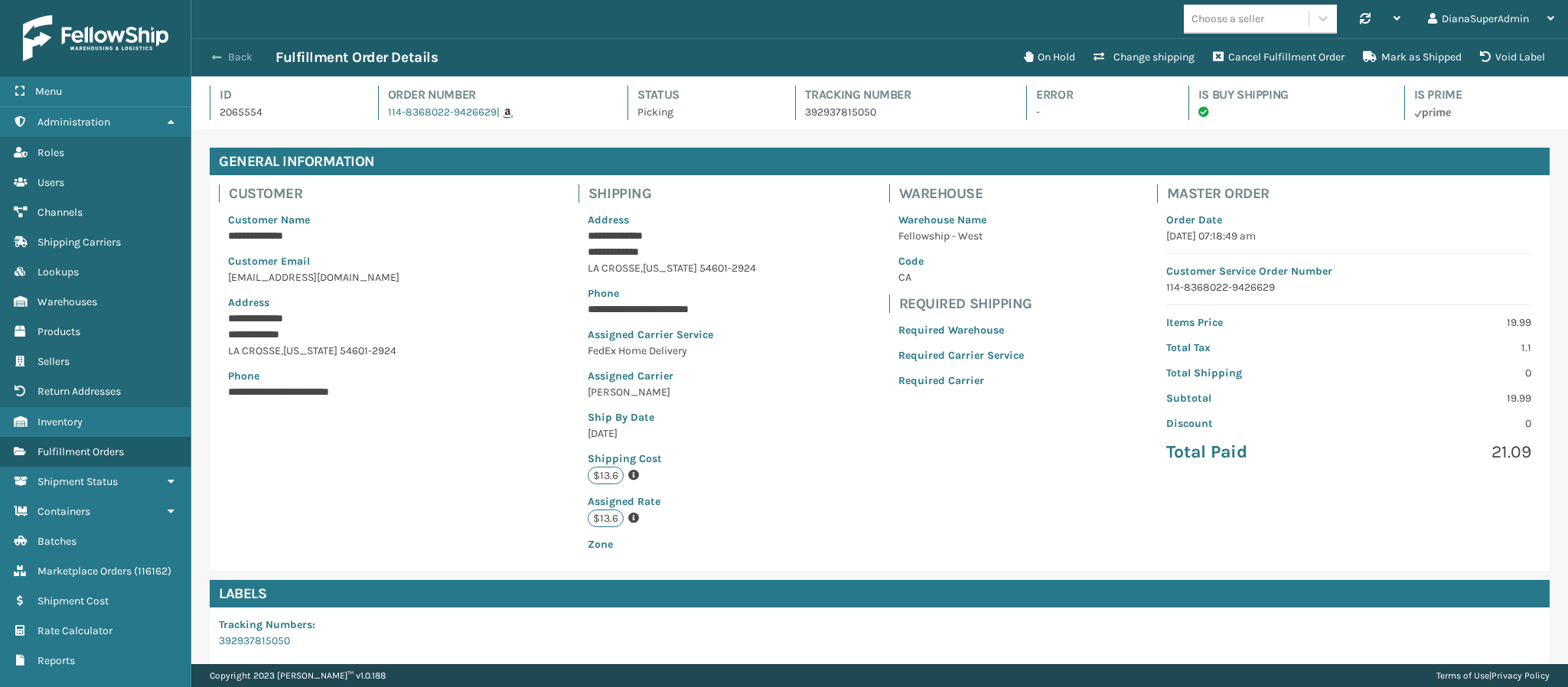
click at [235, 53] on button "Back" at bounding box center [240, 58] width 70 height 14
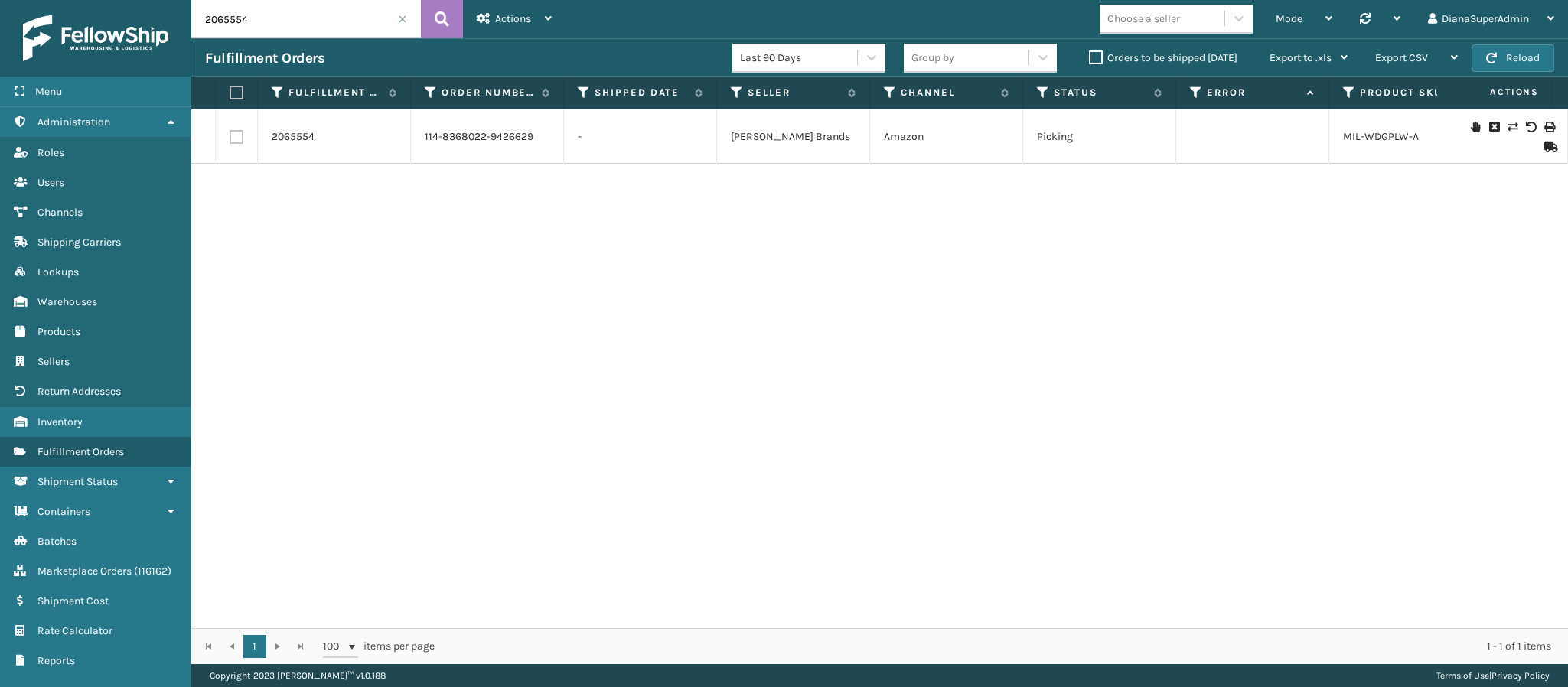
click at [382, 10] on input "2065554" at bounding box center [306, 19] width 230 height 38
paste input "993"
type input "2065993"
click at [283, 138] on link "2065993" at bounding box center [293, 137] width 43 height 16
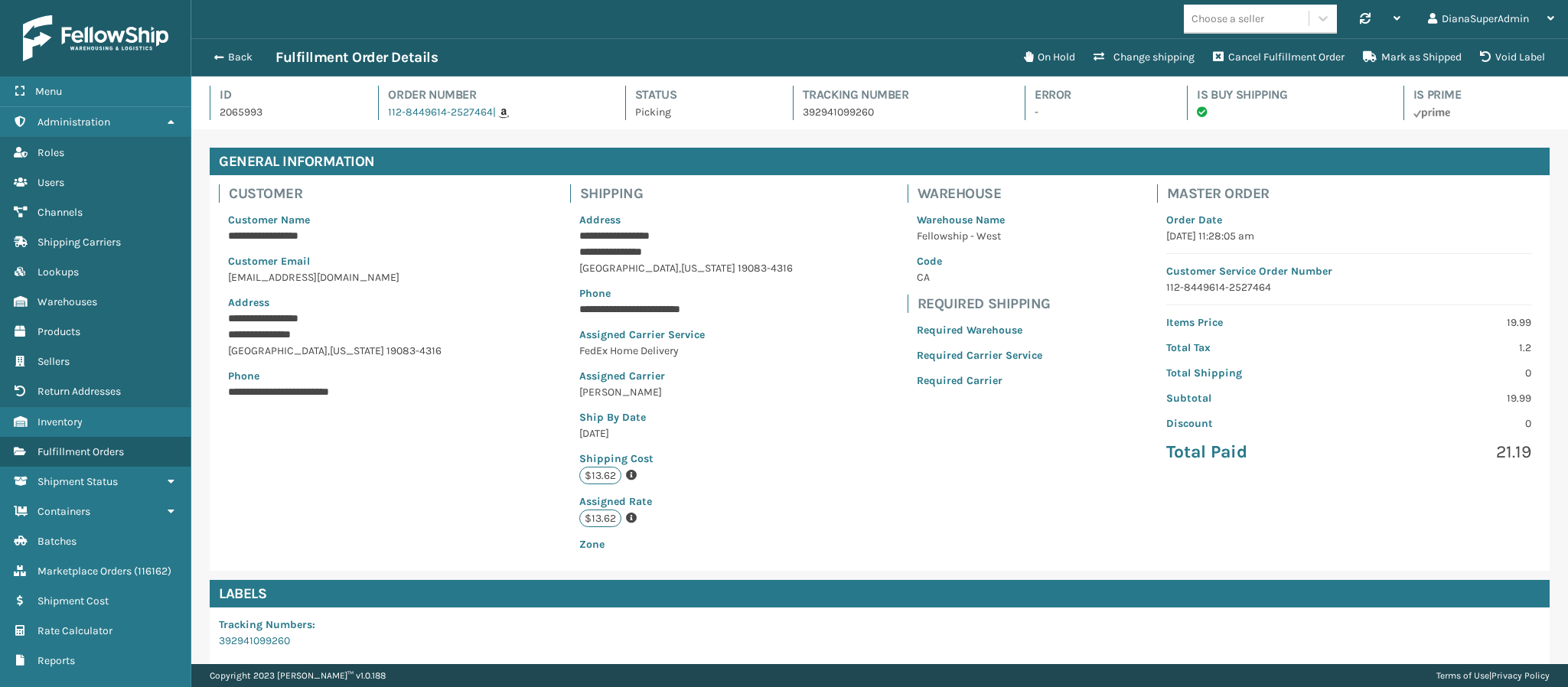
scroll to position [37, 1377]
click at [214, 55] on span "button" at bounding box center [216, 57] width 9 height 11
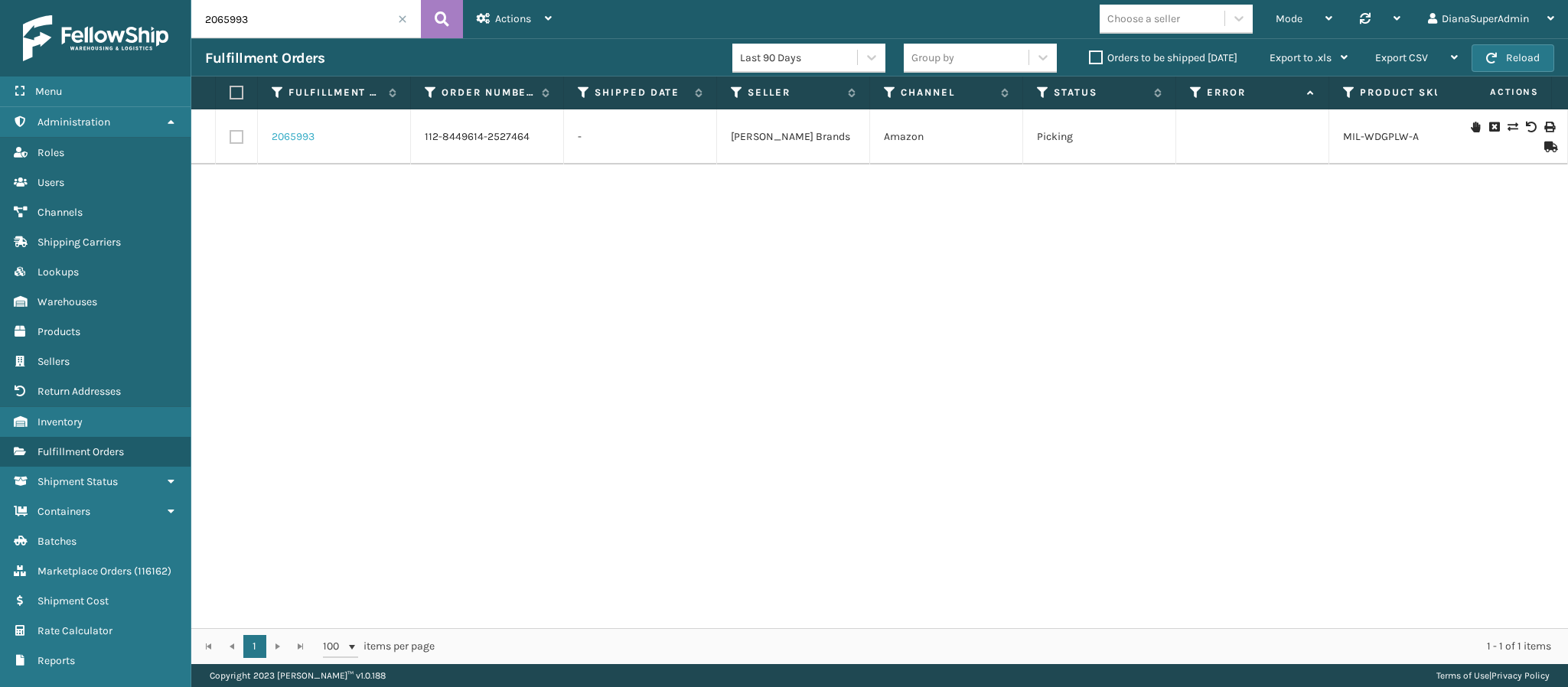
click at [311, 131] on link "2065993" at bounding box center [293, 137] width 43 height 16
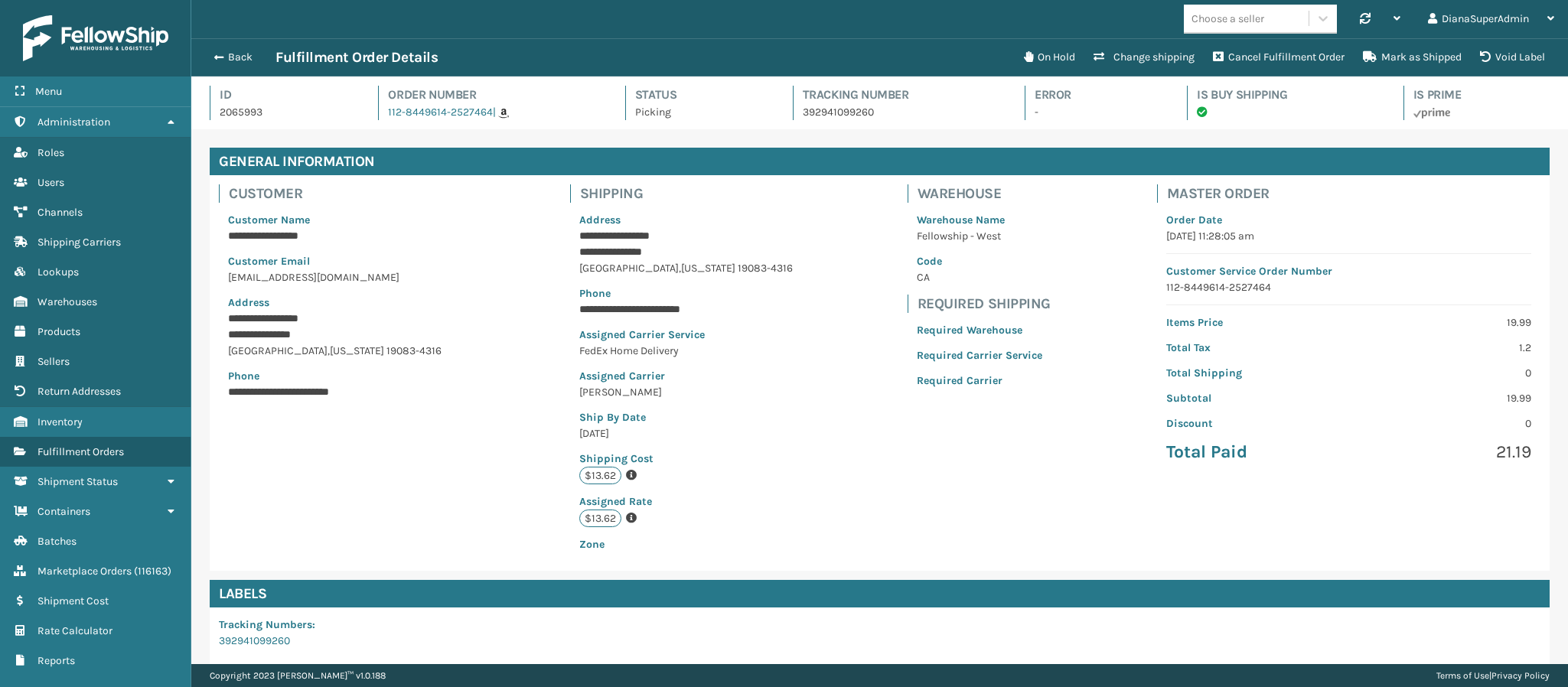
scroll to position [218, 0]
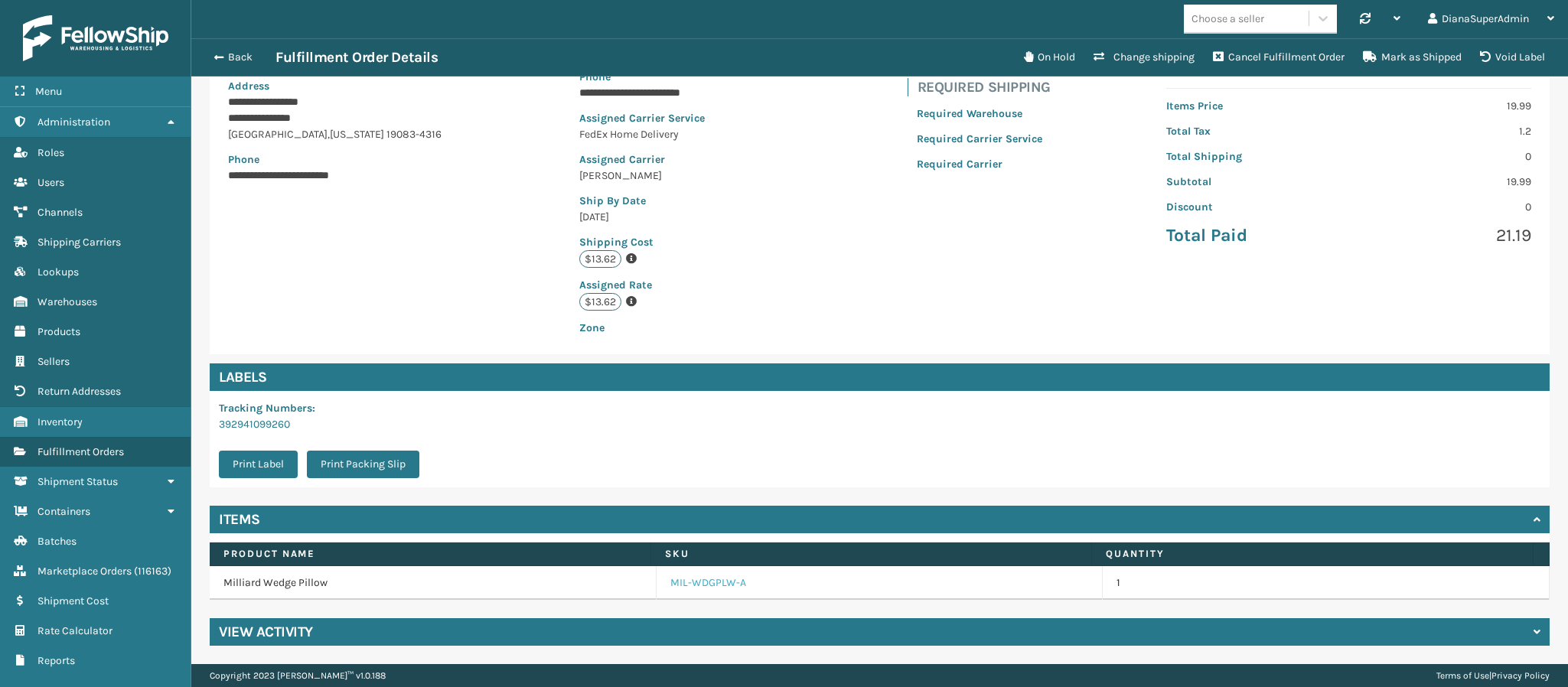
click at [693, 586] on link "MIL-WDGPLW-A" at bounding box center [709, 583] width 76 height 16
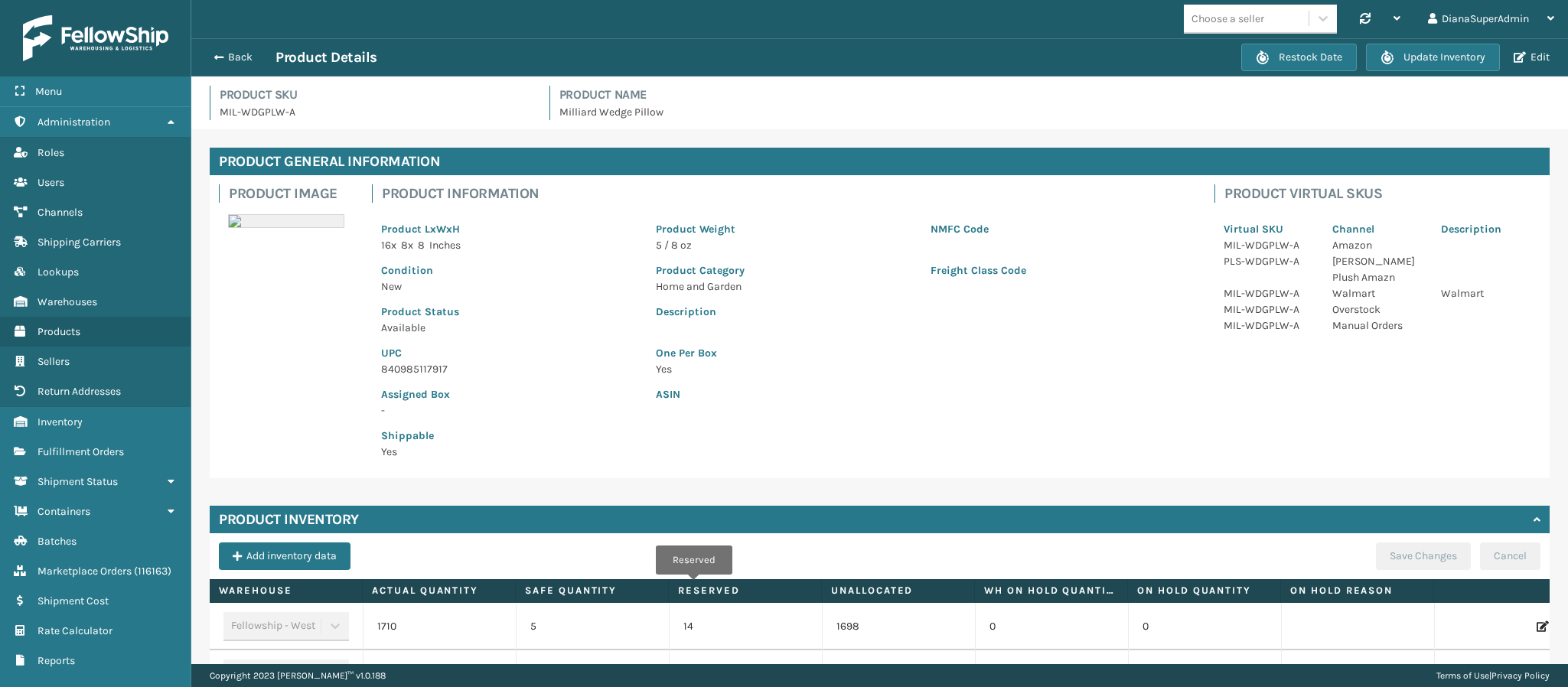
scroll to position [210, 0]
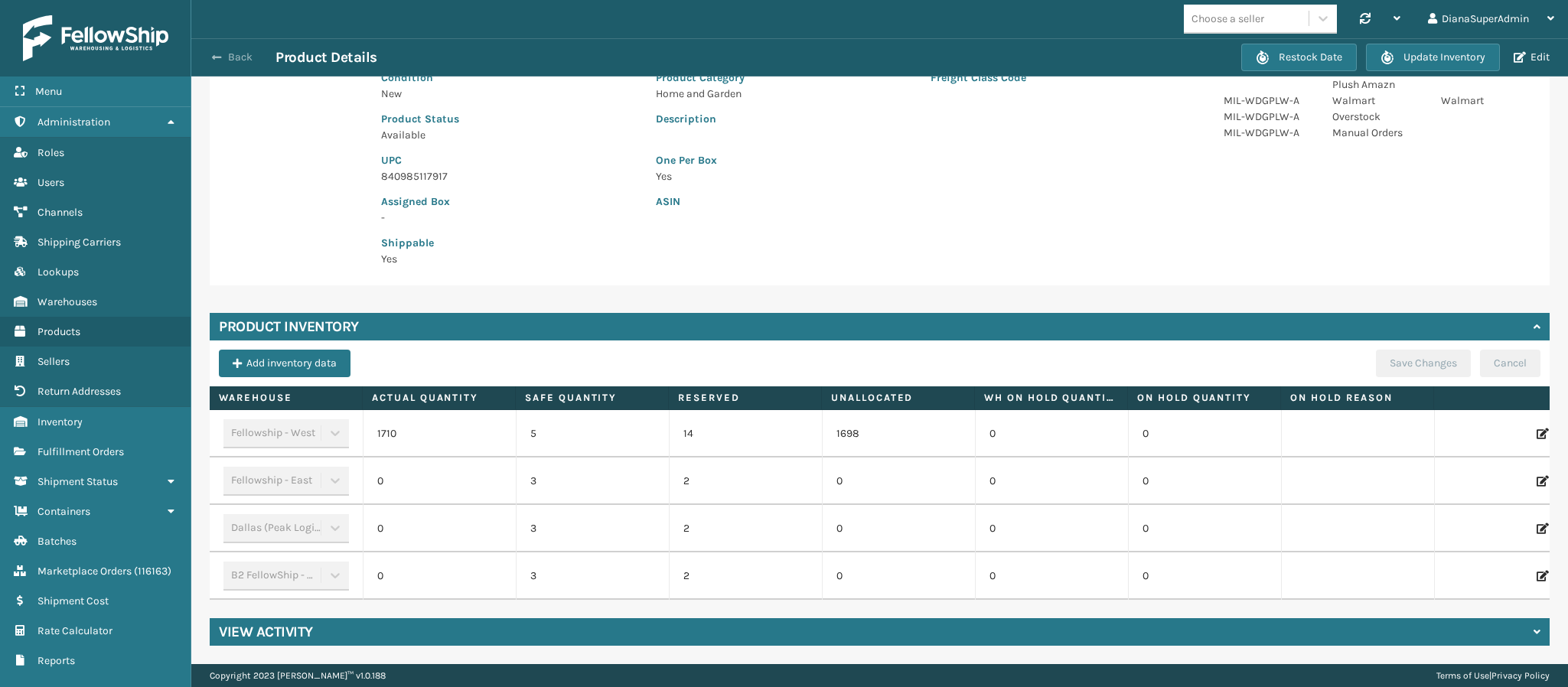
click at [214, 55] on span "button" at bounding box center [216, 57] width 9 height 11
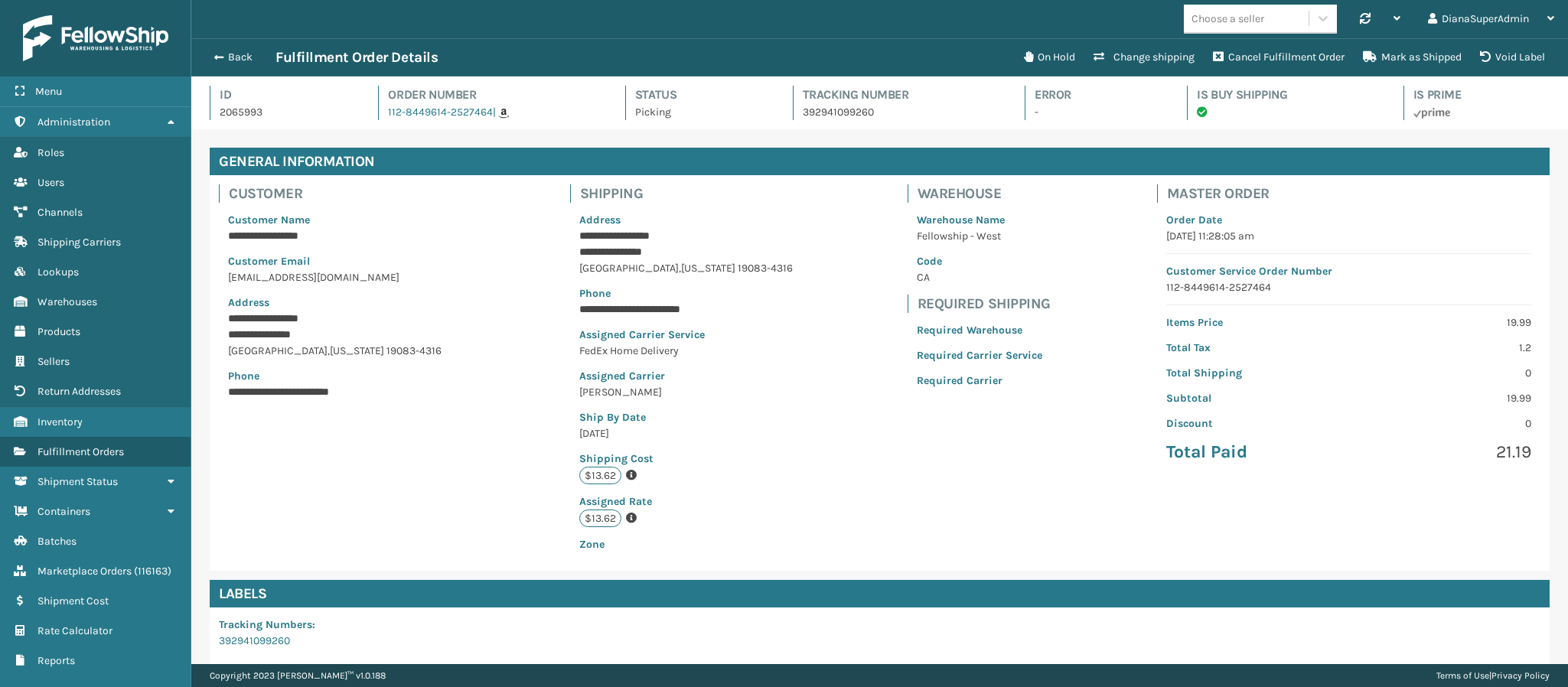
scroll to position [218, 0]
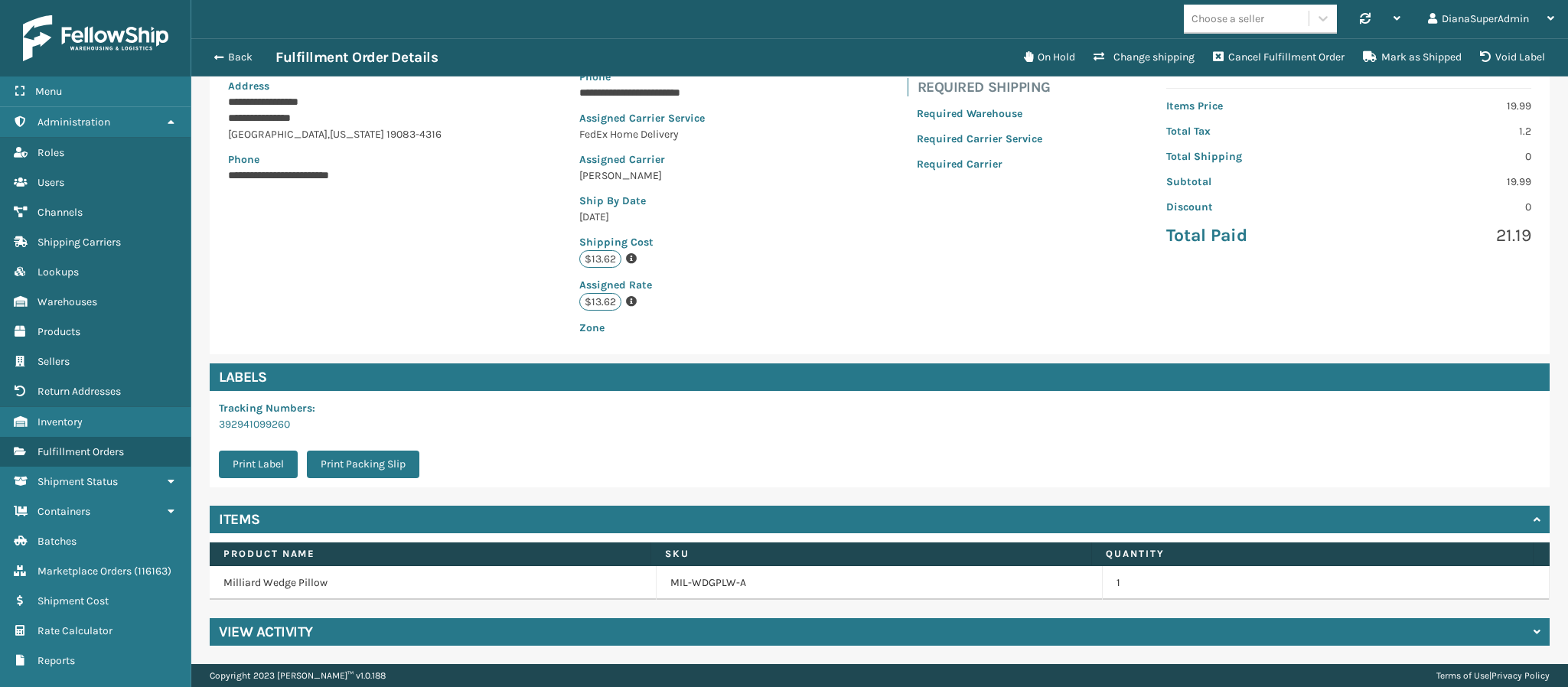
click at [391, 627] on div "View Activity" at bounding box center [880, 632] width 1340 height 27
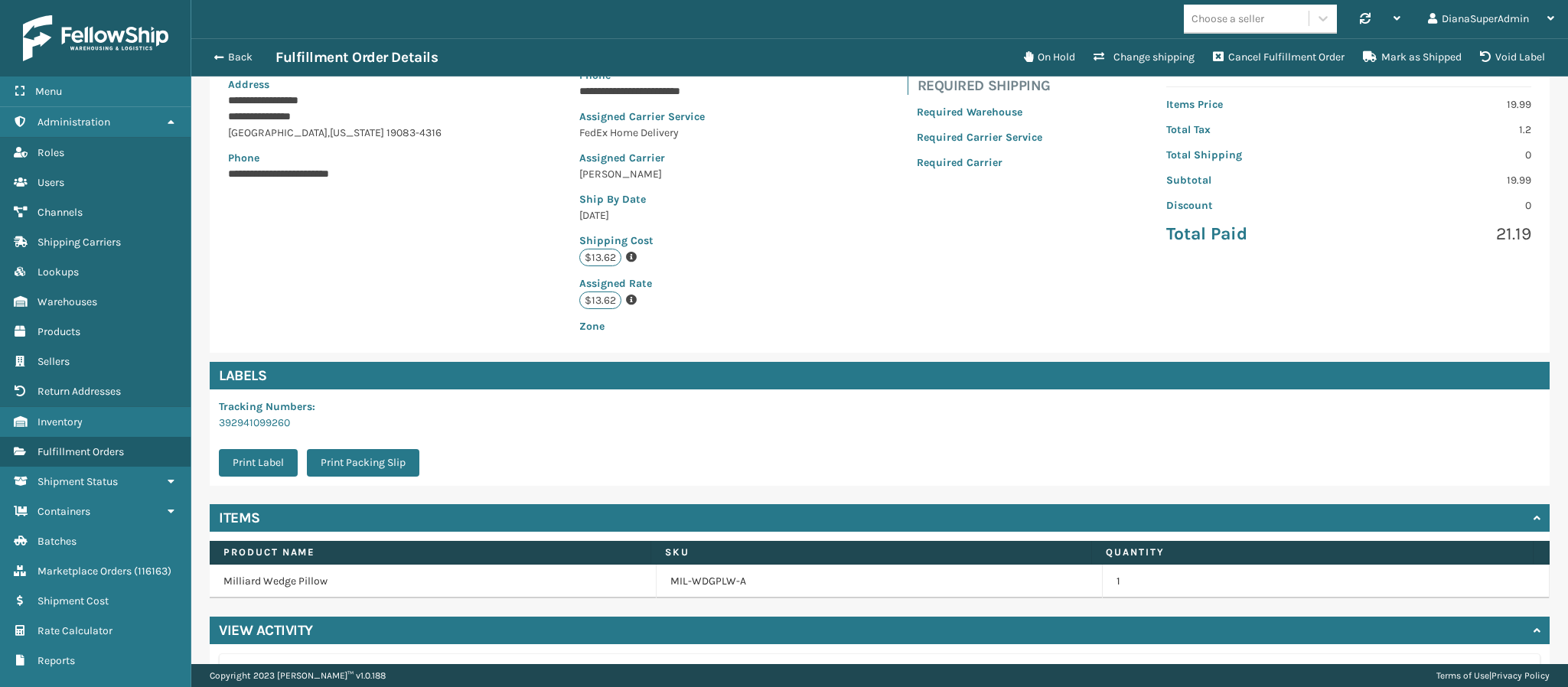
scroll to position [624, 0]
